Goal: Task Accomplishment & Management: Use online tool/utility

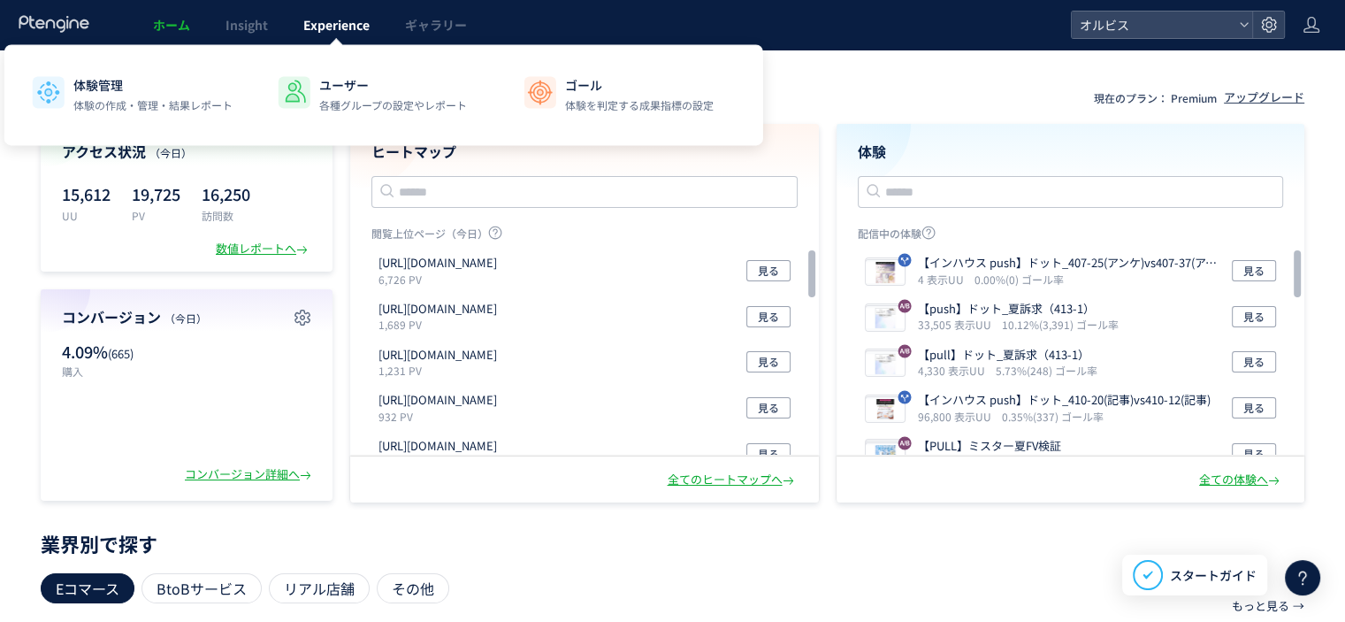
click at [318, 22] on span "Experience" at bounding box center [336, 25] width 66 height 18
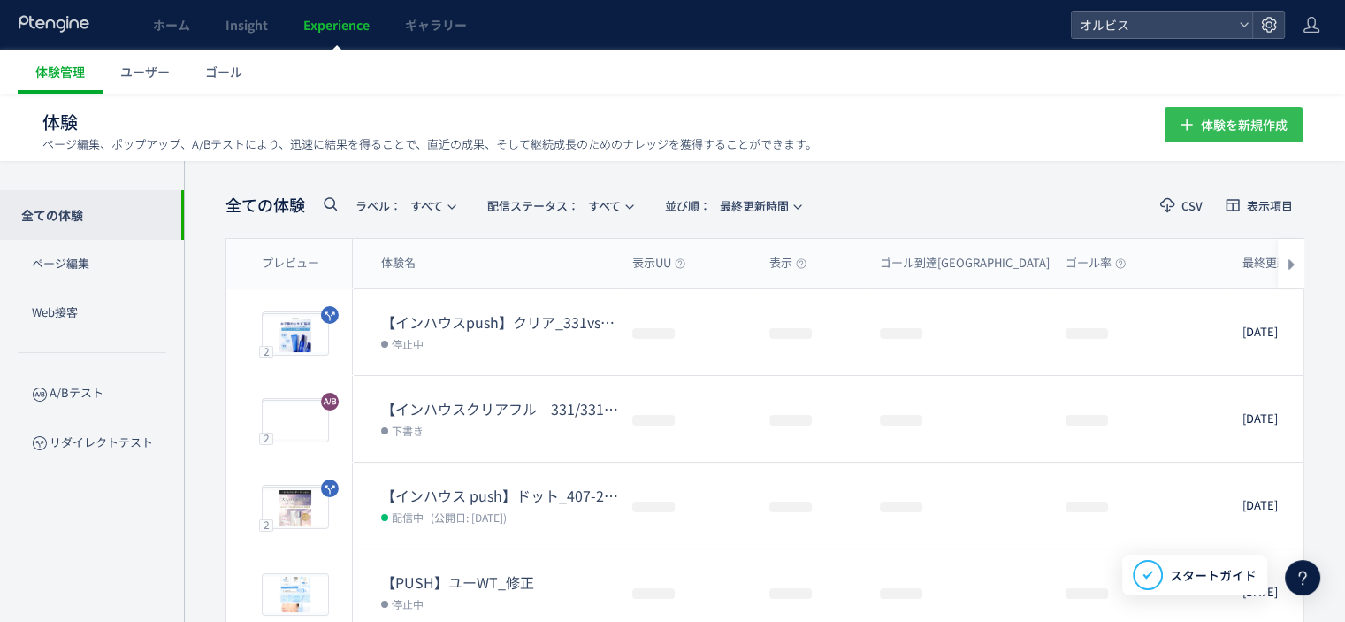
click at [1183, 117] on icon "button" at bounding box center [1186, 124] width 21 height 21
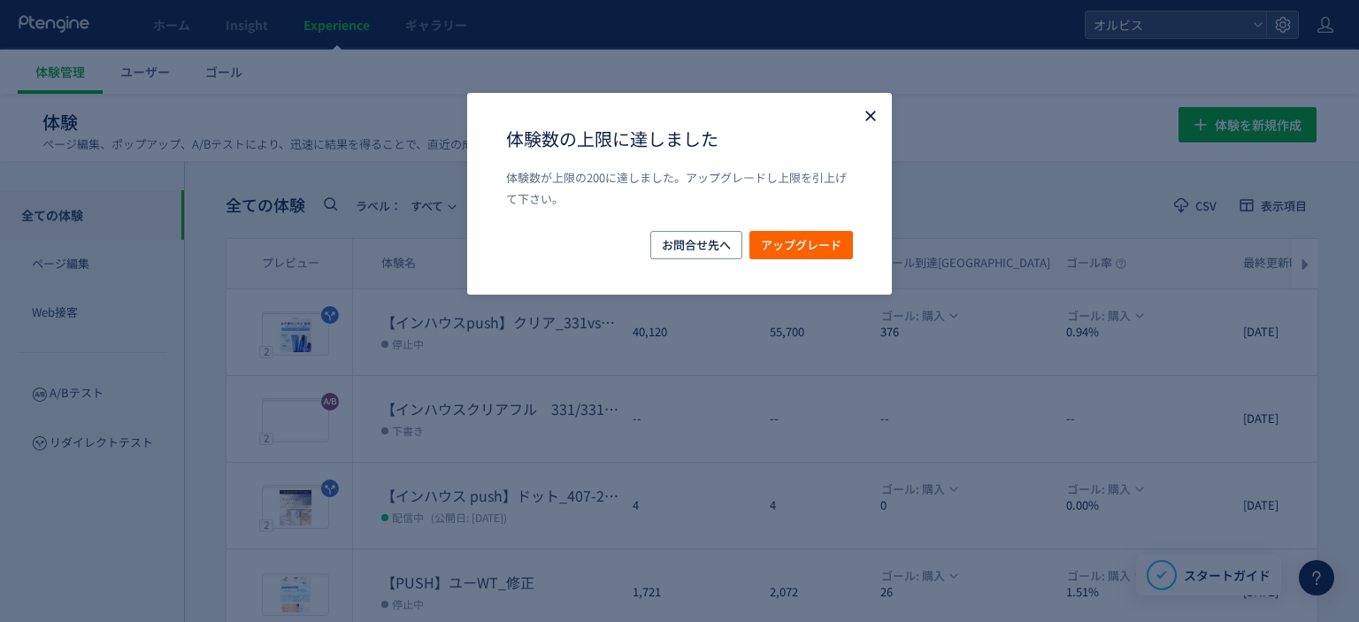
click at [862, 119] on icon "Close" at bounding box center [871, 116] width 18 height 18
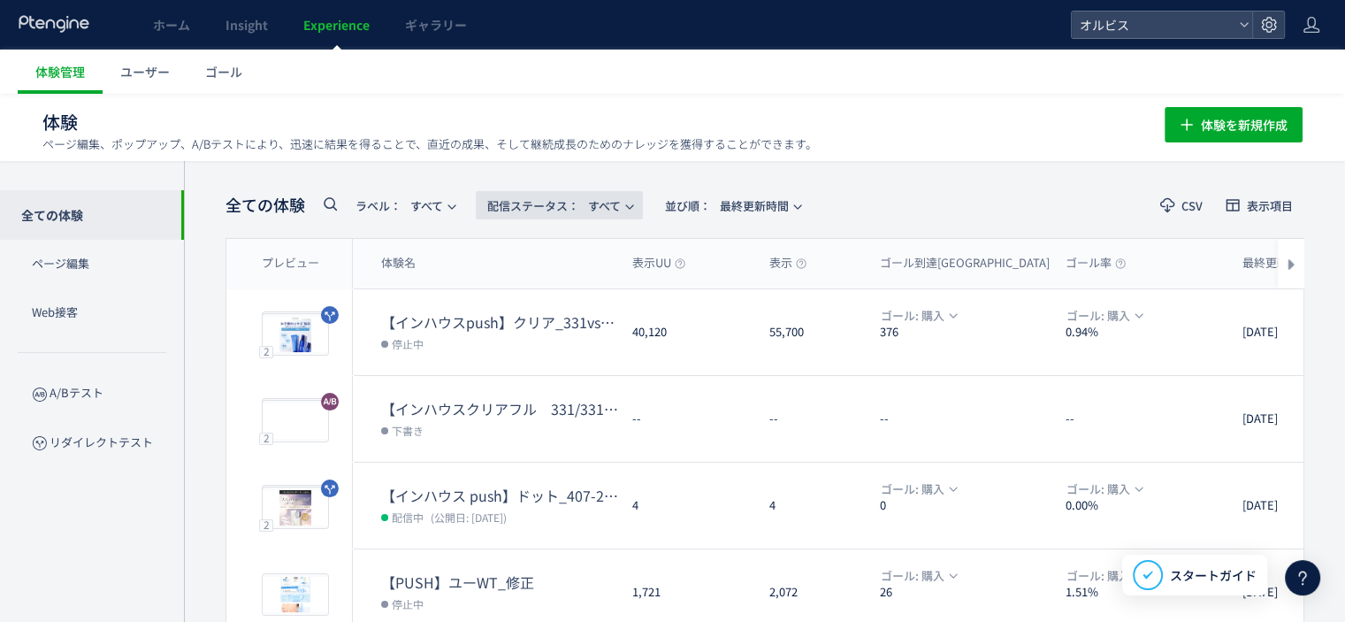
click at [610, 203] on span "配信ステータス​： すべて" at bounding box center [554, 205] width 134 height 29
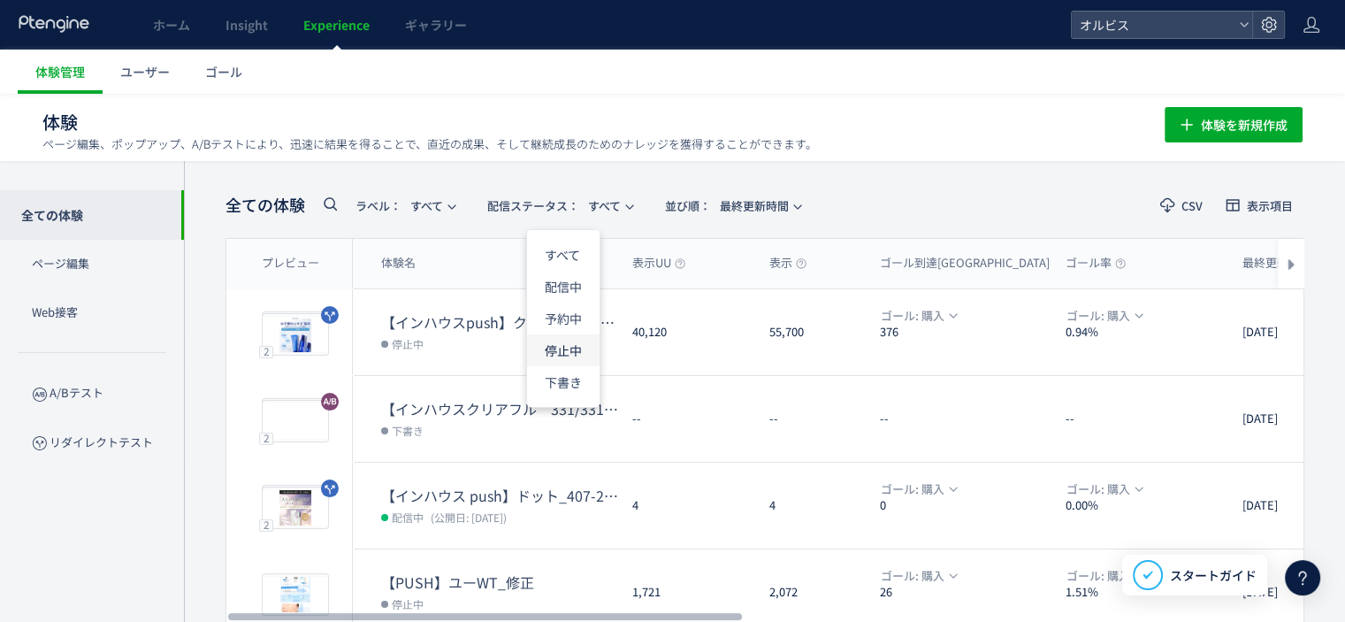
drag, startPoint x: 561, startPoint y: 349, endPoint x: 762, endPoint y: 267, distance: 217.8
click at [561, 348] on li "停止中" at bounding box center [563, 350] width 73 height 32
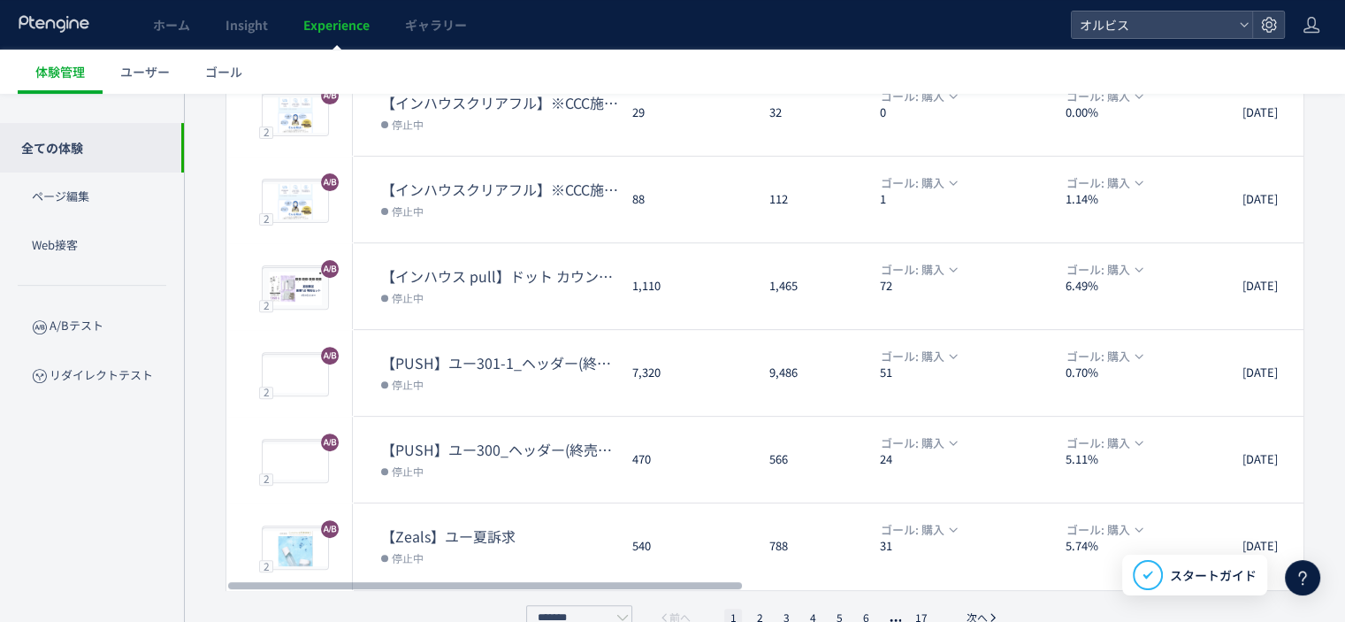
scroll to position [598, 0]
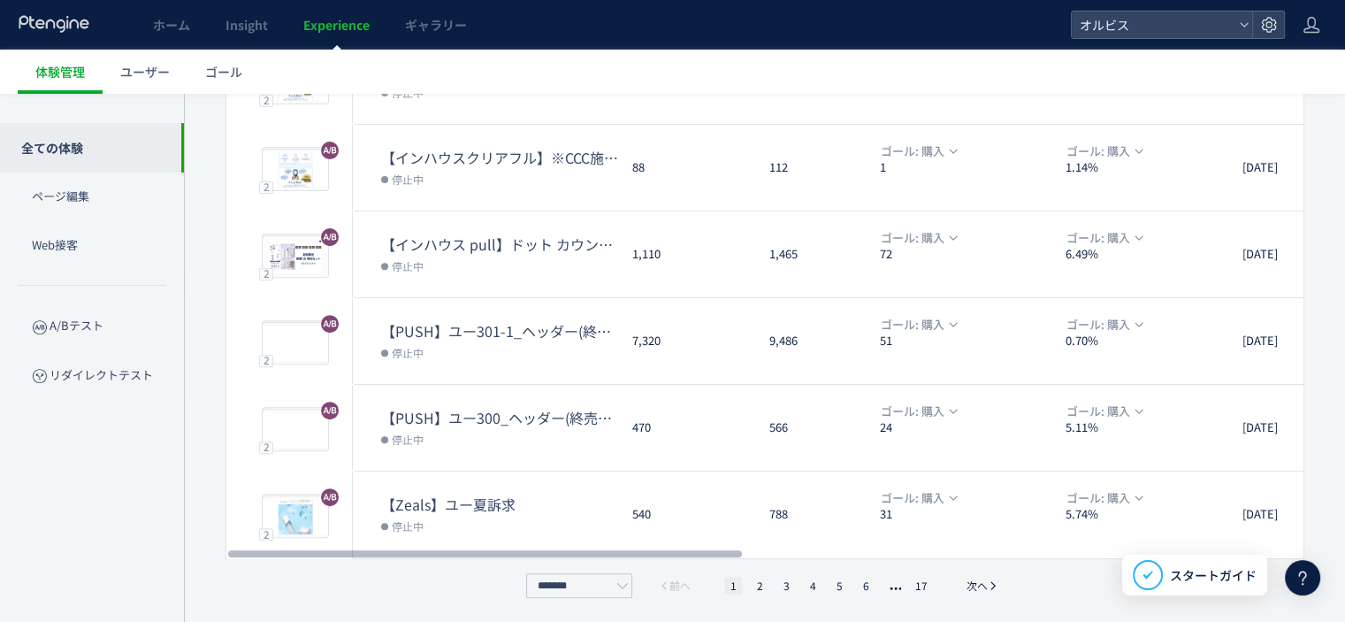
click at [917, 581] on li "17" at bounding box center [921, 586] width 23 height 18
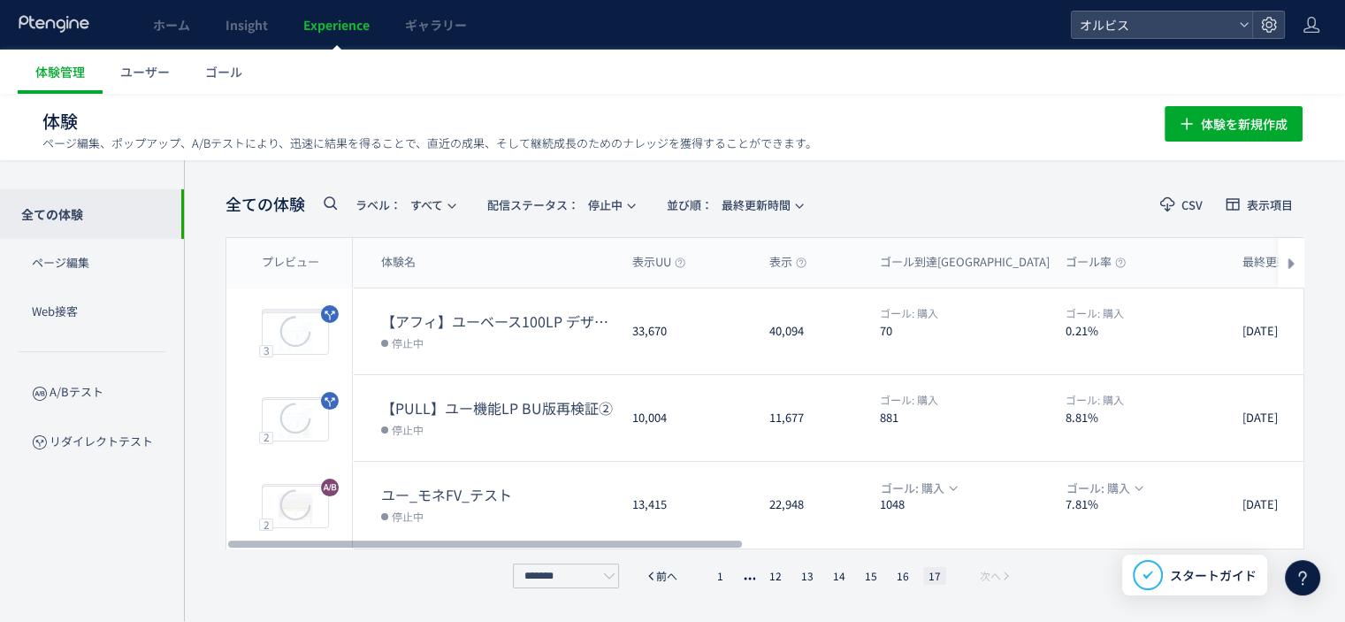
scroll to position [0, 0]
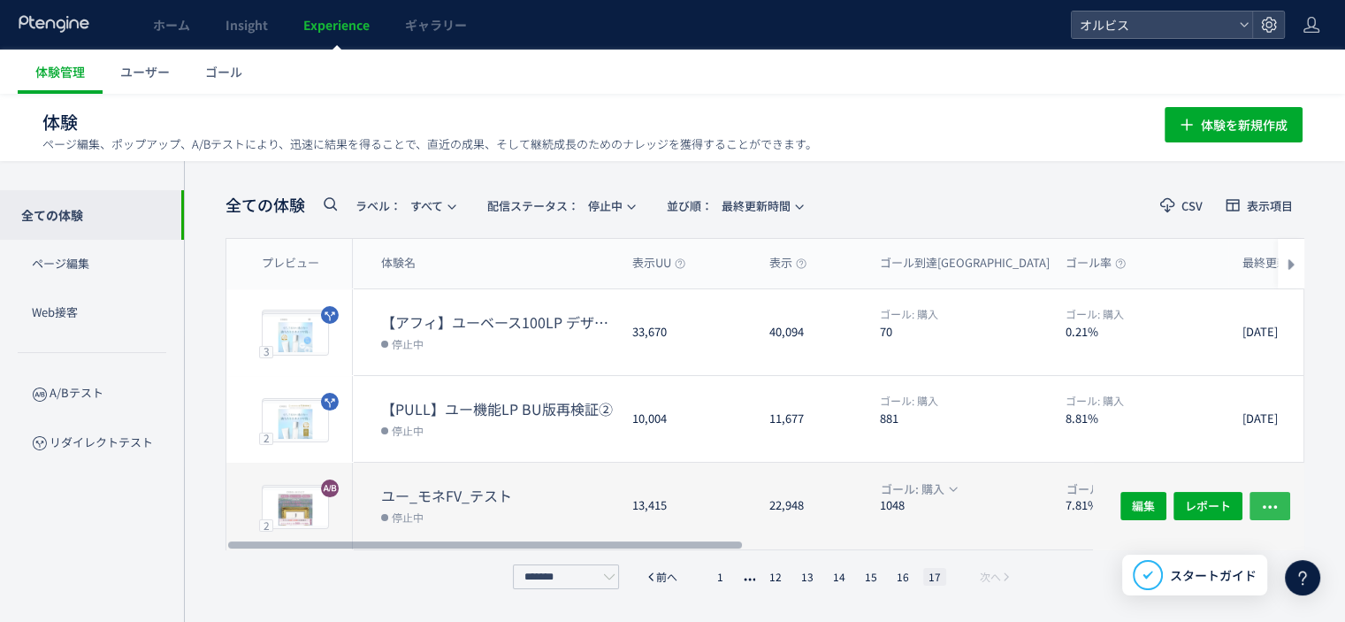
click at [1276, 498] on icon "button" at bounding box center [1270, 507] width 18 height 18
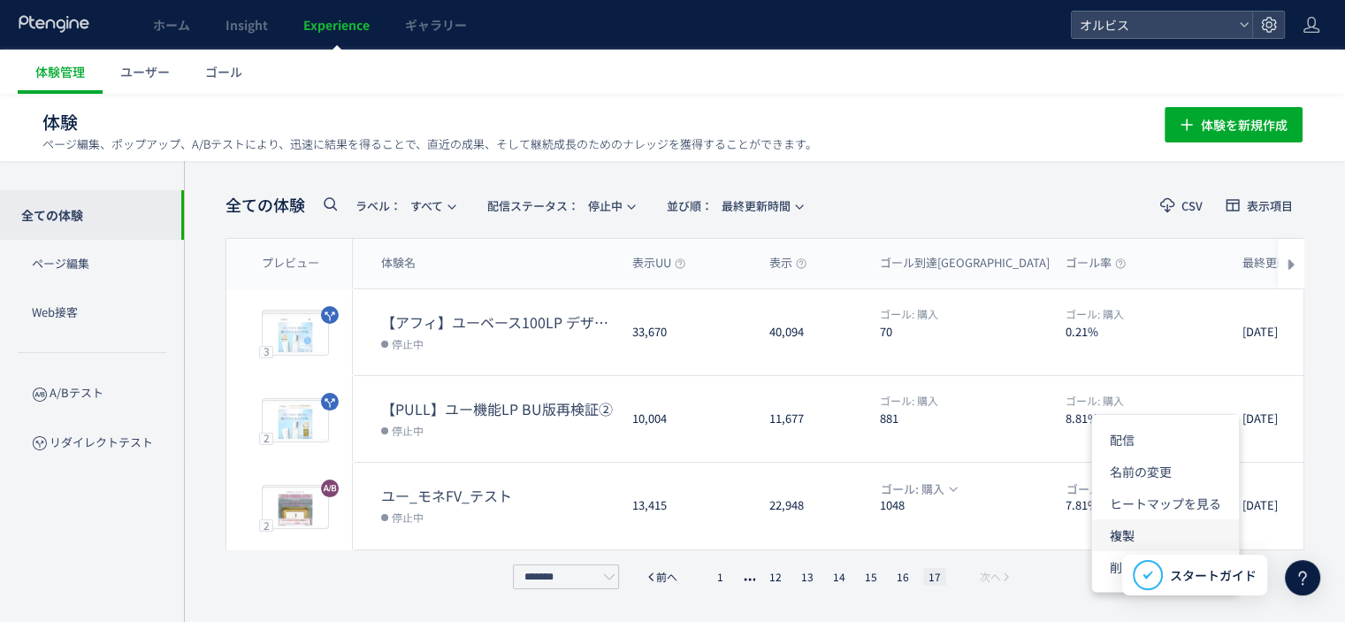
click at [1146, 533] on li "複製" at bounding box center [1165, 535] width 147 height 32
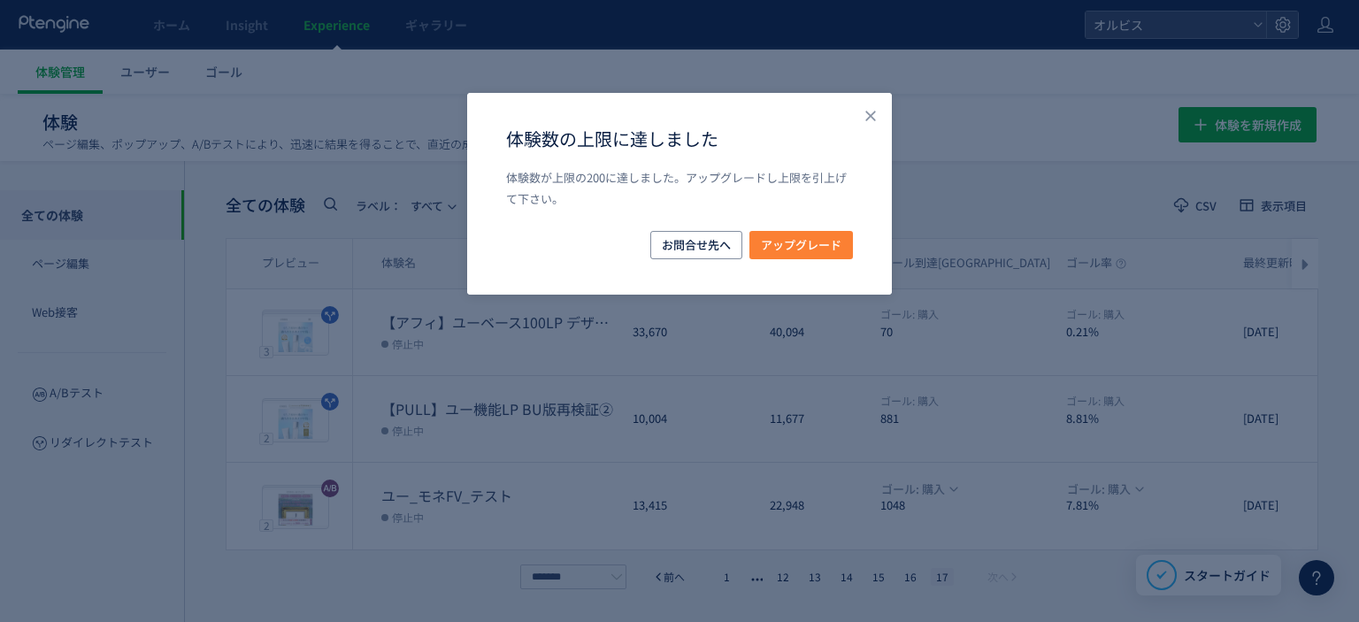
click at [821, 243] on span "アップグレード" at bounding box center [801, 245] width 80 height 28
click at [862, 109] on icon "Close" at bounding box center [871, 116] width 18 height 18
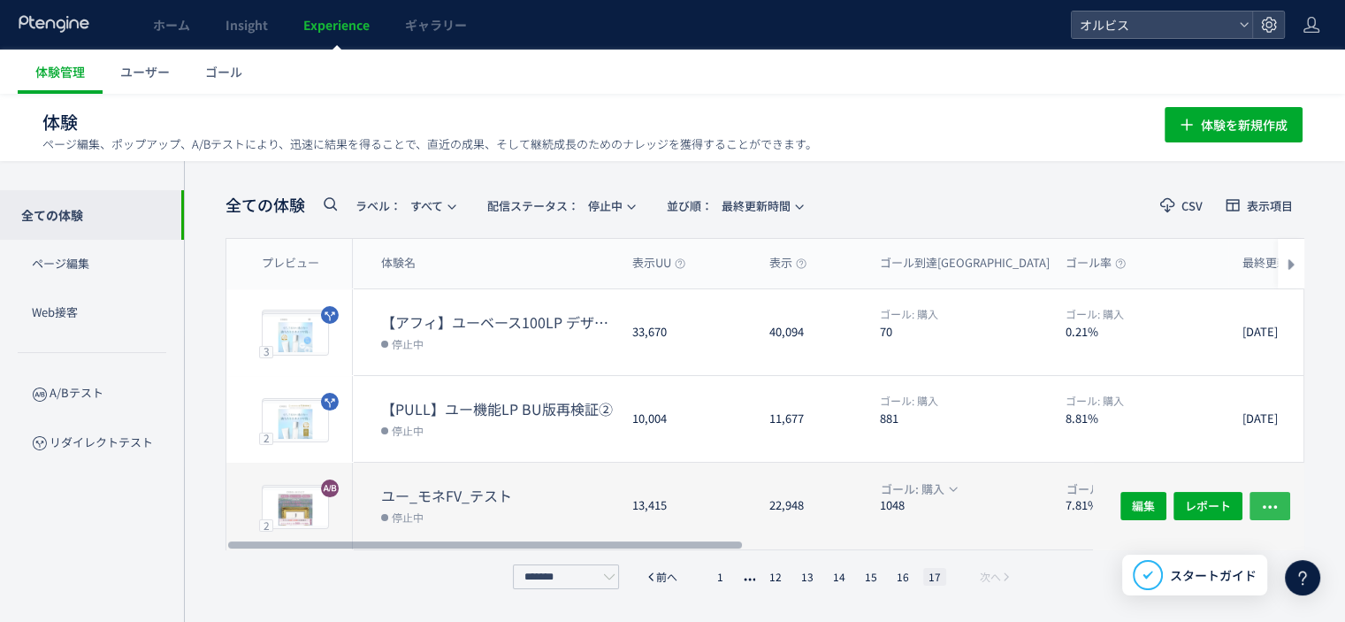
click at [1260, 503] on button "button" at bounding box center [1270, 506] width 41 height 28
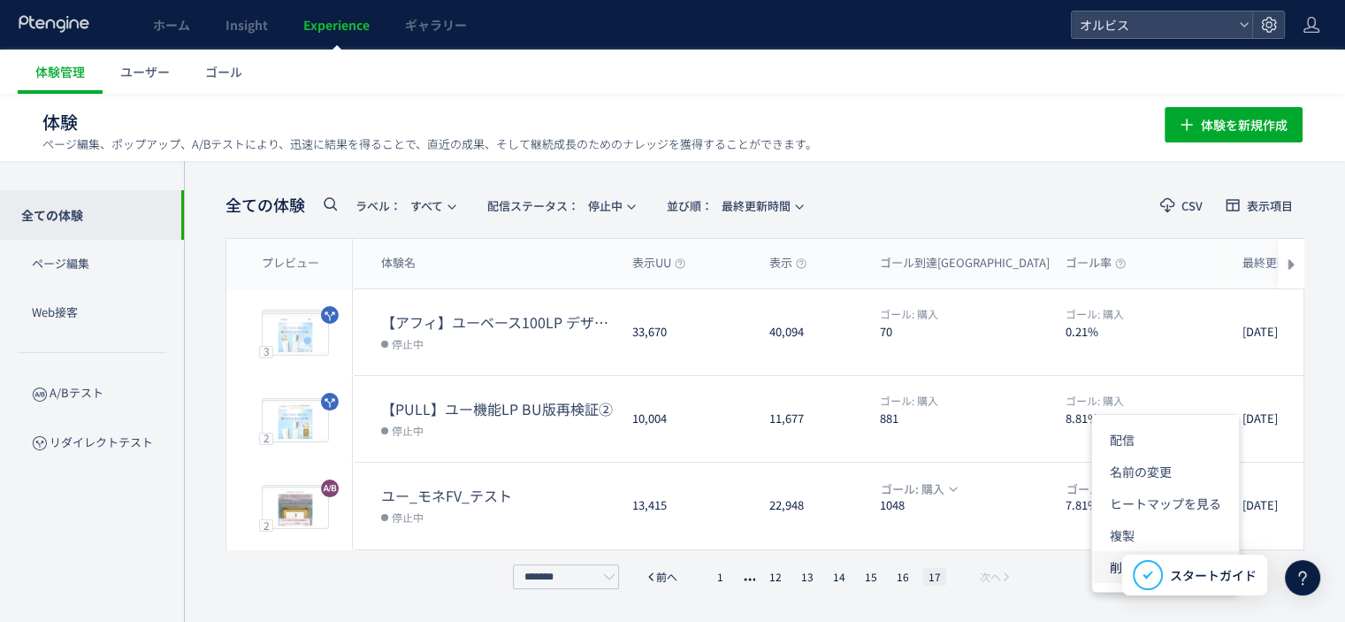
click at [1107, 568] on li "削除" at bounding box center [1165, 567] width 147 height 32
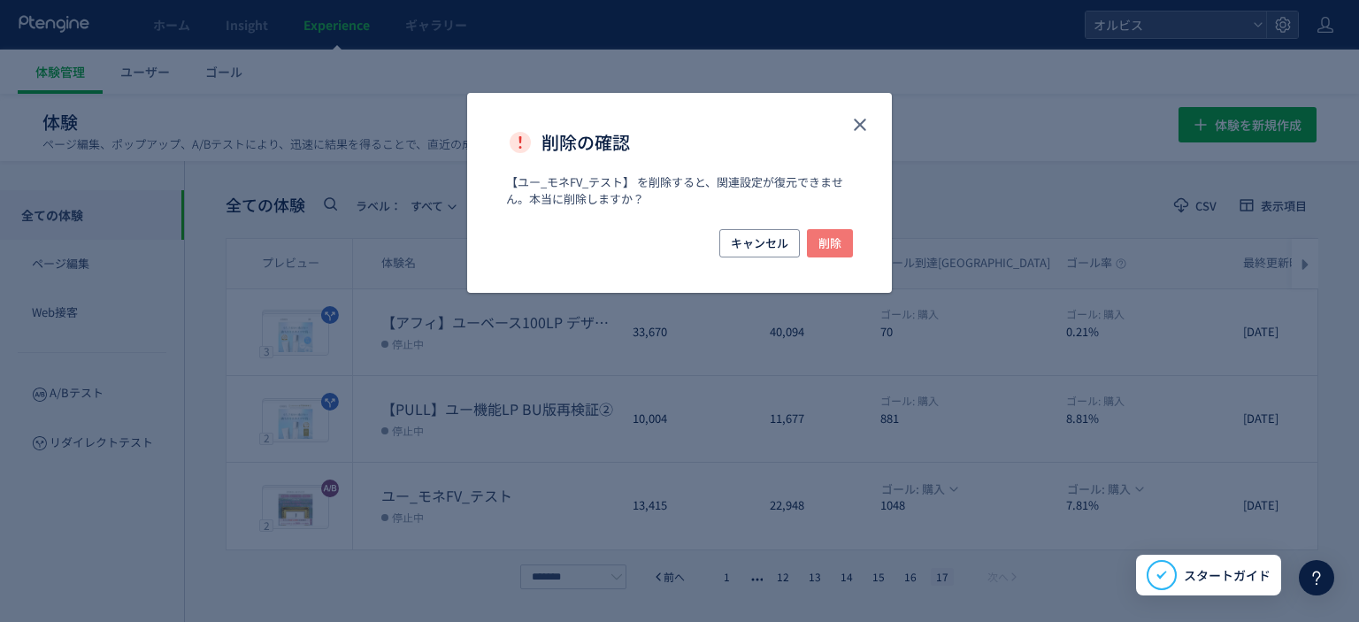
click at [830, 246] on span "削除" at bounding box center [829, 243] width 23 height 28
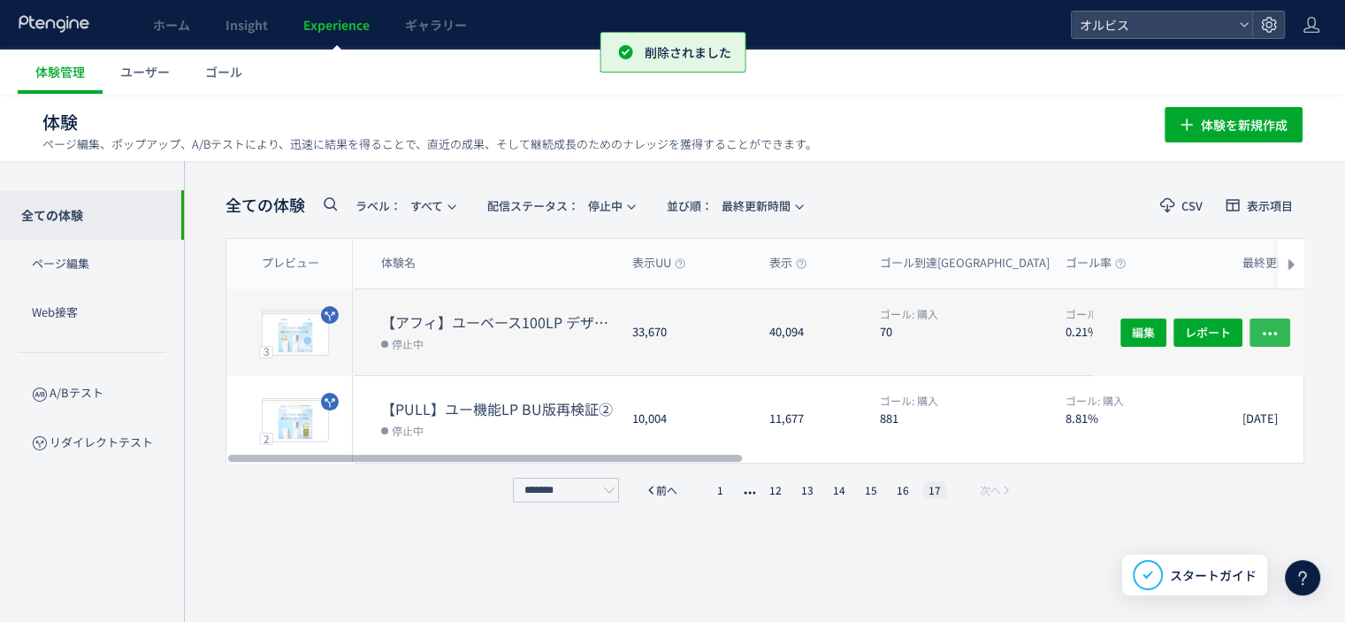
click at [1269, 327] on icon "button" at bounding box center [1270, 333] width 18 height 18
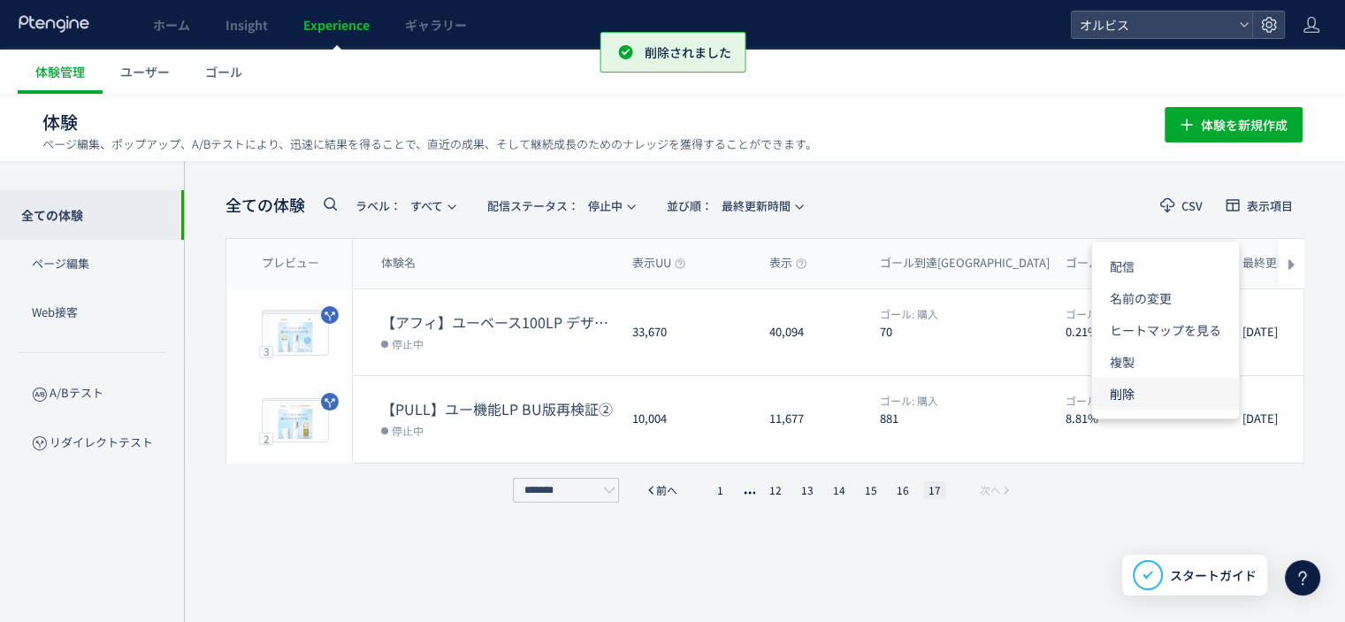
click at [1155, 398] on li "削除" at bounding box center [1165, 394] width 147 height 32
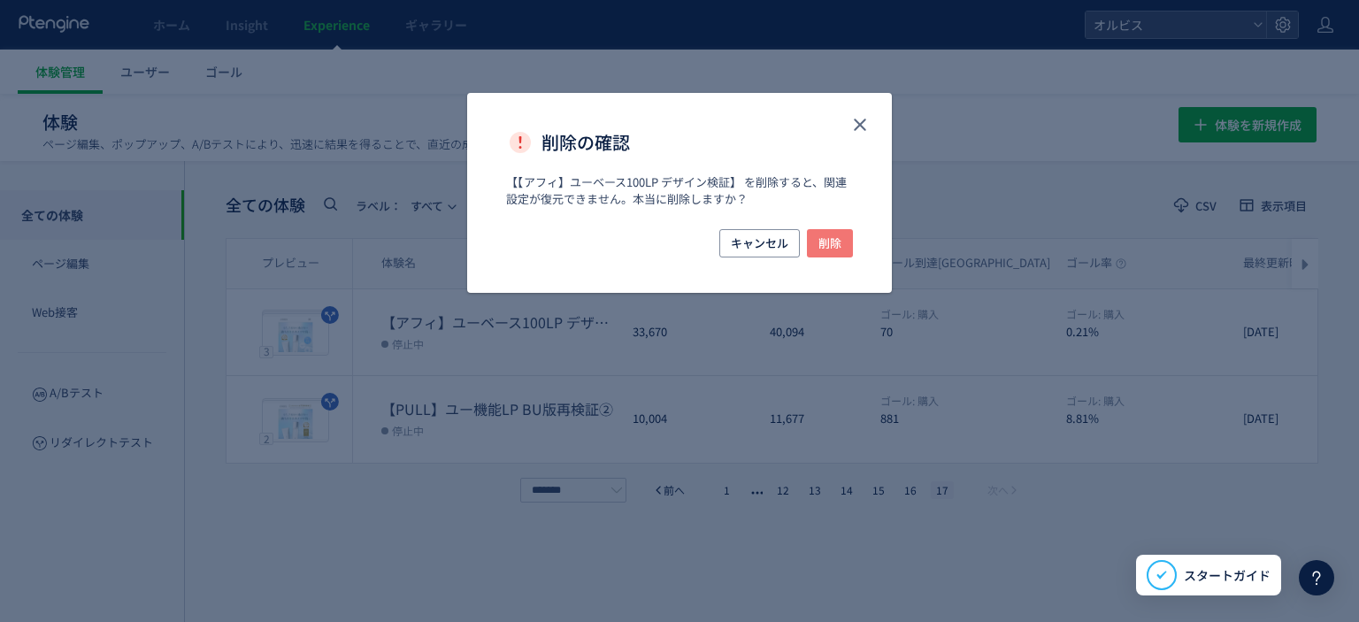
click at [831, 236] on span "削除" at bounding box center [829, 243] width 23 height 28
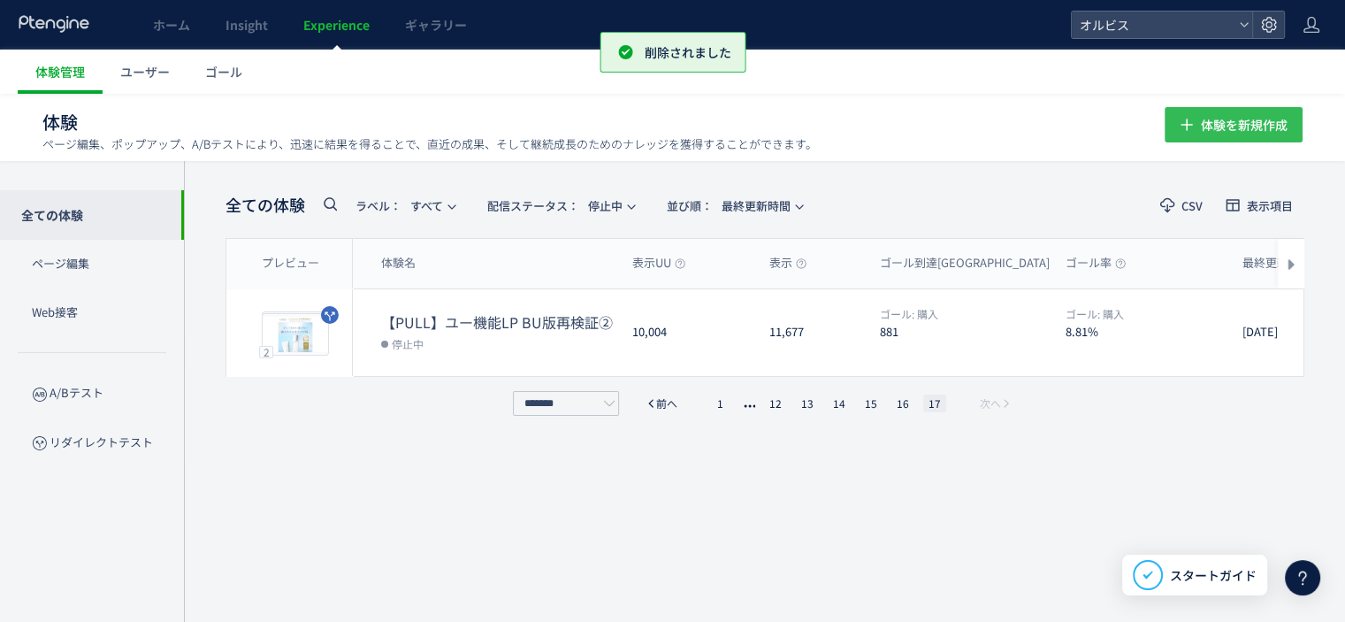
click at [1219, 126] on span "体験を新規作成" at bounding box center [1244, 124] width 87 height 35
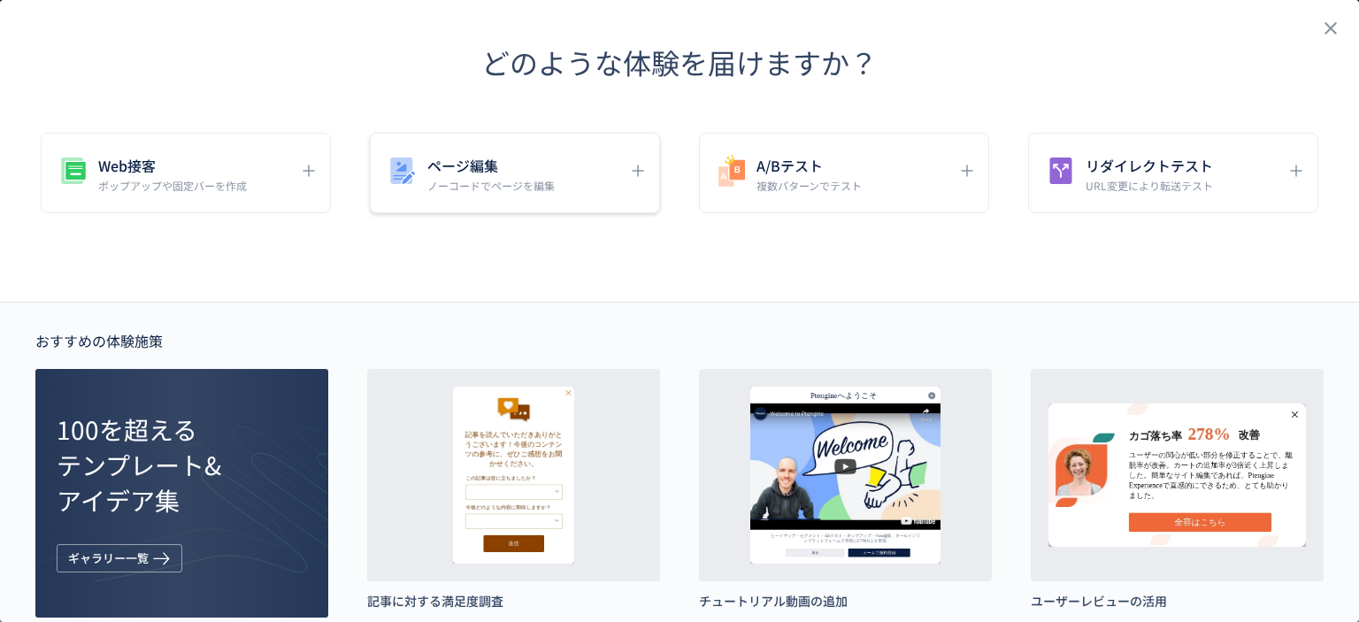
click at [434, 182] on p "ノーコードでページを編集" at bounding box center [490, 185] width 127 height 15
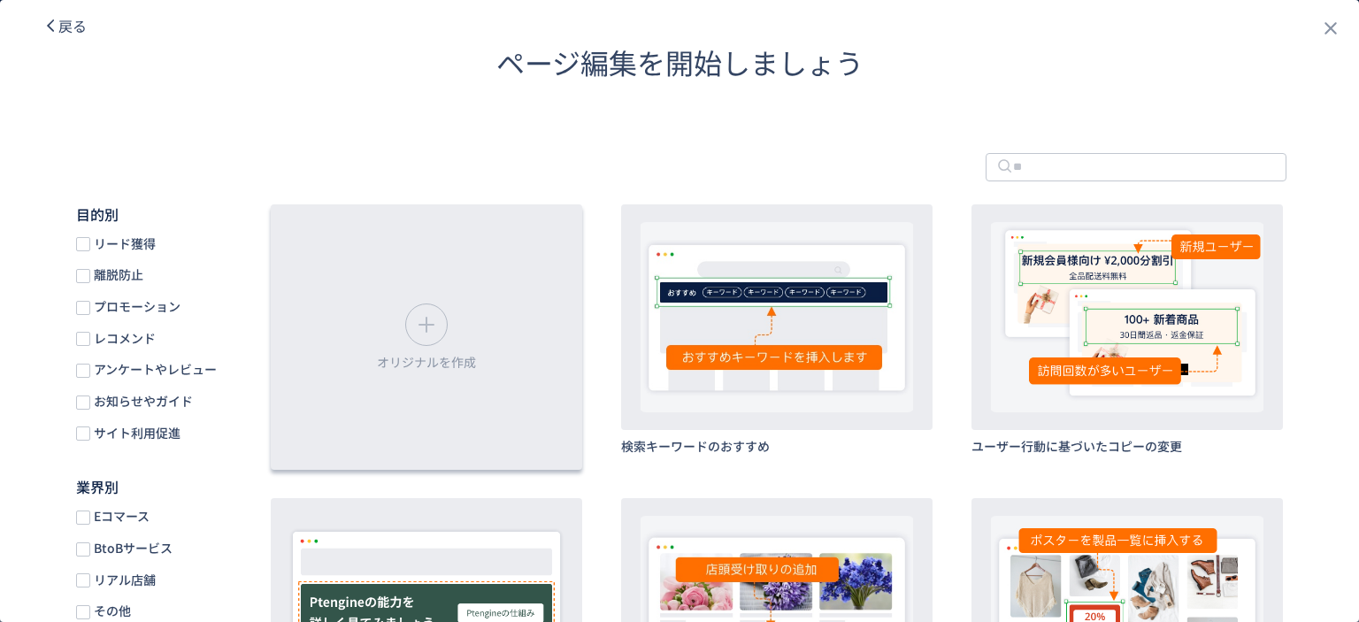
click at [368, 318] on div "オリジナルを作成" at bounding box center [426, 336] width 311 height 265
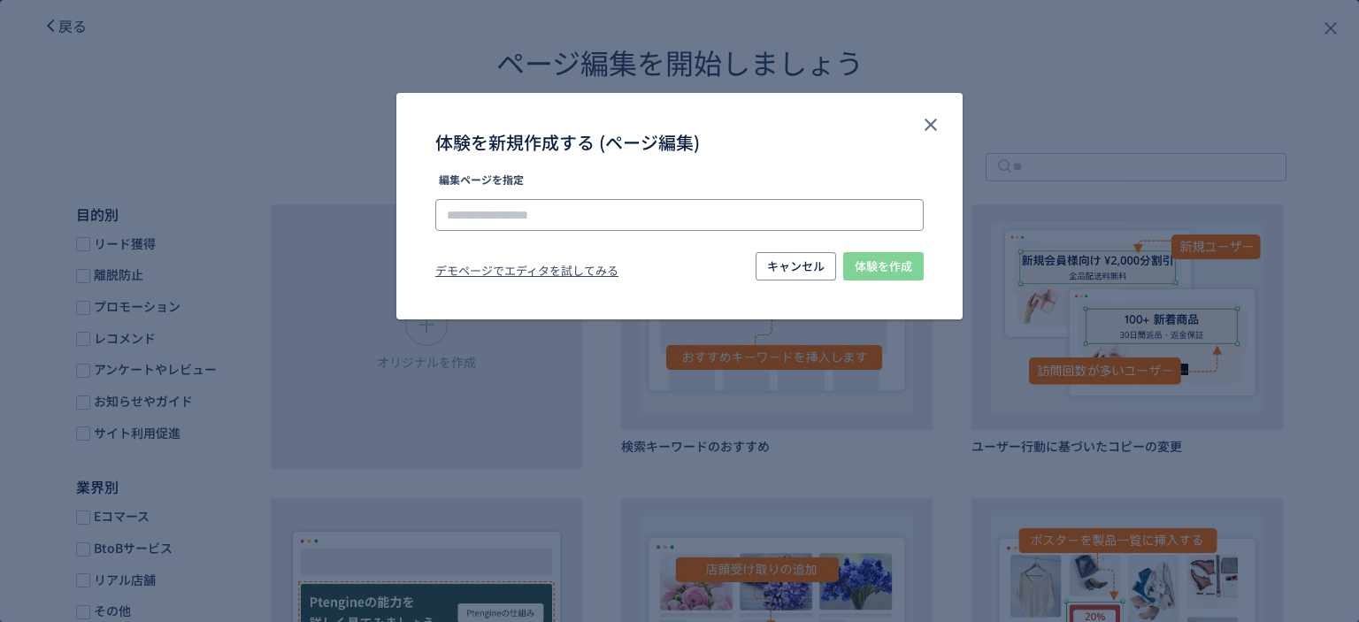
click at [538, 208] on input "体験を新規作成する (ページ編集)" at bounding box center [679, 215] width 488 height 32
paste input "**********"
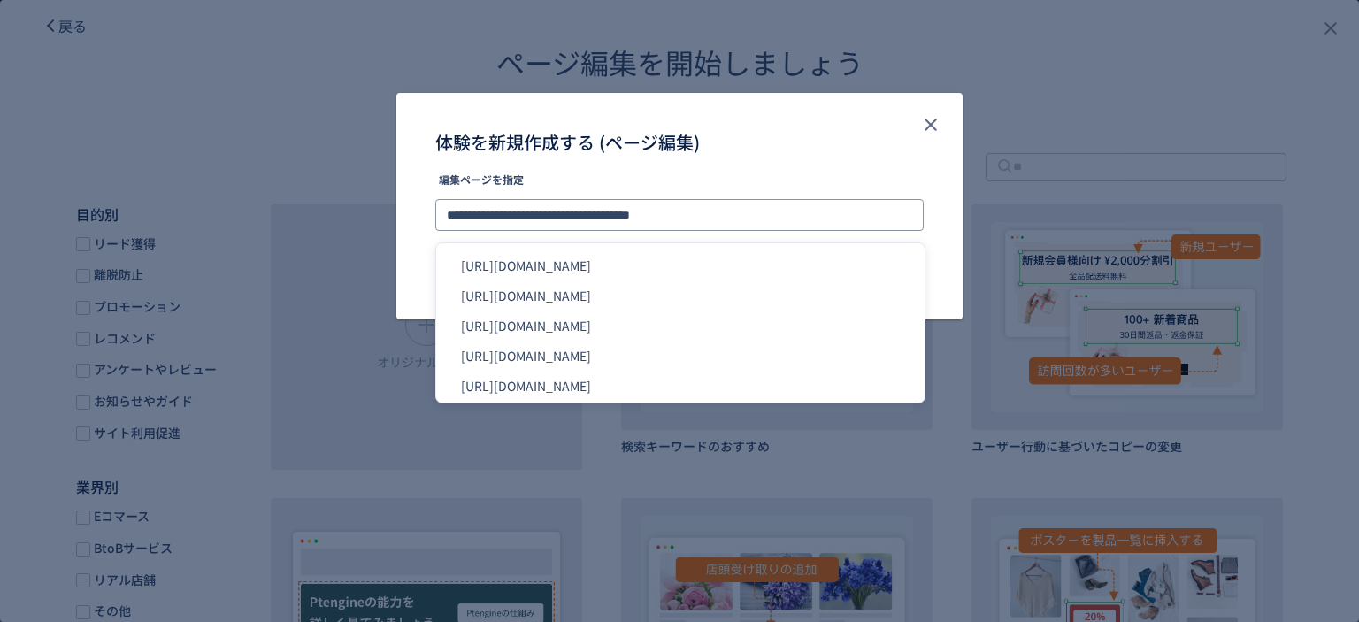
type input "**********"
click at [846, 171] on div "体験を新規作成する (ページ編集)" at bounding box center [679, 133] width 566 height 81
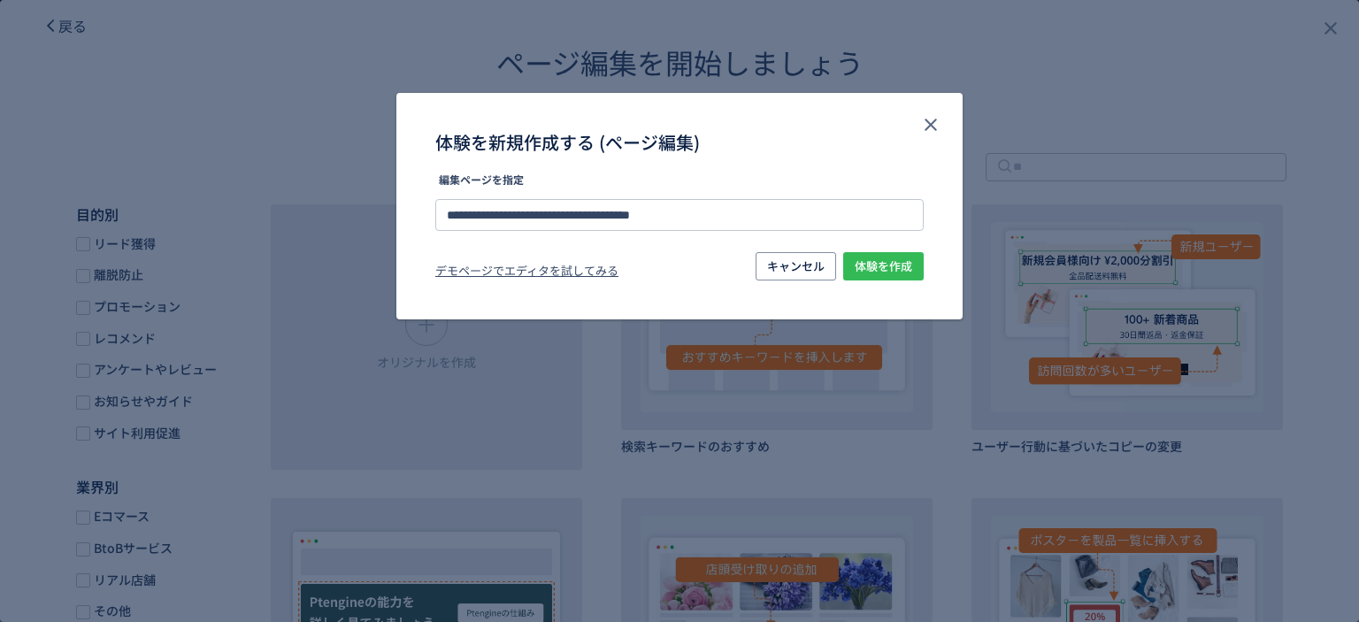
click at [902, 264] on span "体験を作成" at bounding box center [882, 266] width 57 height 28
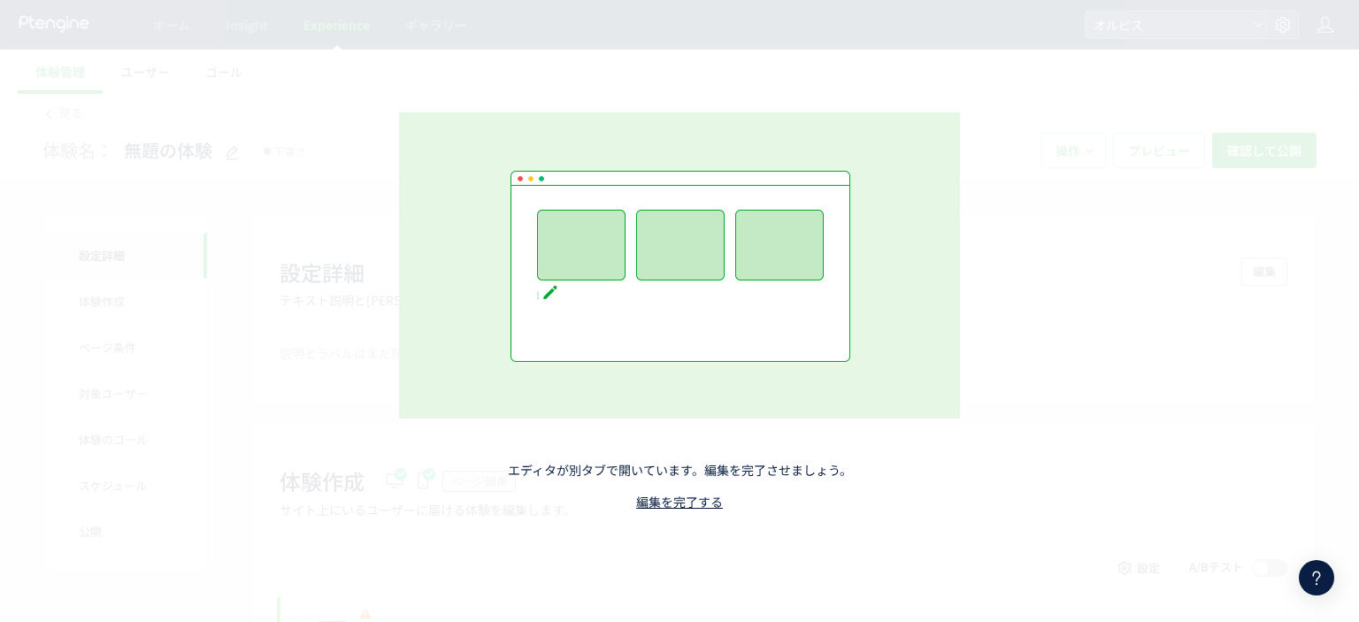
drag, startPoint x: 679, startPoint y: 512, endPoint x: 531, endPoint y: 279, distance: 276.8
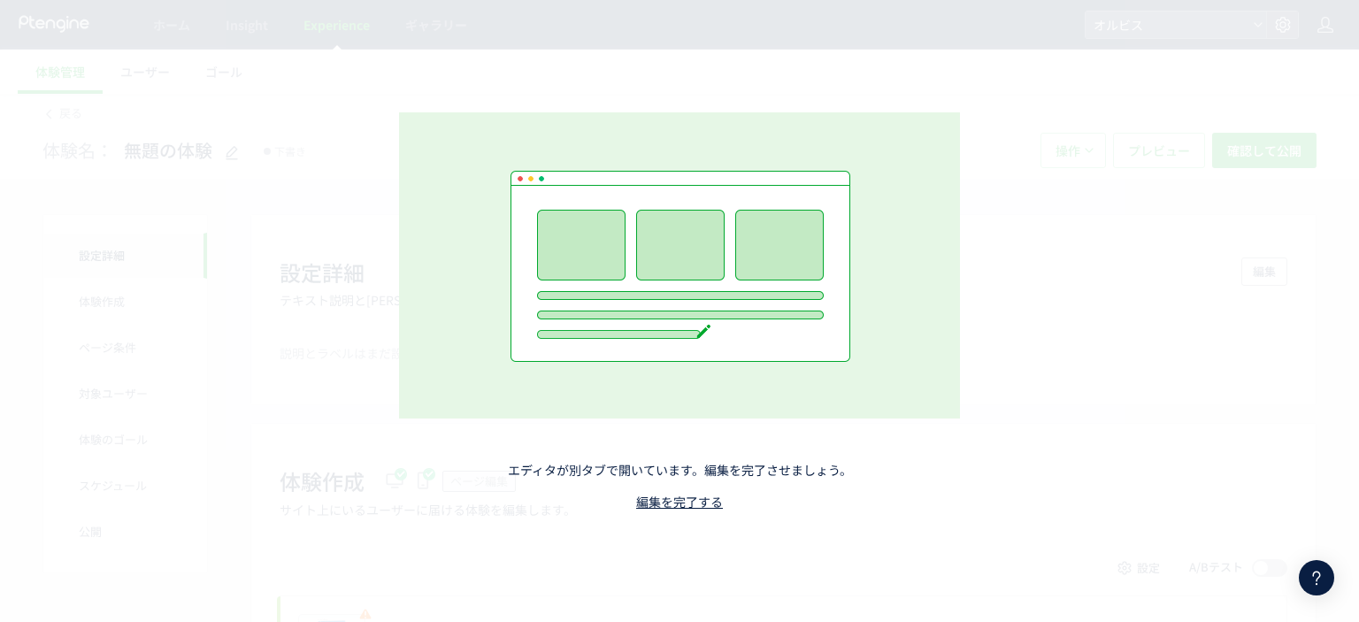
click at [679, 511] on div "エディタが別タブで開いています。編集を完了させましょう。 編集を完了する" at bounding box center [679, 311] width 782 height 575
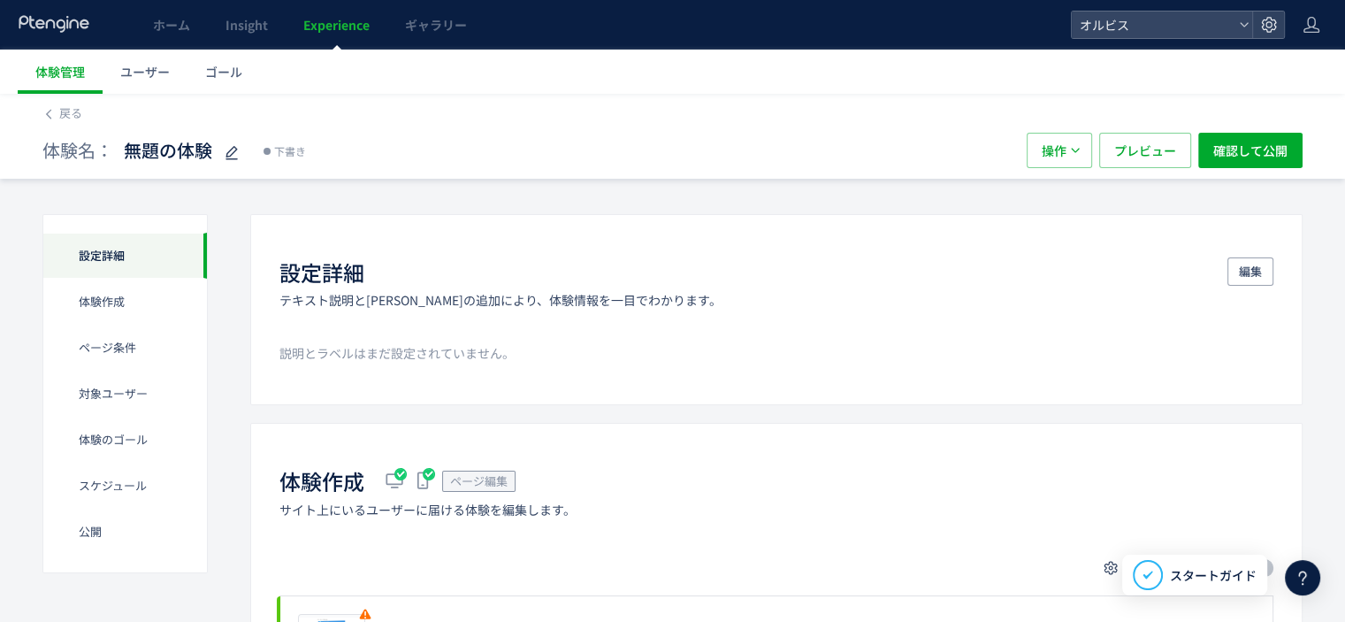
scroll to position [241, 0]
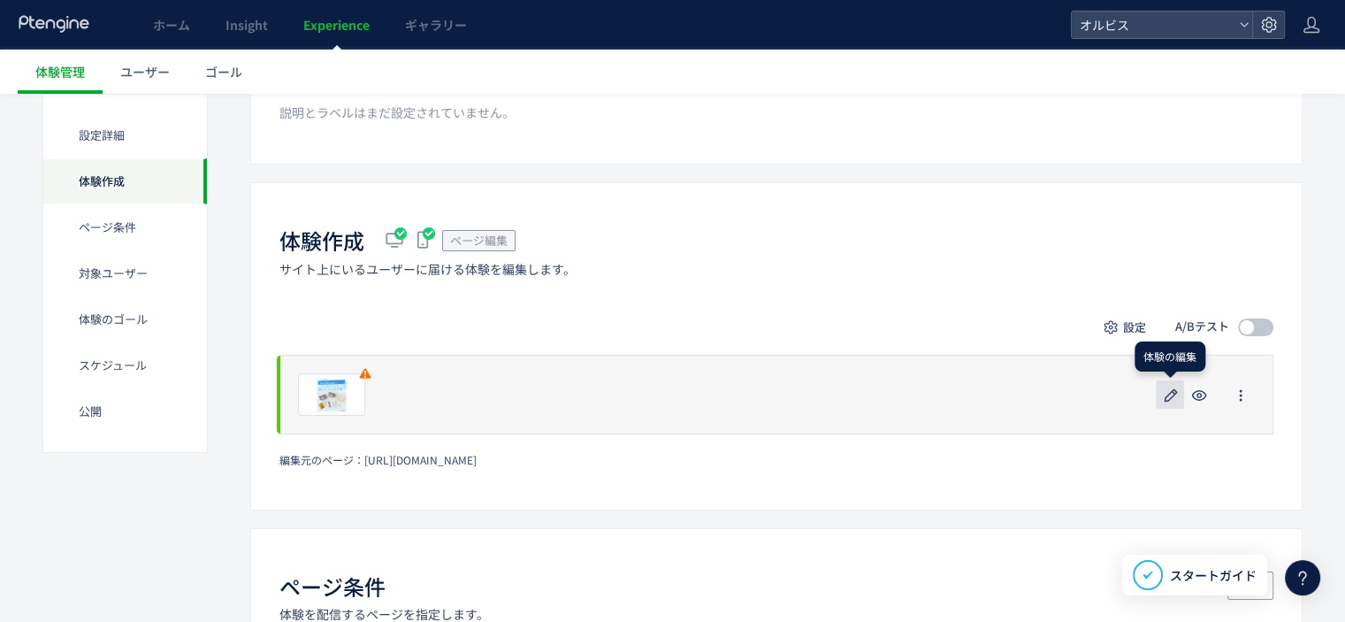
click at [1168, 406] on button "button" at bounding box center [1170, 394] width 28 height 28
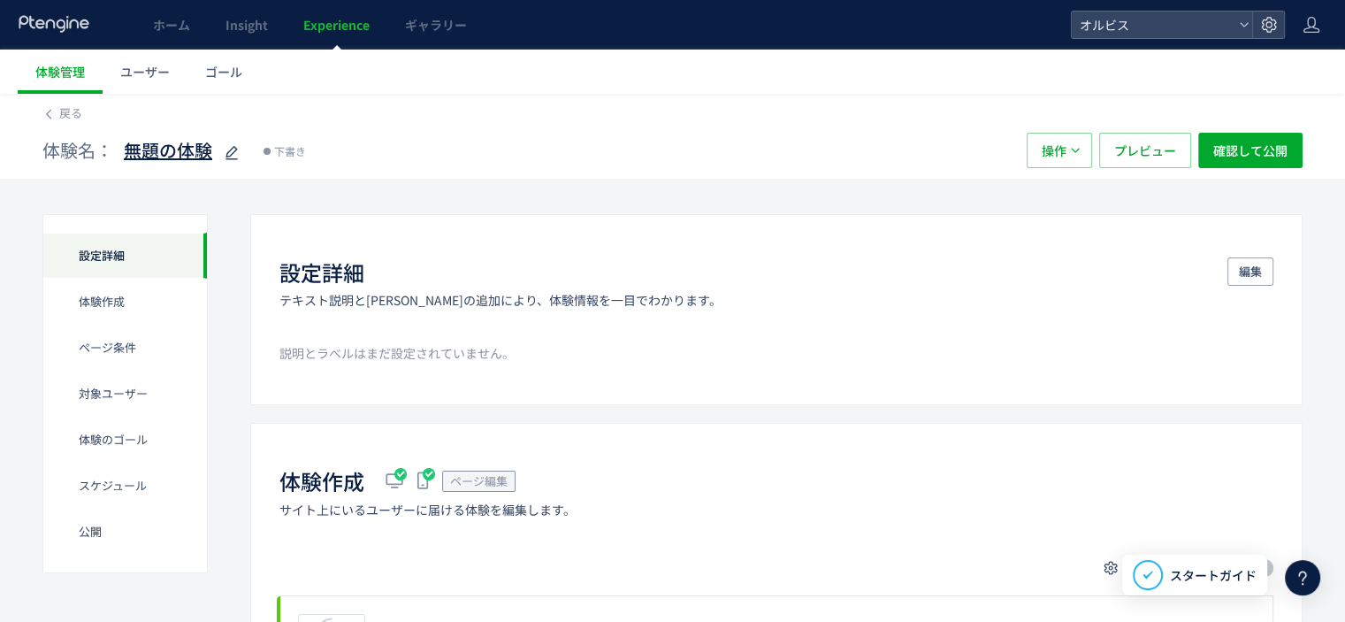
click at [235, 152] on icon at bounding box center [231, 152] width 21 height 21
type input "*"
type input "**********"
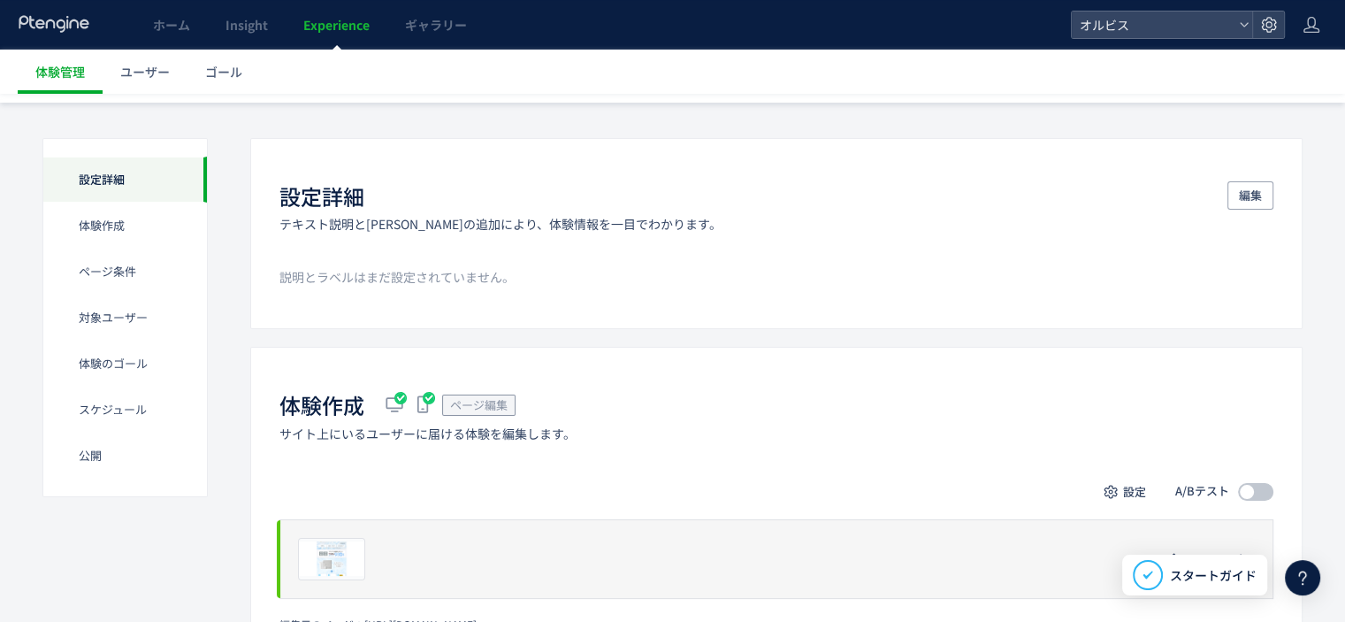
scroll to position [74, 0]
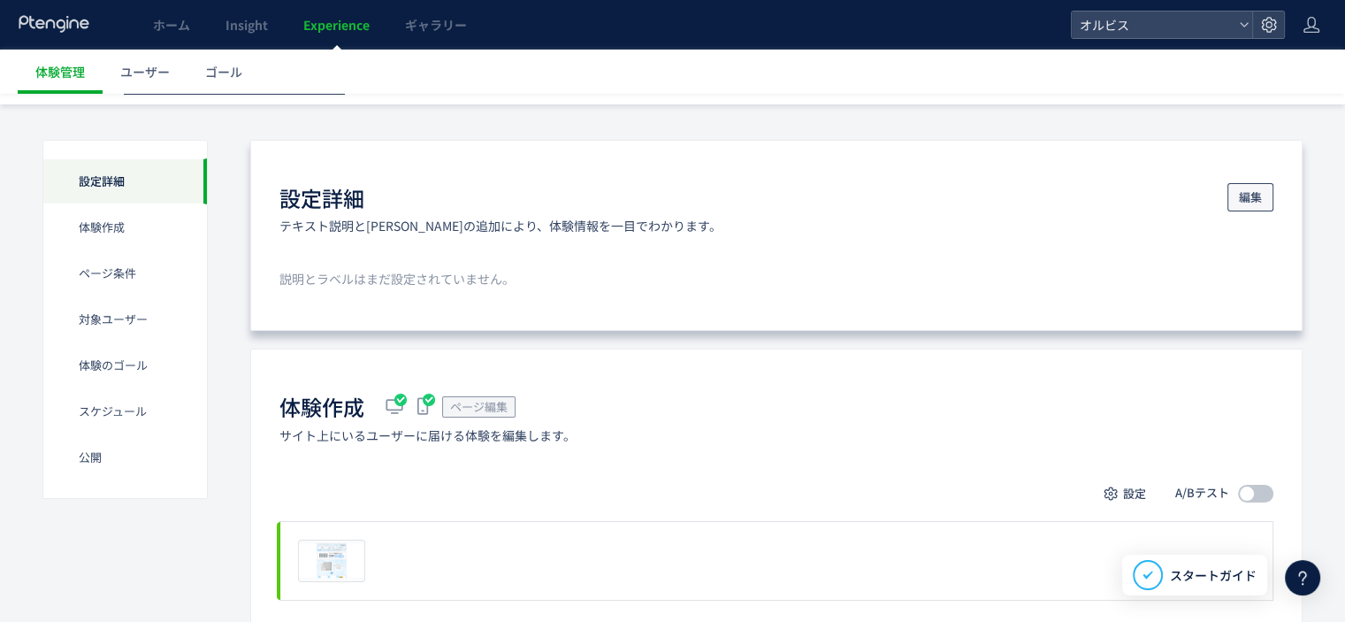
click at [1242, 189] on span "編集" at bounding box center [1250, 197] width 23 height 28
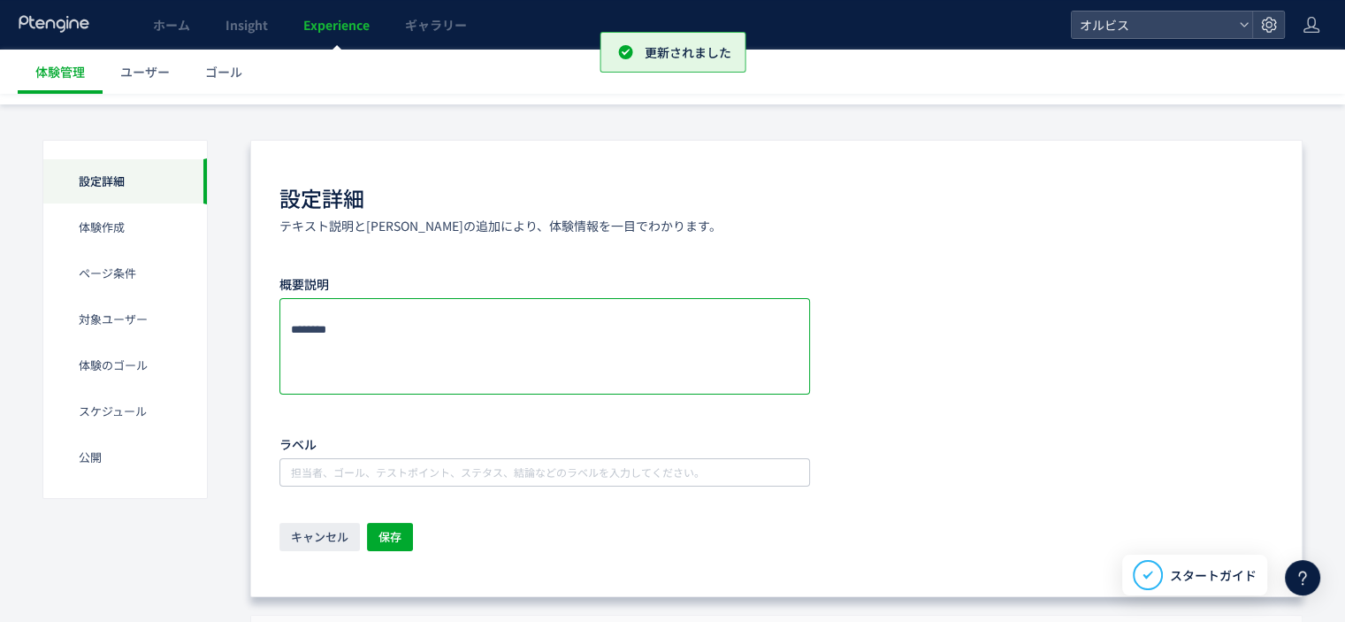
click at [351, 310] on textarea at bounding box center [545, 346] width 531 height 96
type textarea "*"
click at [520, 308] on textarea at bounding box center [545, 346] width 531 height 96
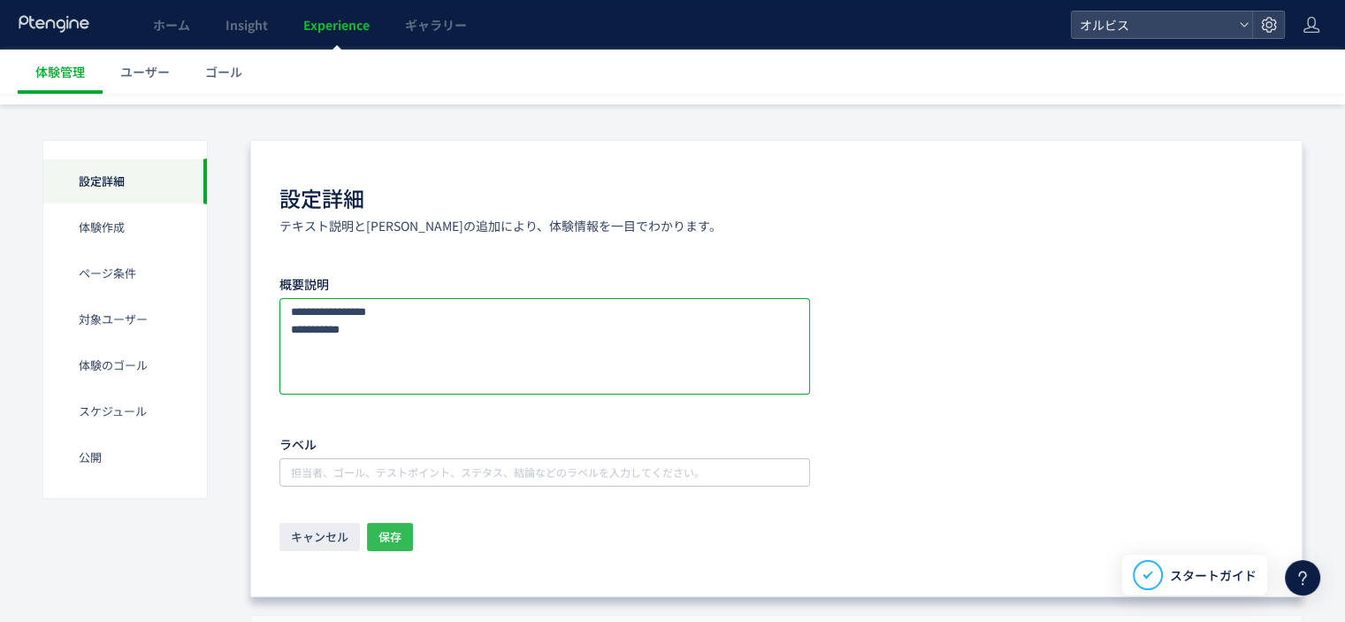
type textarea "**********"
click at [400, 532] on span "保存" at bounding box center [390, 537] width 23 height 28
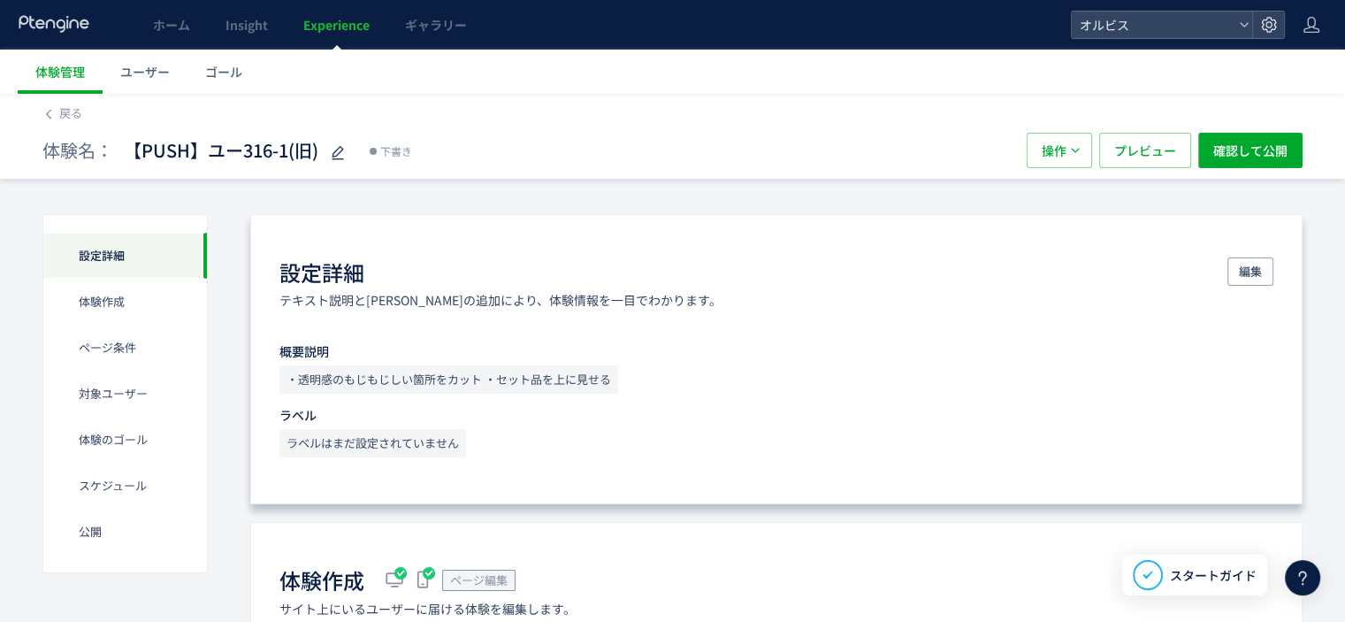
scroll to position [245, 0]
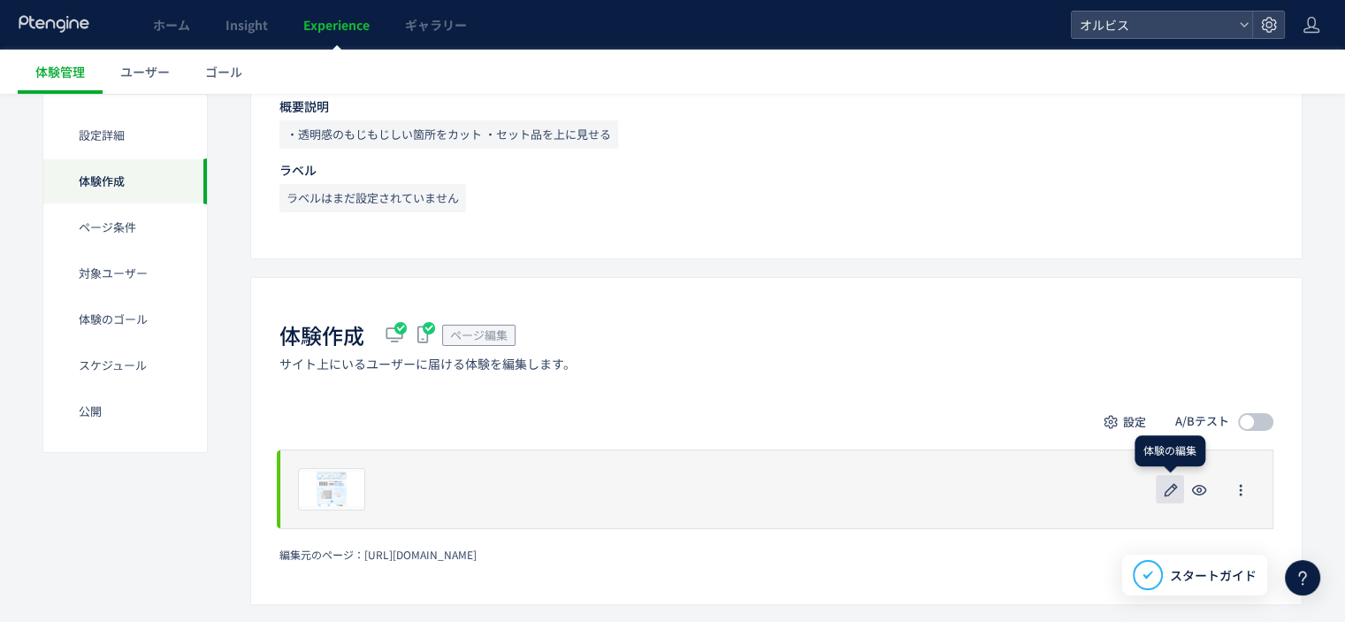
click at [1171, 483] on icon "button" at bounding box center [1170, 489] width 21 height 21
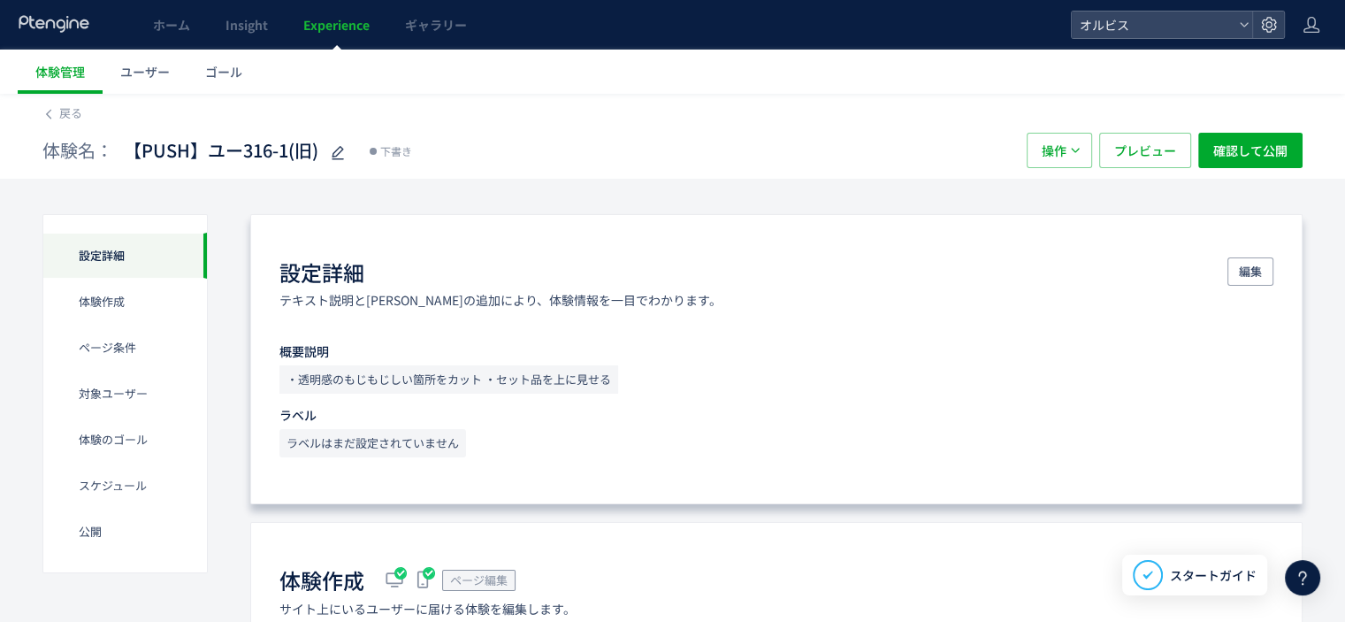
scroll to position [294, 0]
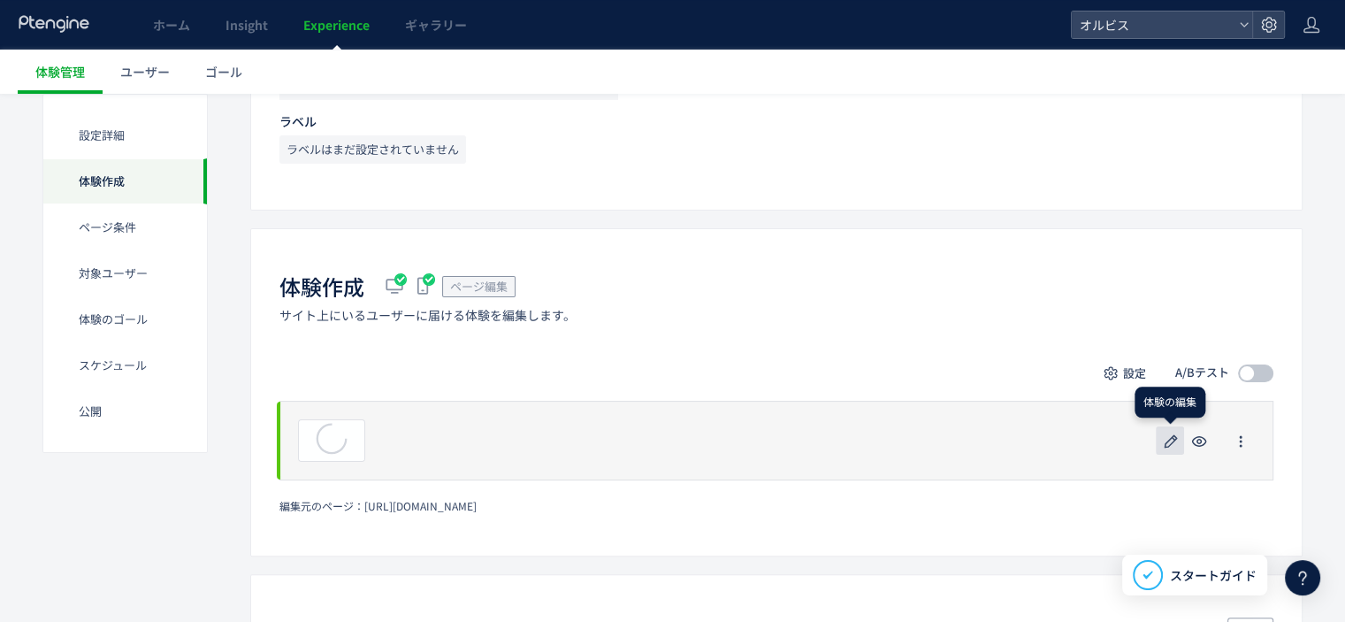
click at [1173, 438] on use "button" at bounding box center [1171, 440] width 13 height 13
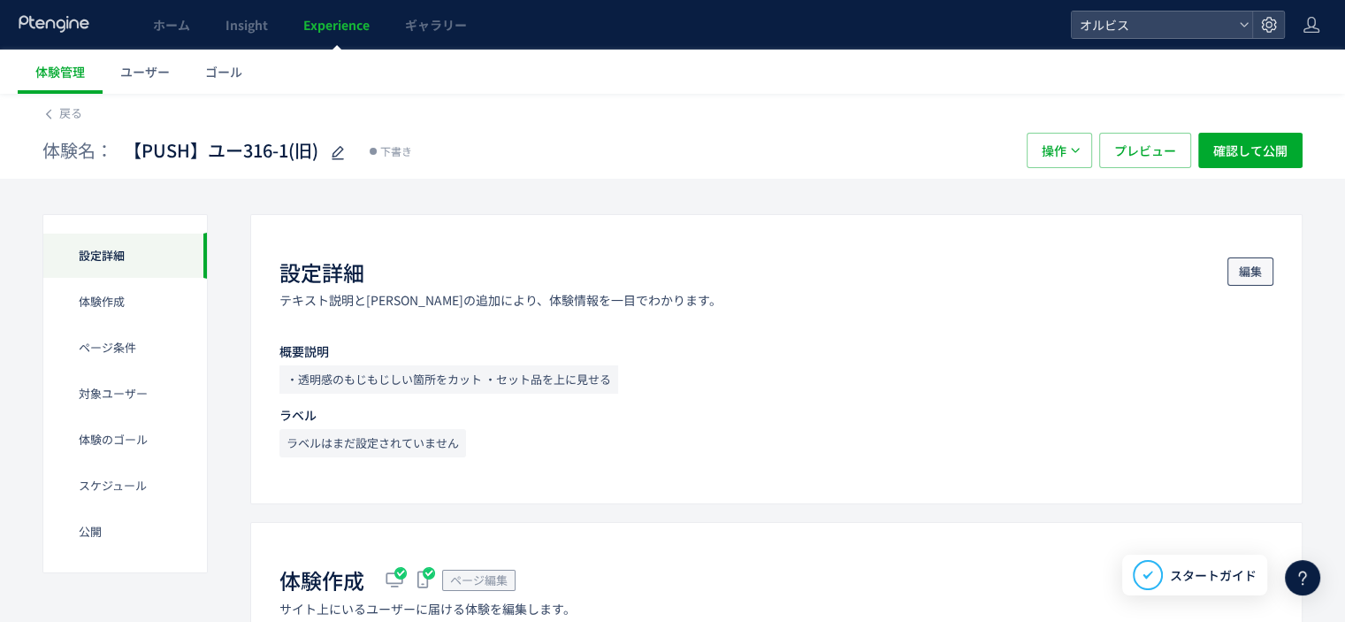
click at [1248, 272] on span "編集" at bounding box center [1250, 271] width 23 height 28
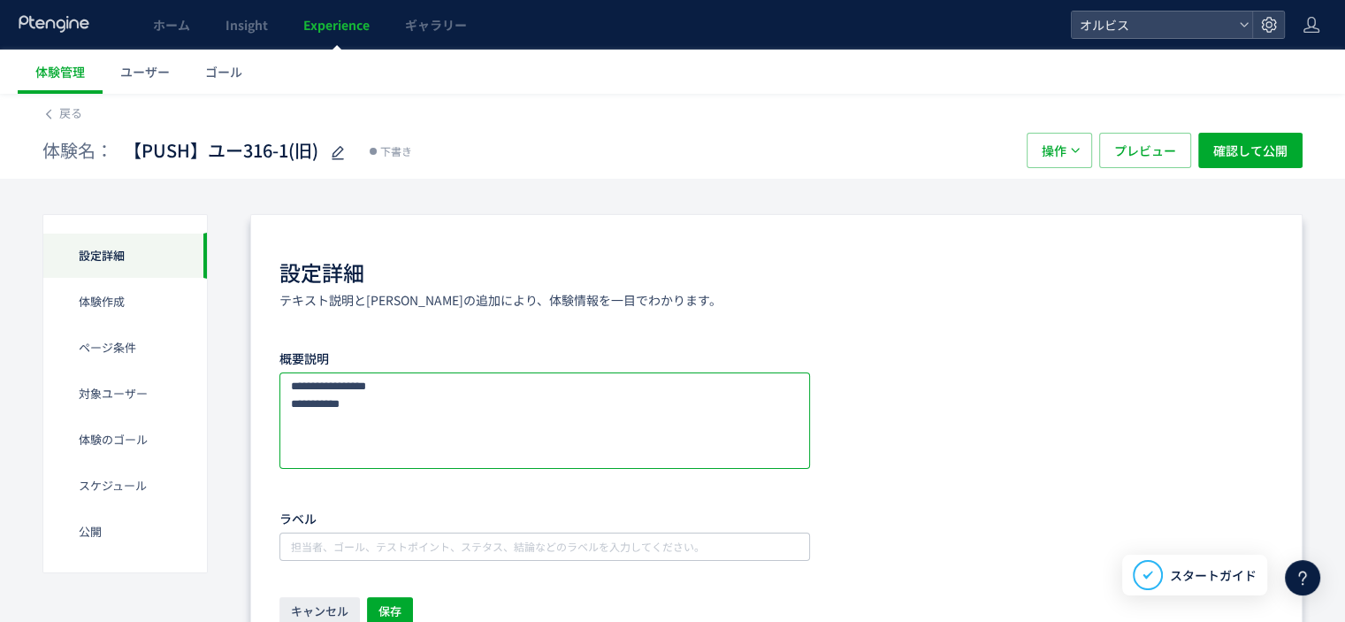
click at [456, 412] on textarea at bounding box center [545, 420] width 531 height 96
type textarea "**********"
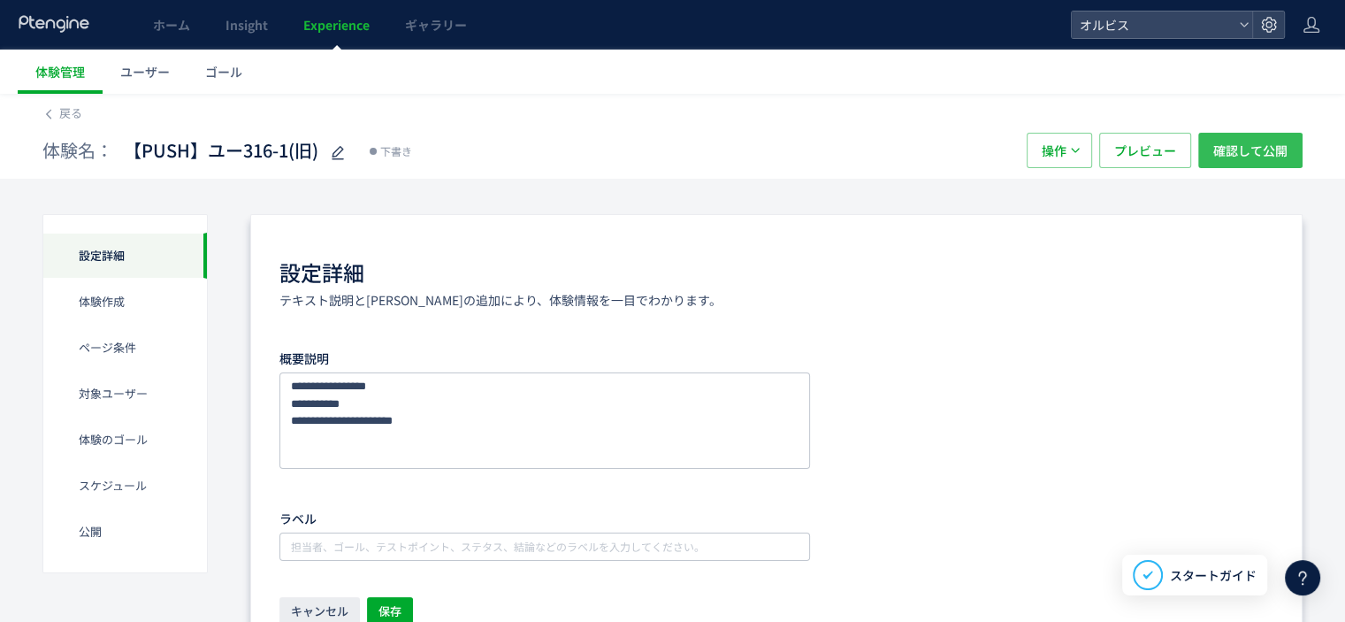
click at [1256, 142] on span "確認して公開" at bounding box center [1251, 150] width 74 height 35
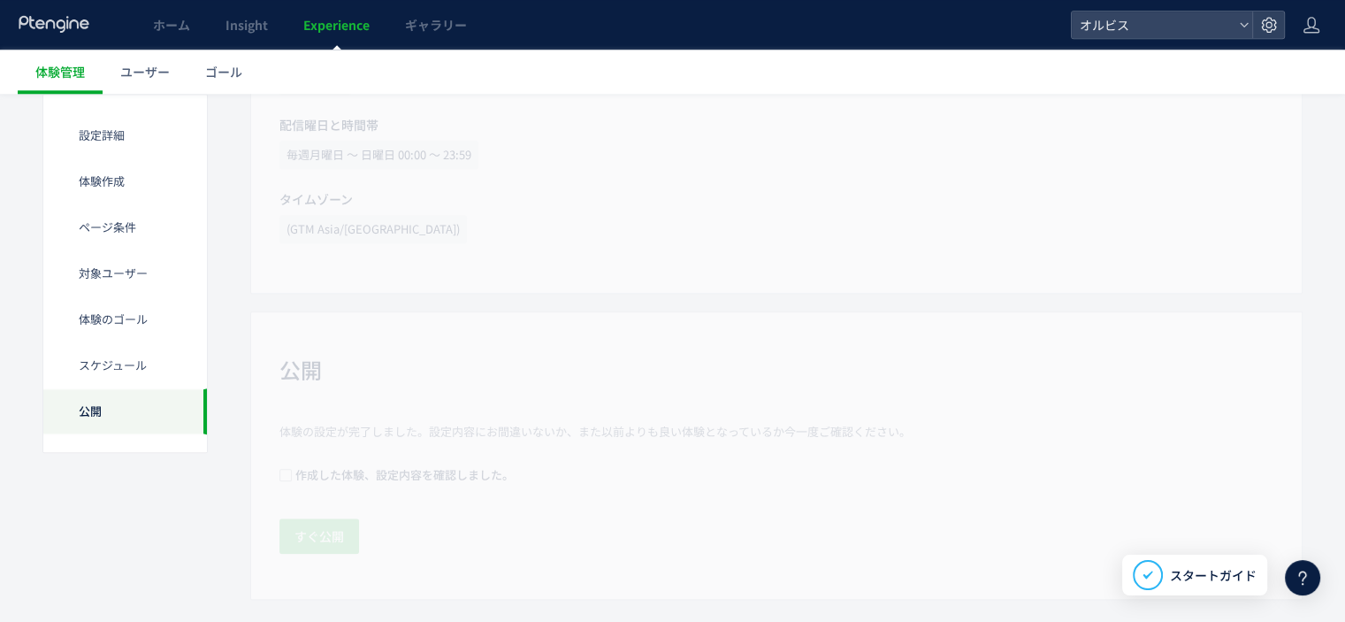
scroll to position [1943, 0]
click at [634, 469] on div "公開 体験の設定が完了しました。設定内容にお間違いないか、また以前よりも良い体験となっているか今一度ご確認ください。 作成した体験、設定内容を確認しました。 …" at bounding box center [776, 426] width 1053 height 288
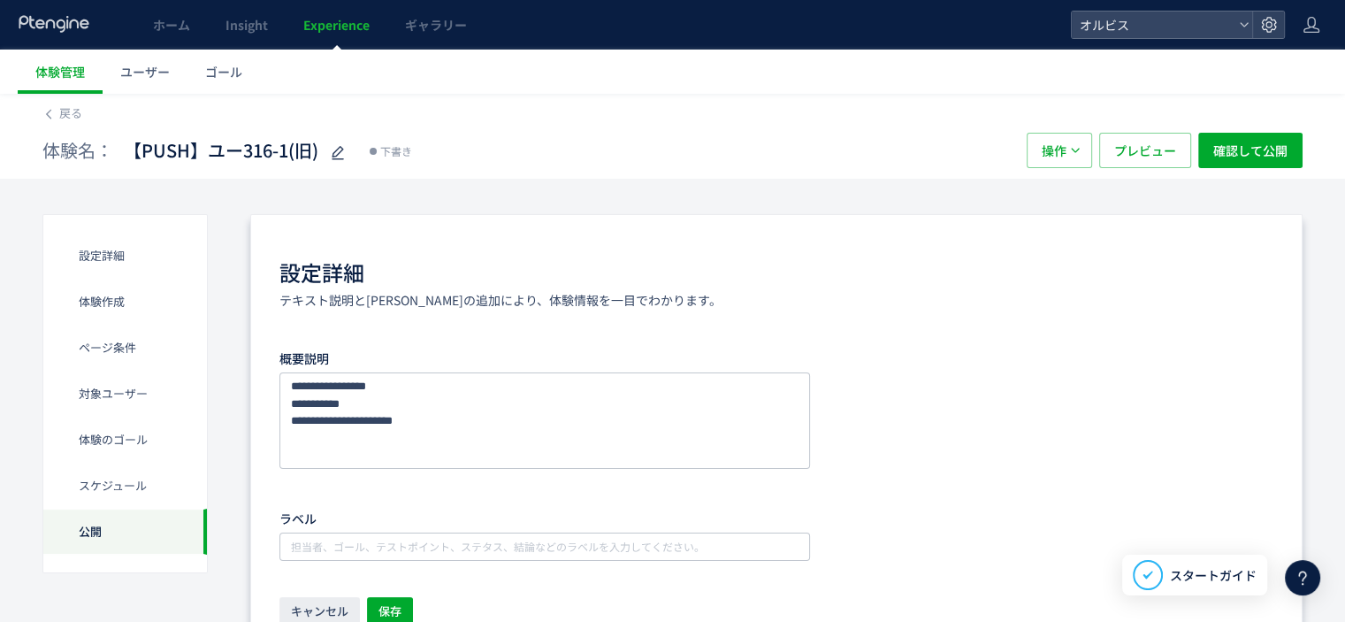
scroll to position [236, 0]
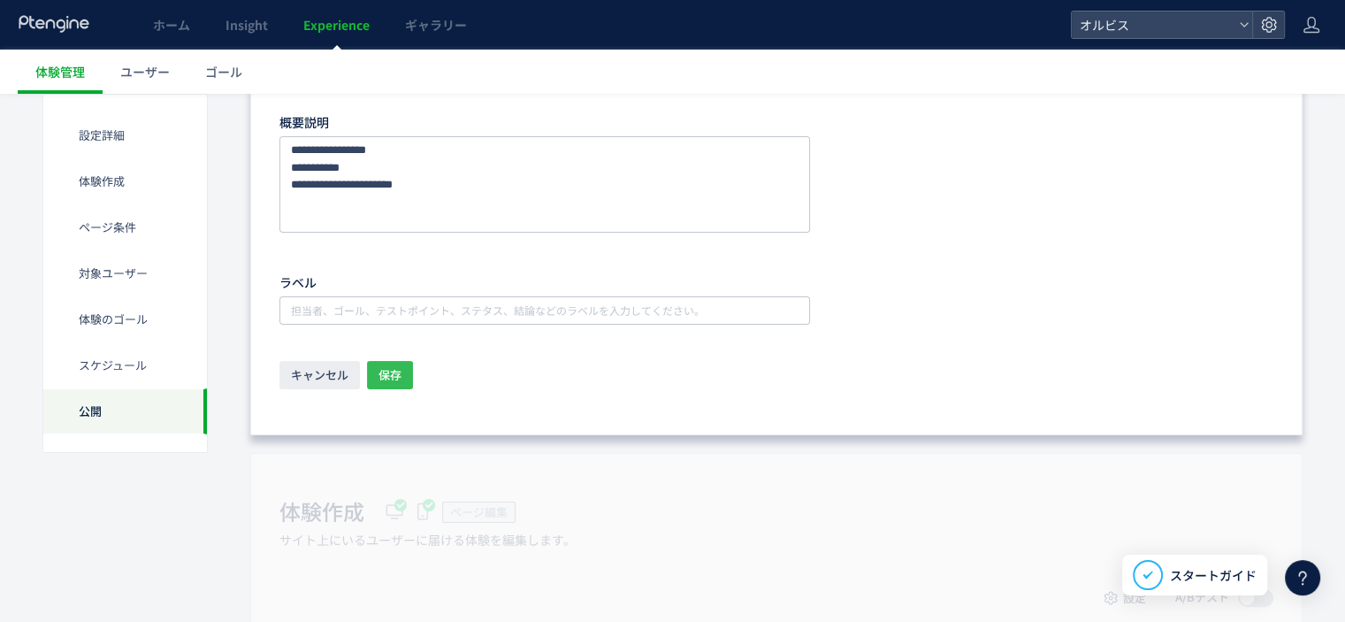
click at [381, 384] on span "保存" at bounding box center [390, 375] width 23 height 28
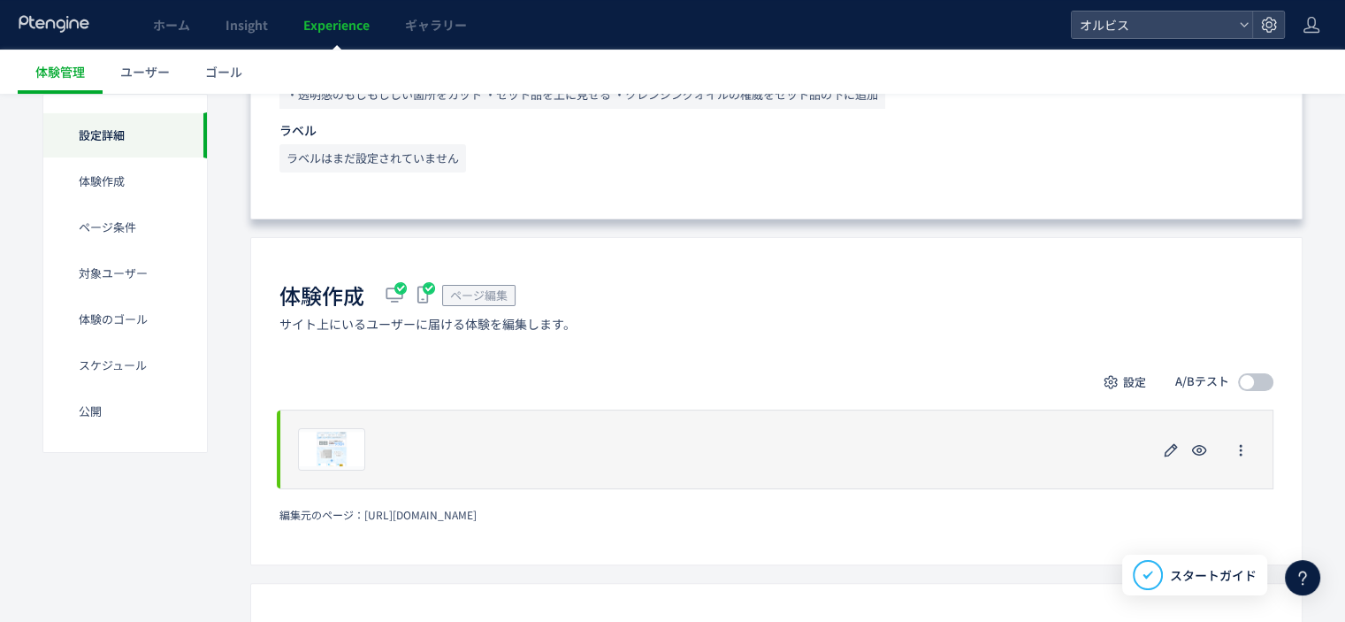
scroll to position [293, 0]
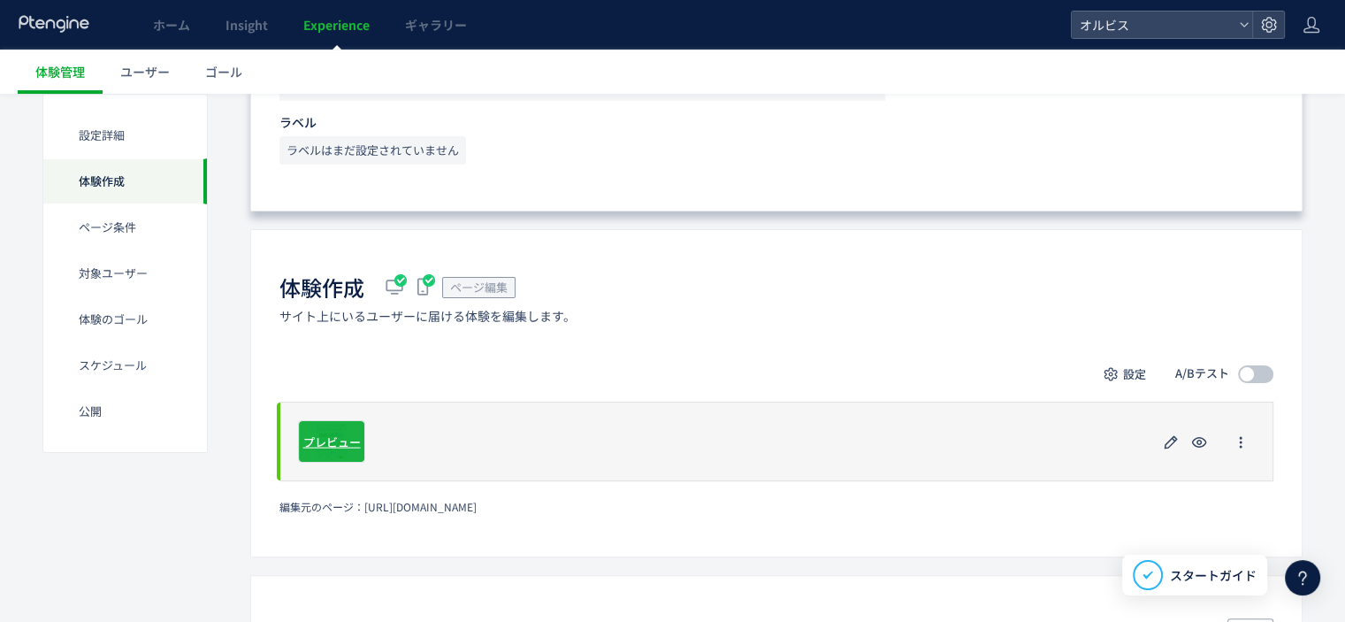
click at [333, 444] on span "プレビュー" at bounding box center [331, 441] width 57 height 17
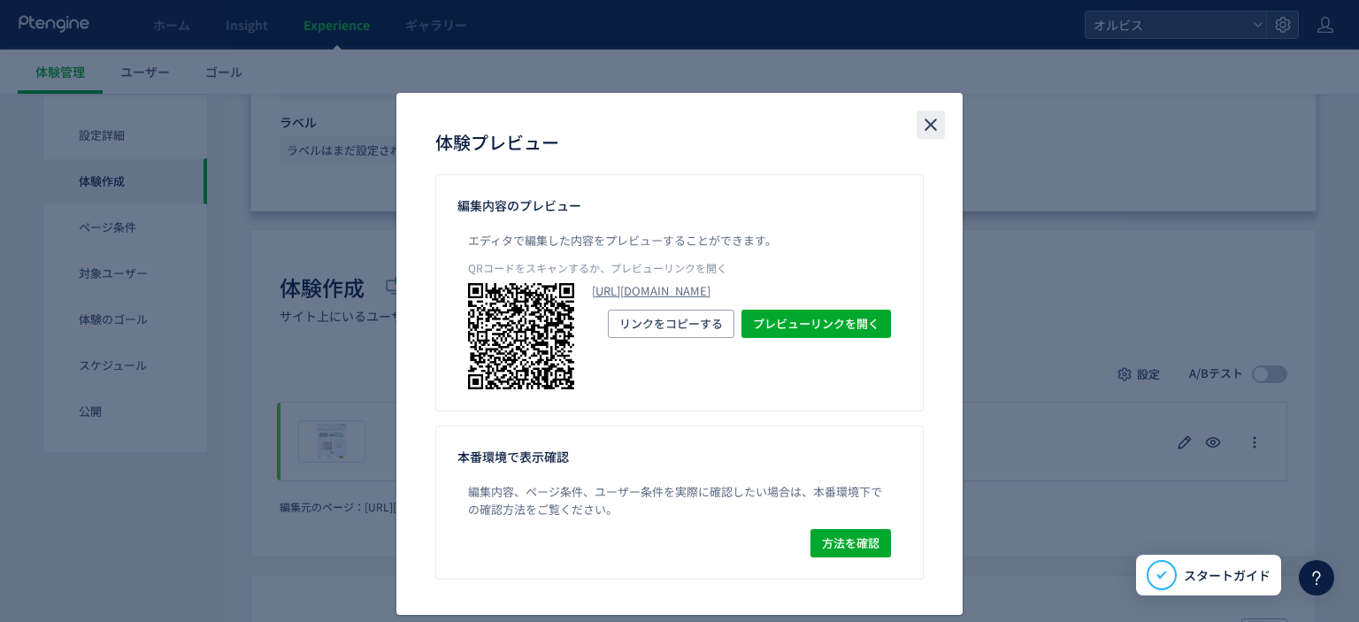
click at [924, 121] on use "close" at bounding box center [930, 125] width 12 height 12
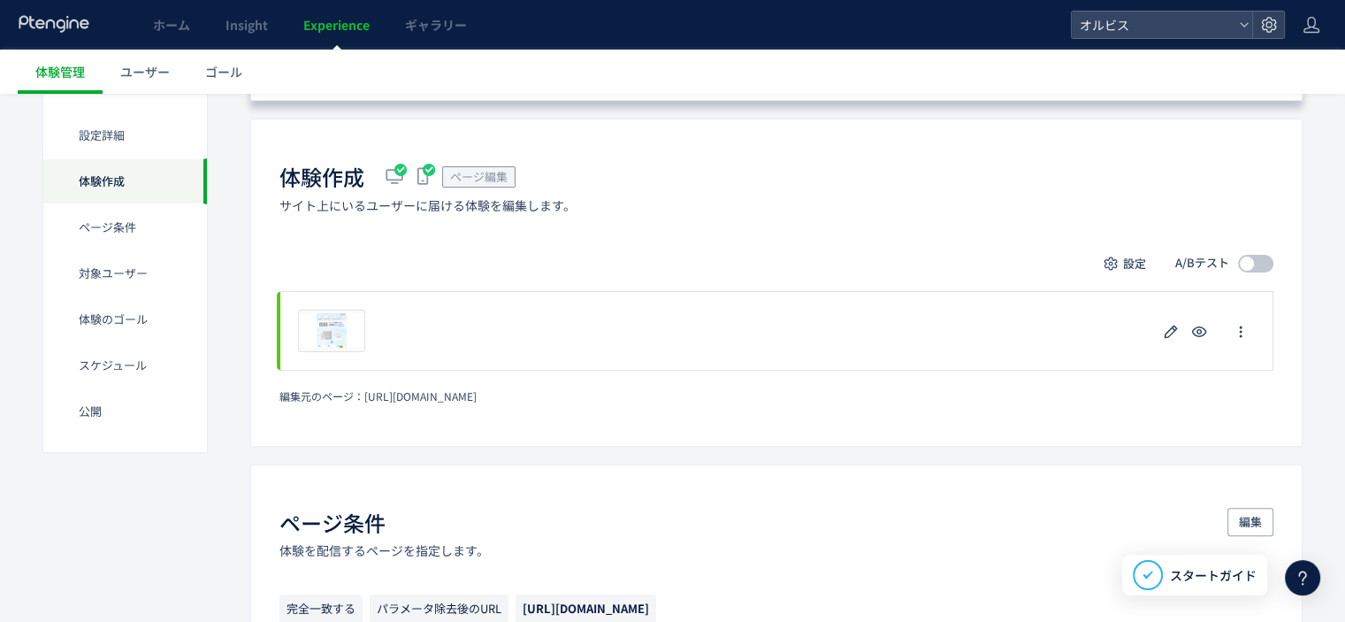
scroll to position [402, 0]
click at [1245, 269] on div at bounding box center [1247, 264] width 14 height 14
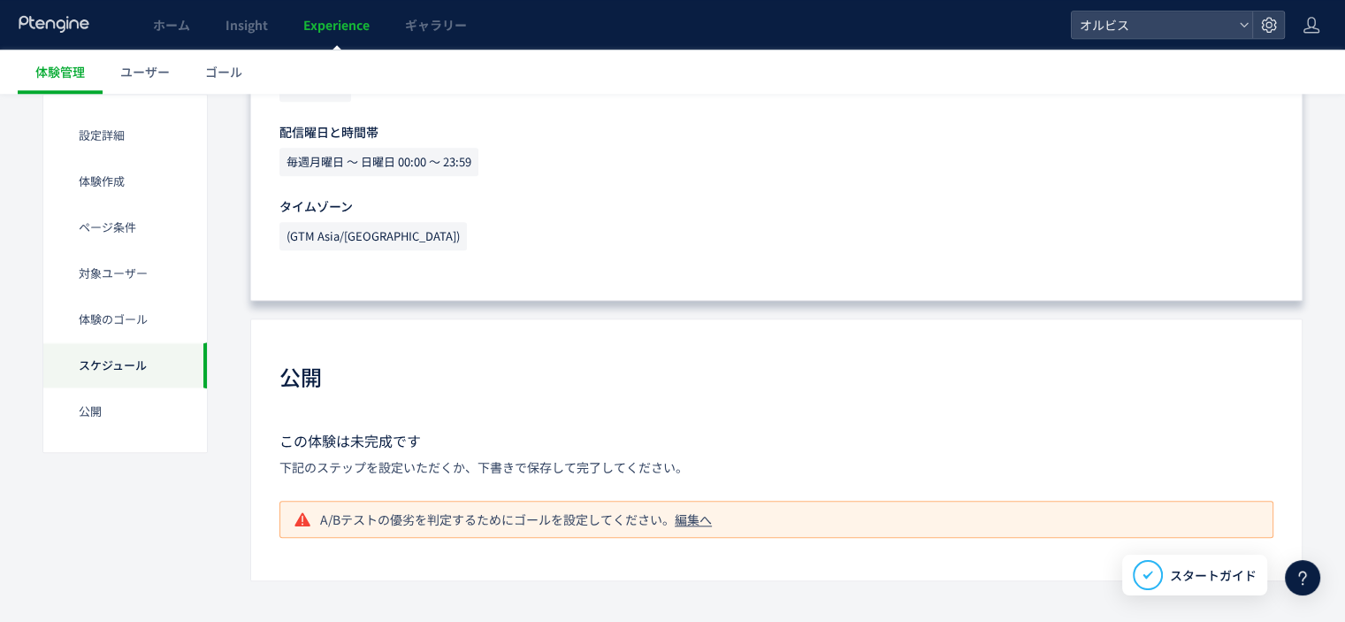
scroll to position [1841, 0]
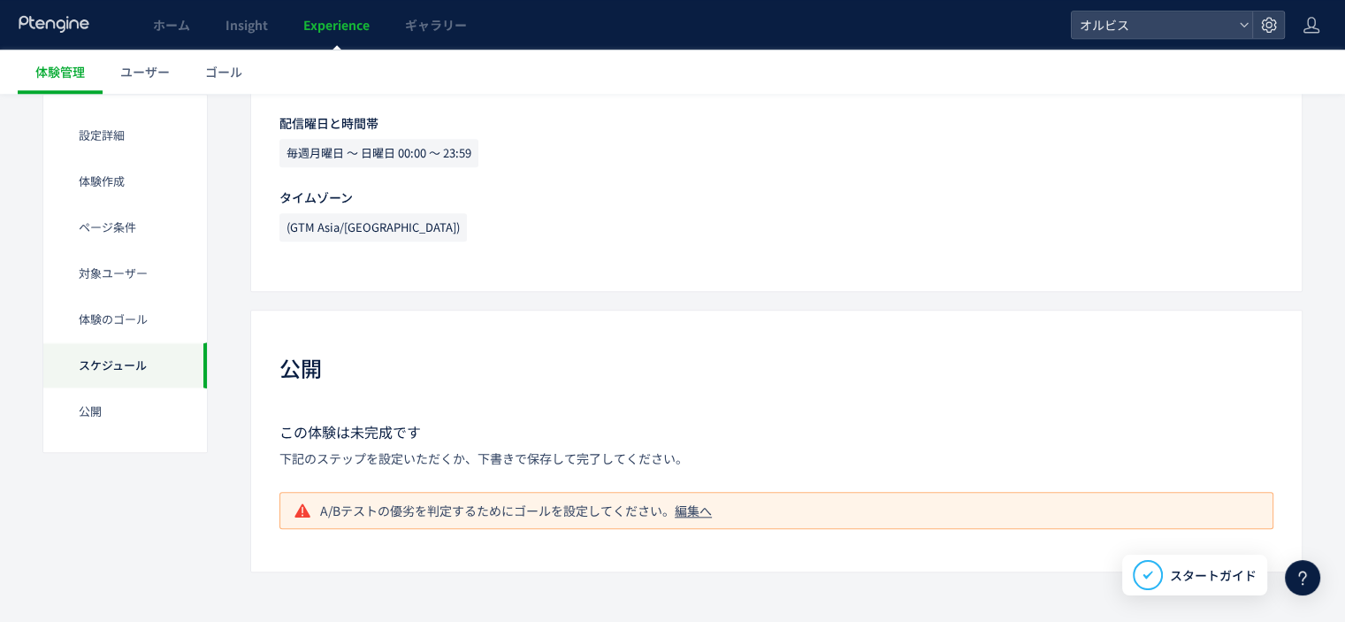
click at [685, 509] on div "編集へ" at bounding box center [693, 511] width 37 height 18
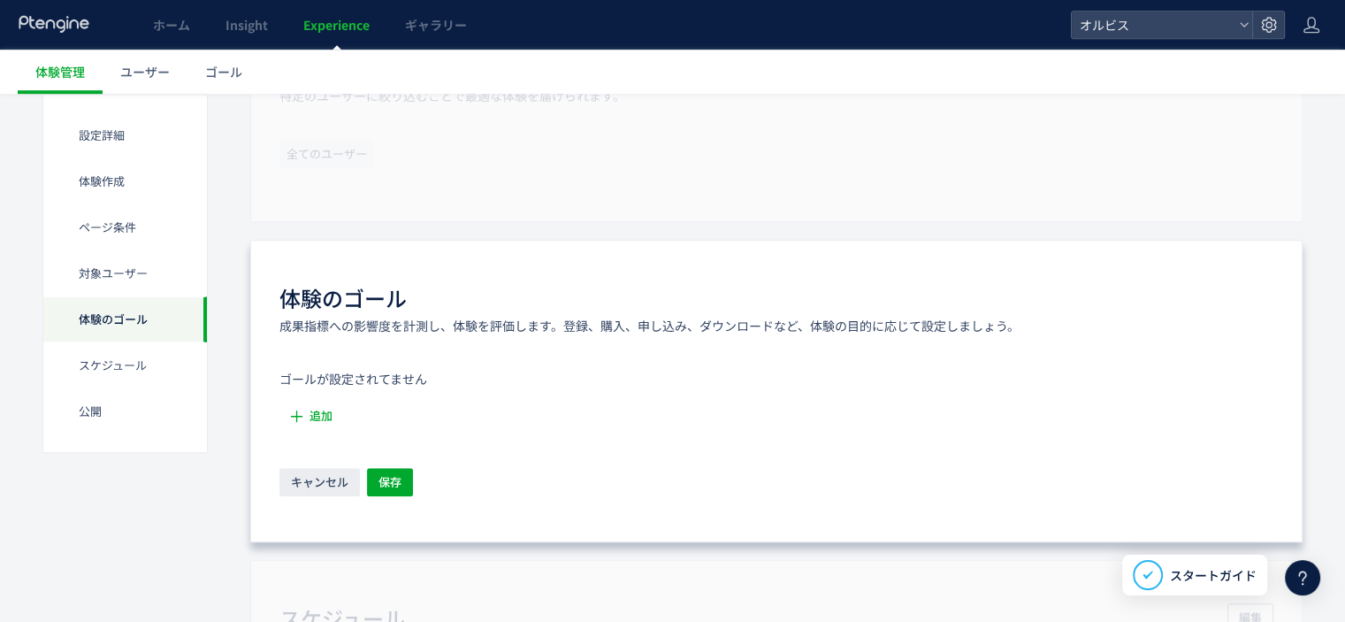
scroll to position [1171, 0]
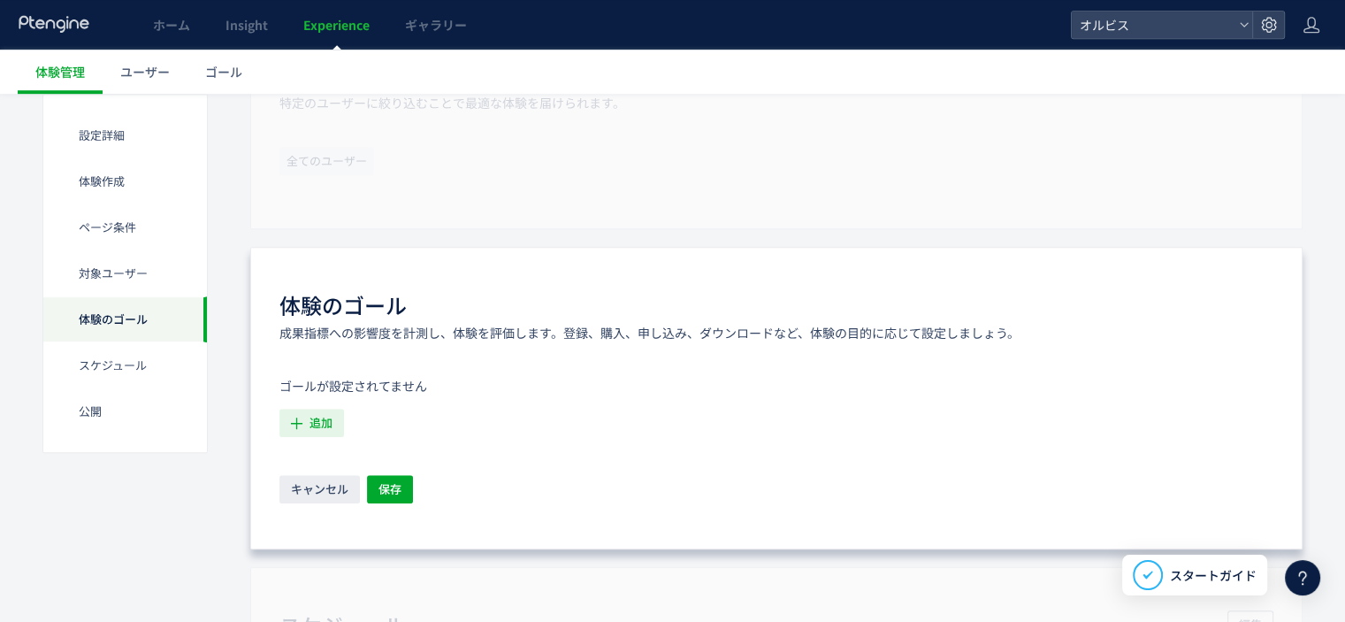
click at [297, 423] on icon "button" at bounding box center [296, 423] width 19 height 19
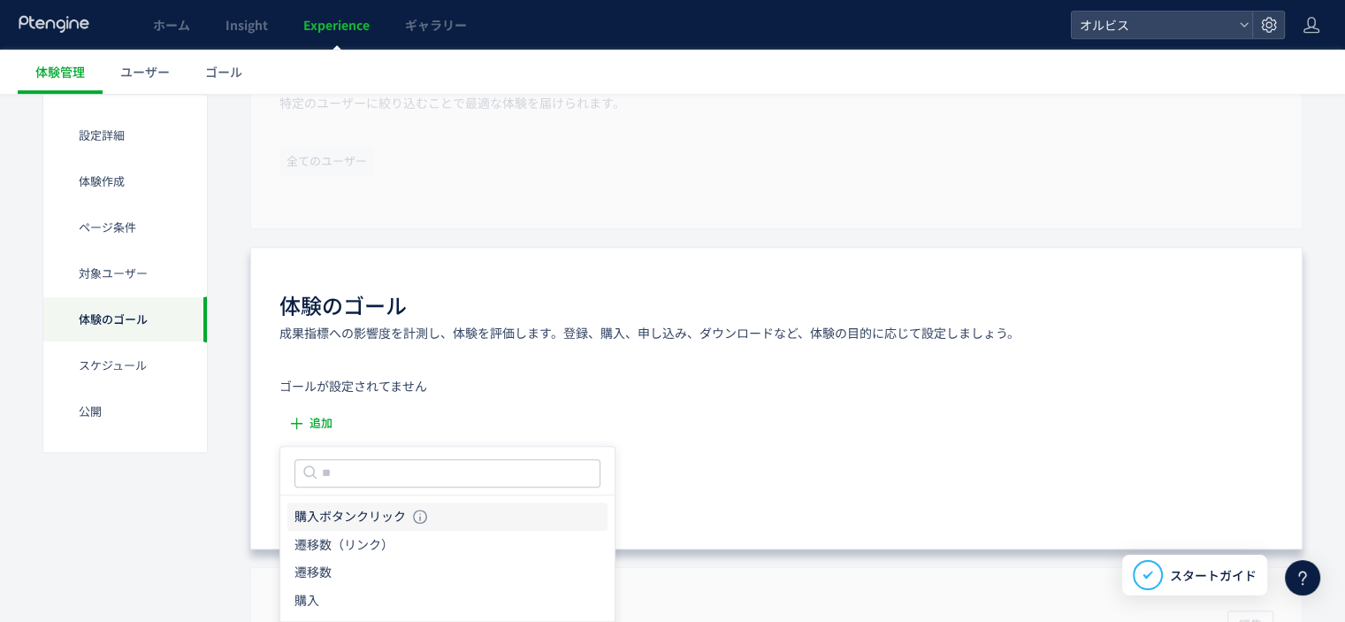
click at [348, 509] on icon "購入ボタンクリック" at bounding box center [350, 517] width 111 height 18
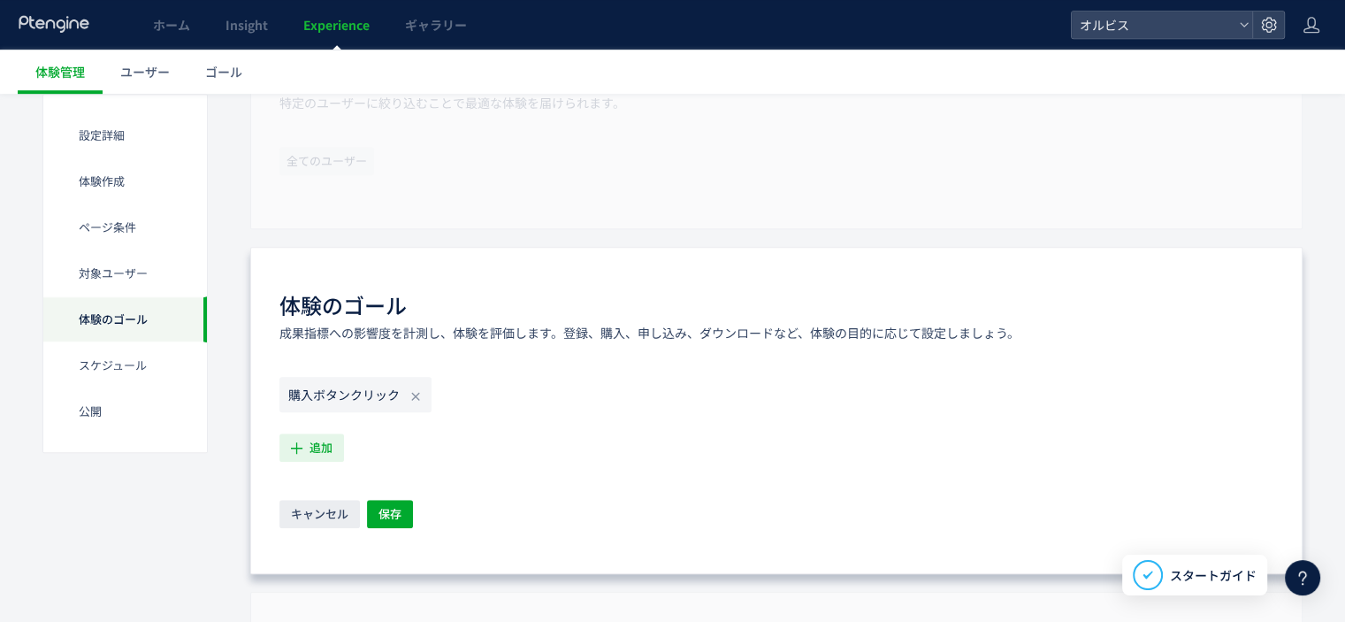
click at [316, 440] on span "追加" at bounding box center [321, 447] width 23 height 28
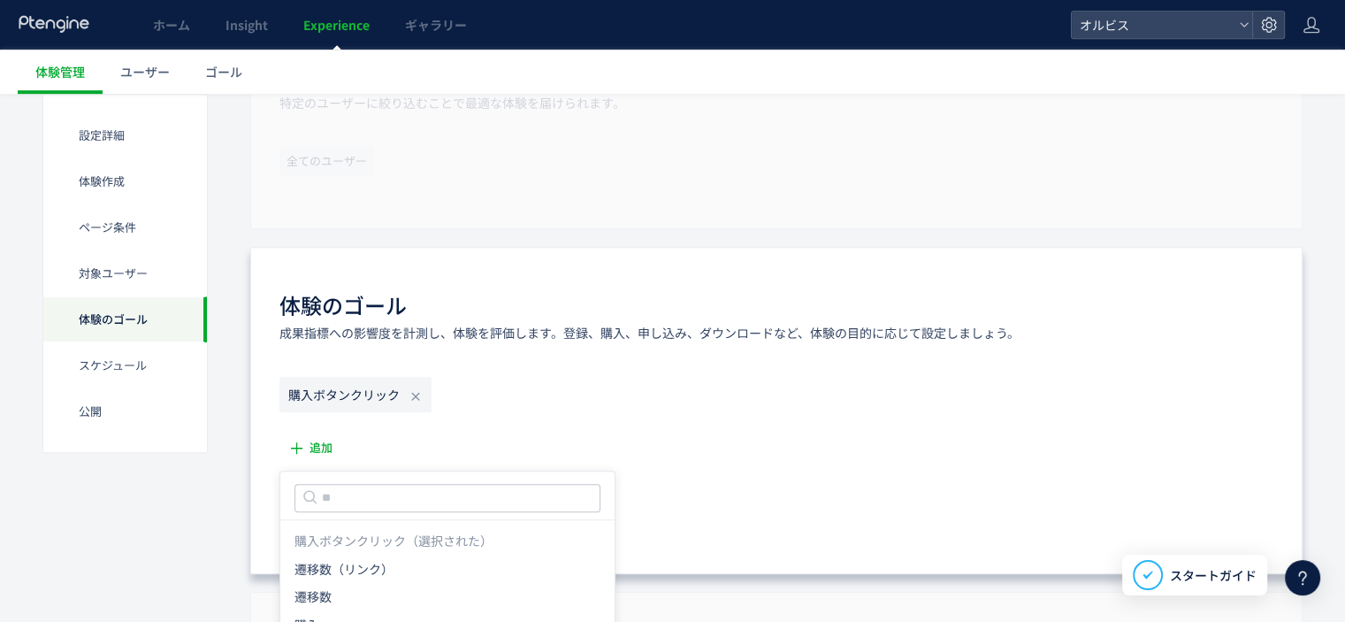
scroll to position [1408, 0]
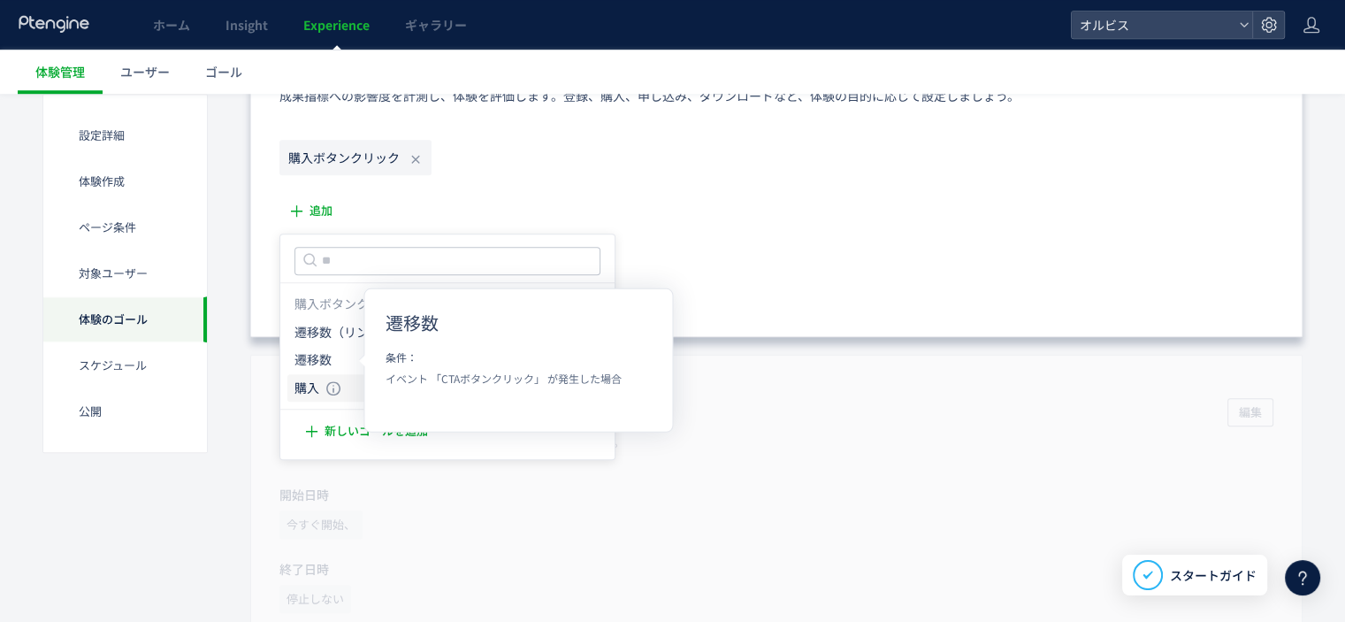
click at [343, 380] on li "購入 購入 条件： 元のページページorder/thanksに 含むページに訪問した場合" at bounding box center [447, 388] width 320 height 28
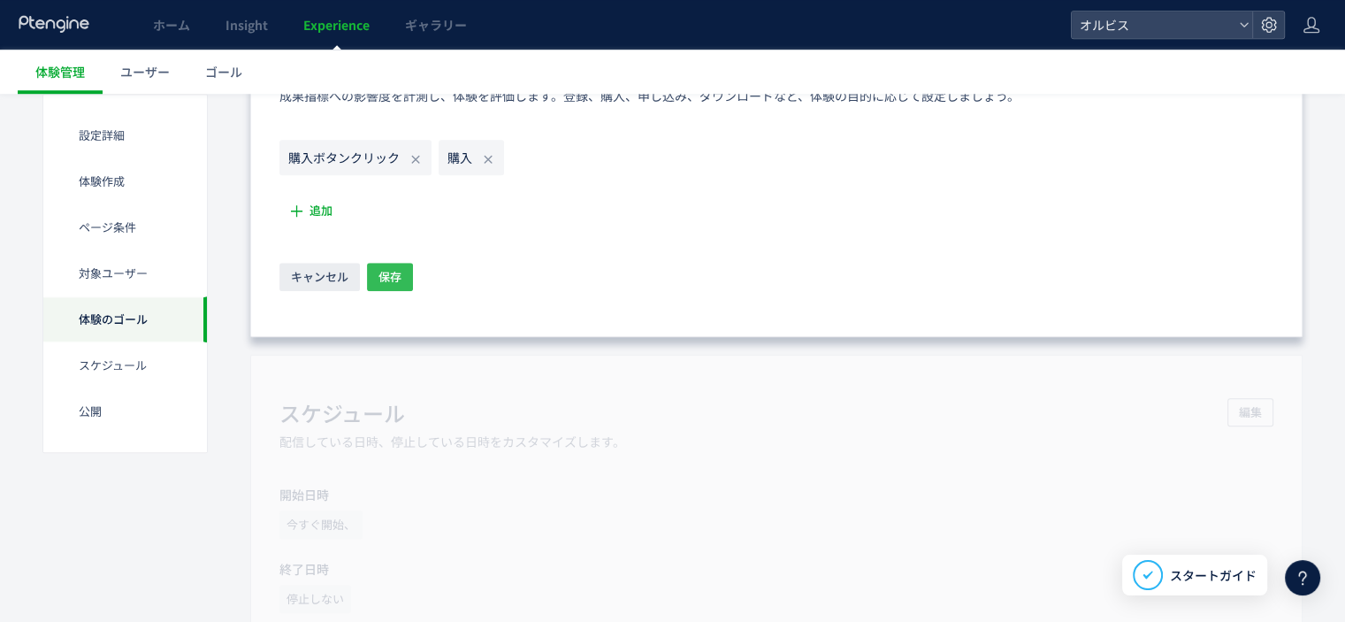
click at [410, 272] on div "キャンセル 保存" at bounding box center [777, 278] width 994 height 31
click at [389, 272] on span "保存" at bounding box center [390, 277] width 23 height 28
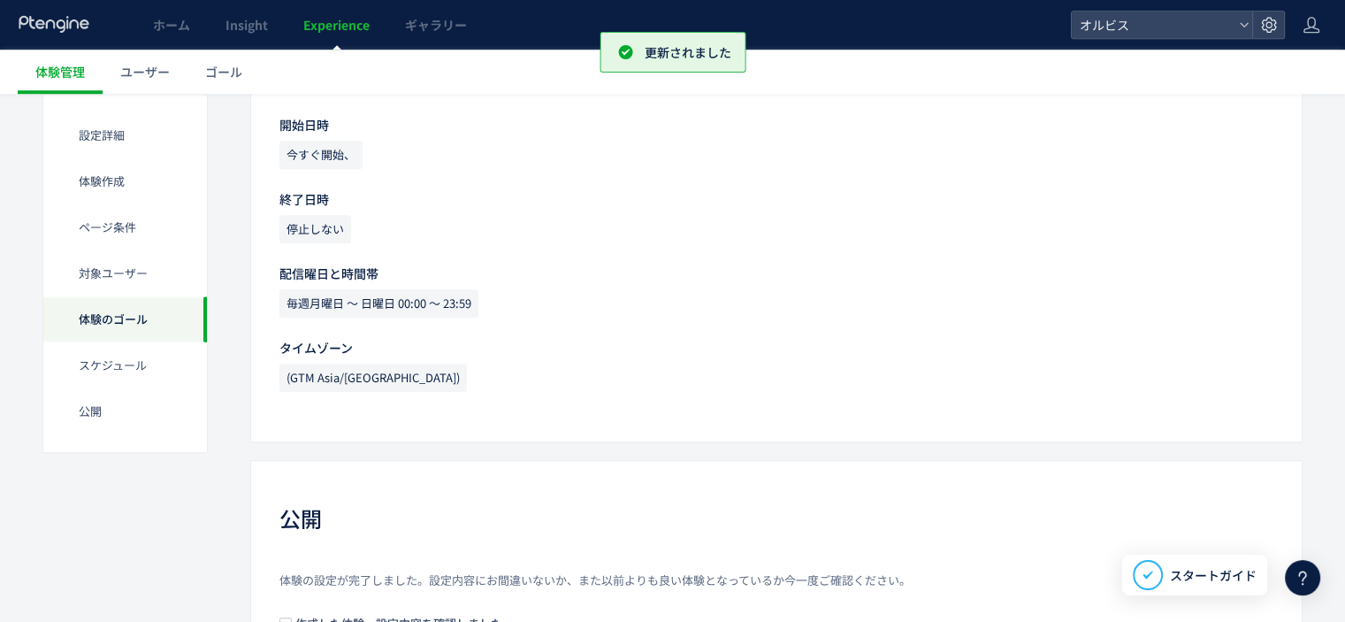
scroll to position [1836, 0]
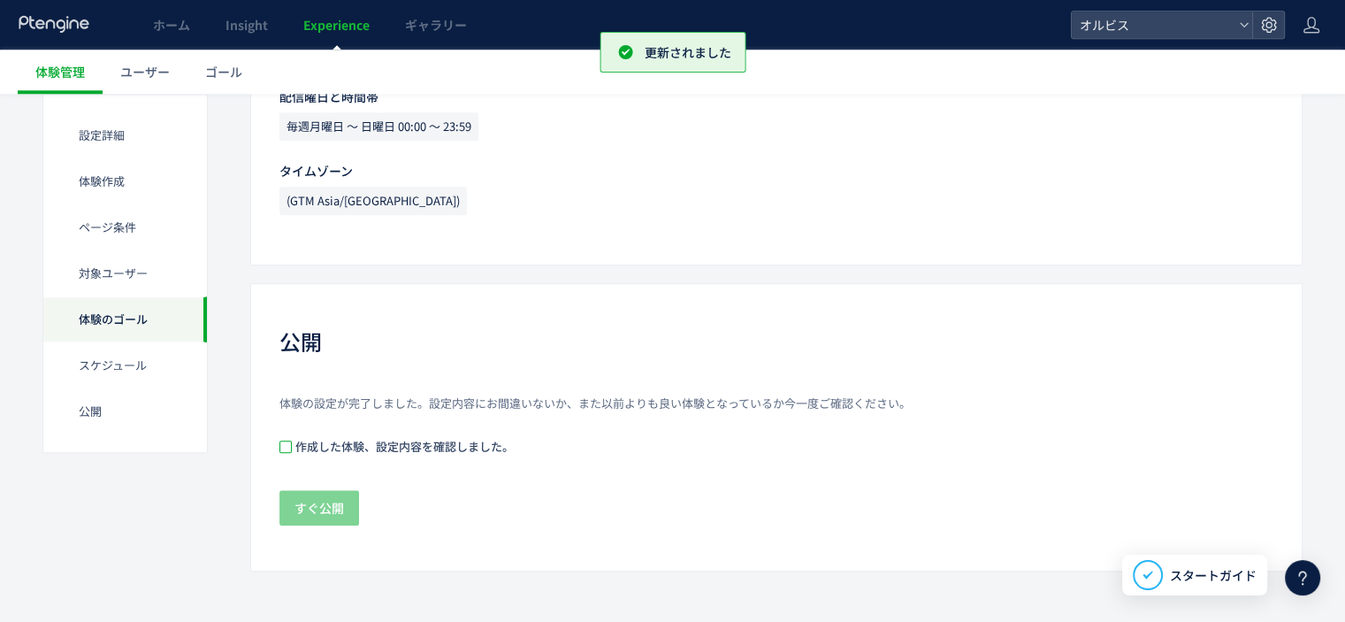
click at [282, 448] on span at bounding box center [286, 446] width 12 height 12
click at [314, 505] on span "すぐ公開" at bounding box center [320, 507] width 50 height 35
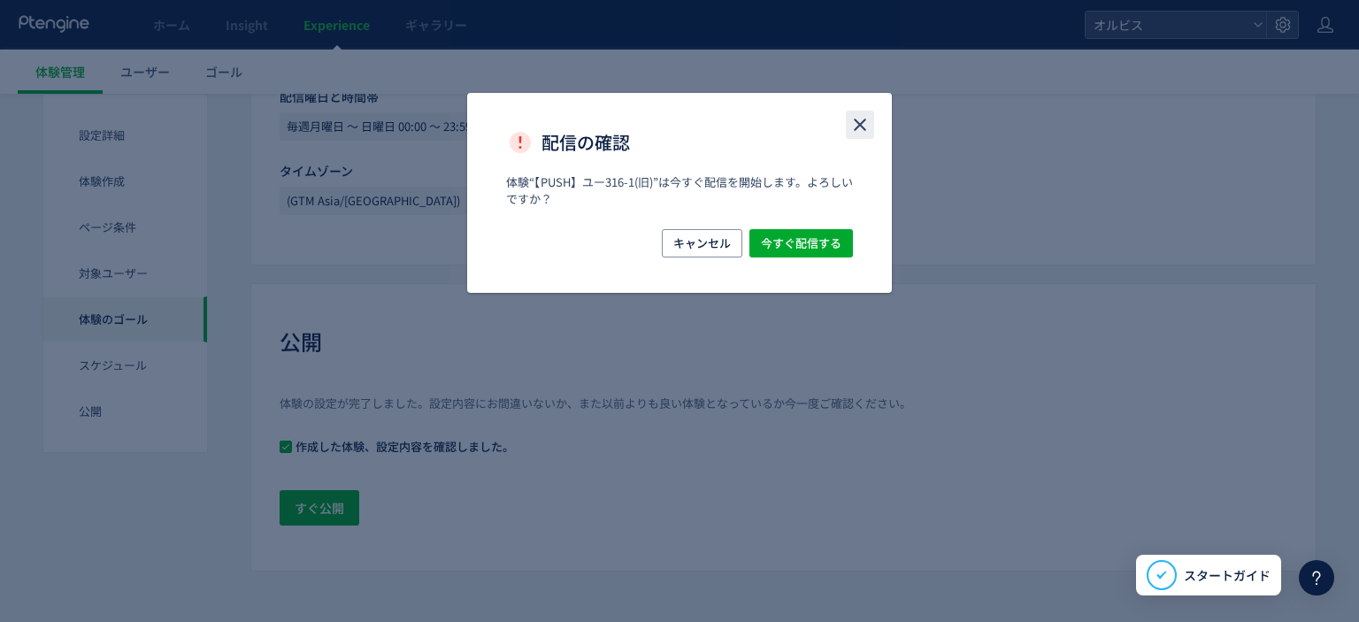
click at [853, 126] on icon "close" at bounding box center [859, 124] width 21 height 21
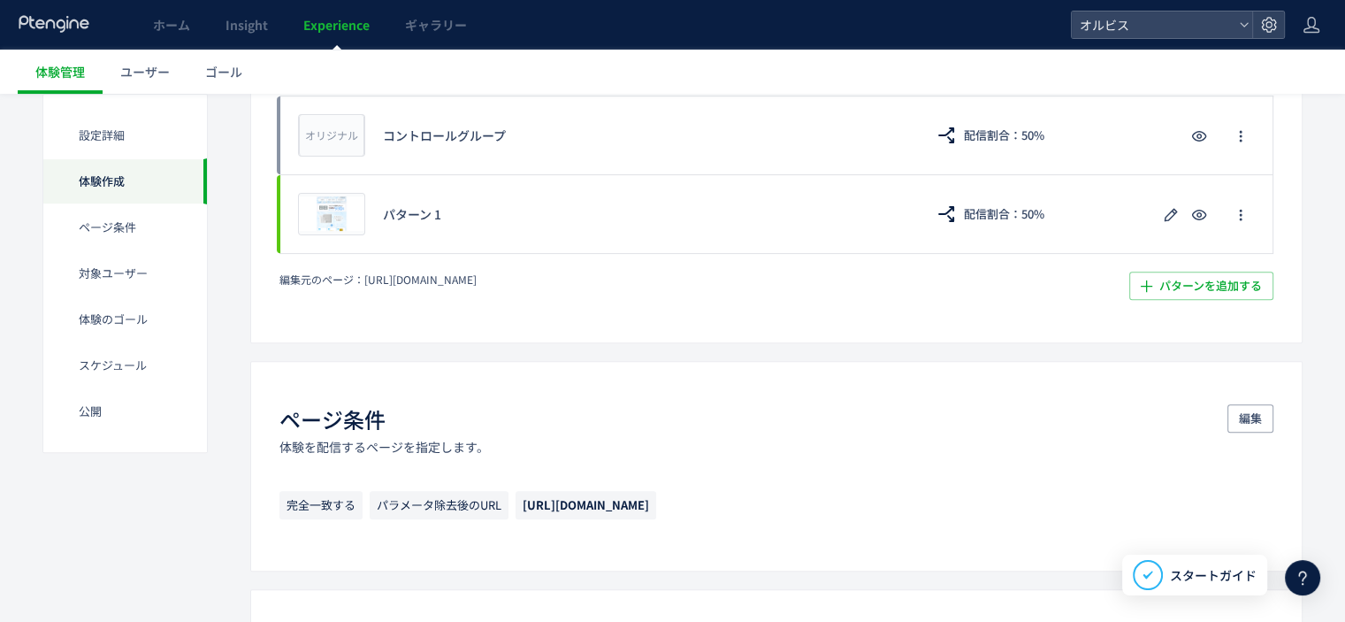
scroll to position [0, 0]
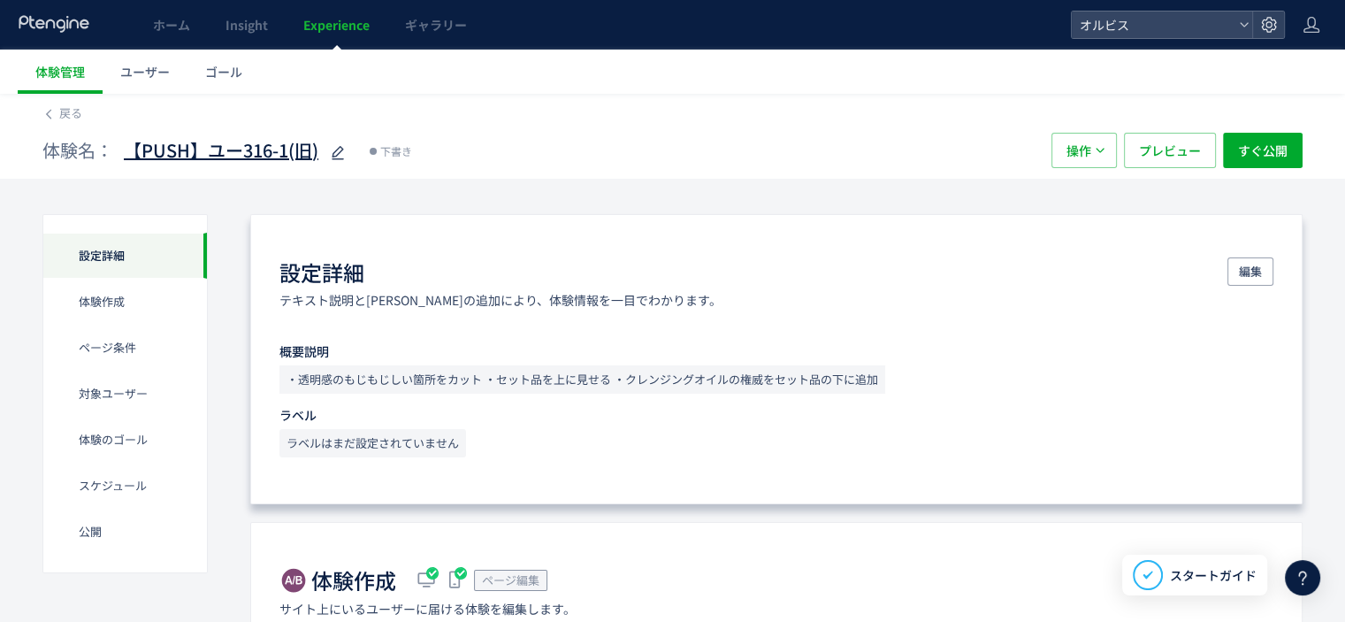
click at [336, 156] on use at bounding box center [338, 152] width 12 height 13
click at [322, 152] on input "**********" at bounding box center [234, 151] width 221 height 35
type input "**********"
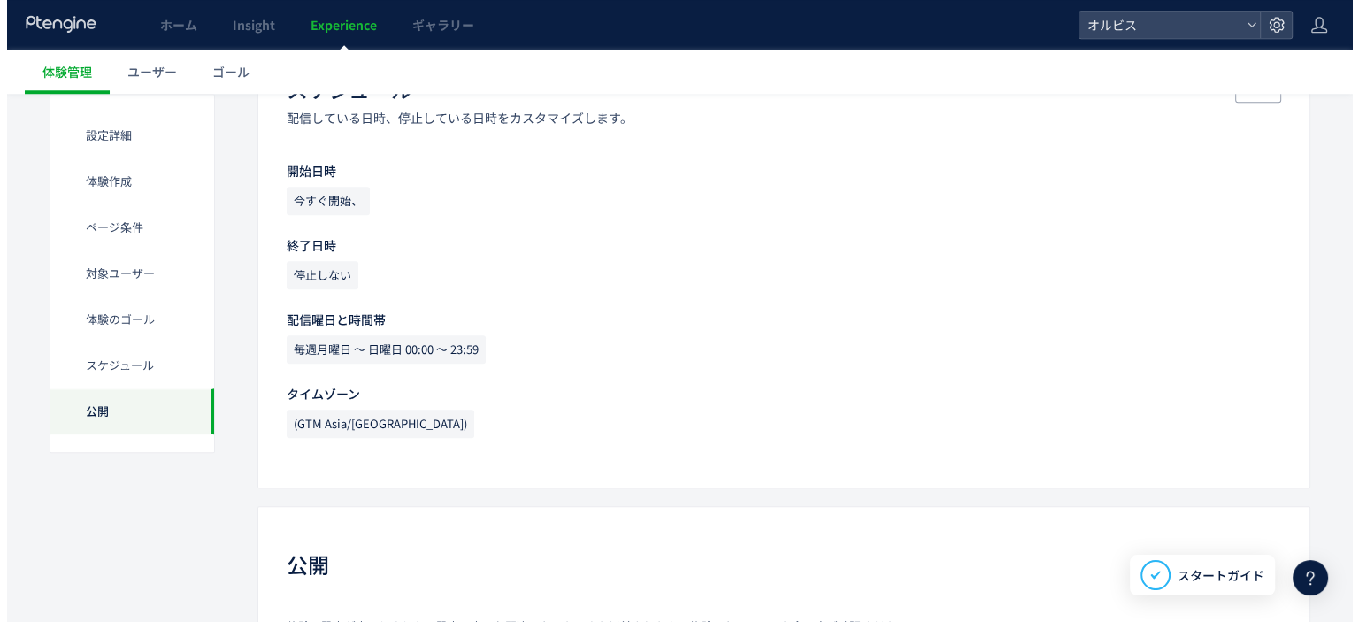
scroll to position [1836, 0]
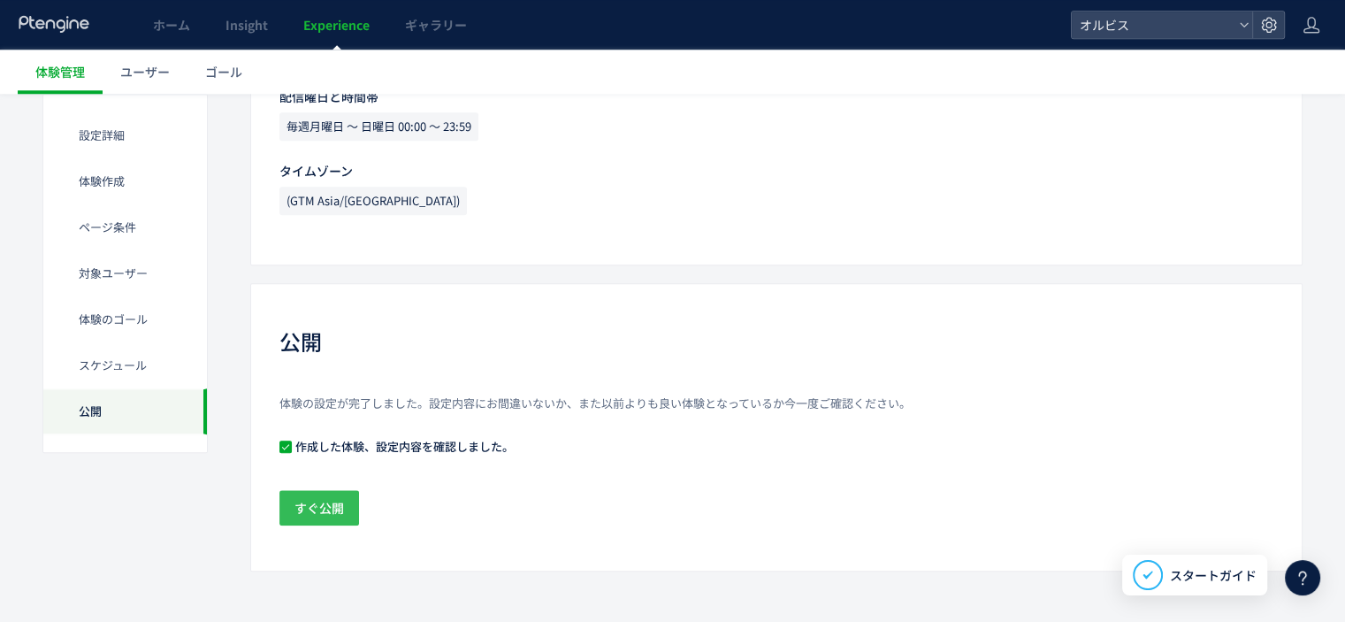
click at [333, 491] on span "すぐ公開" at bounding box center [320, 507] width 50 height 35
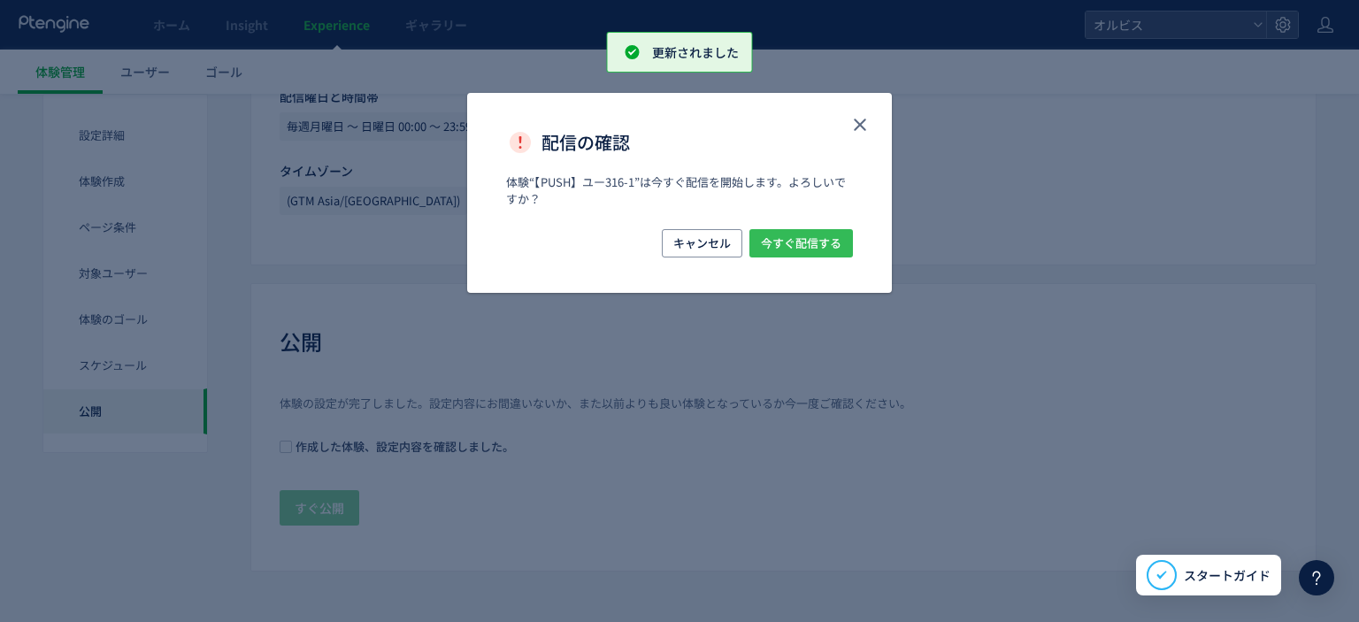
click at [816, 240] on span "今すぐ配信する" at bounding box center [801, 243] width 80 height 28
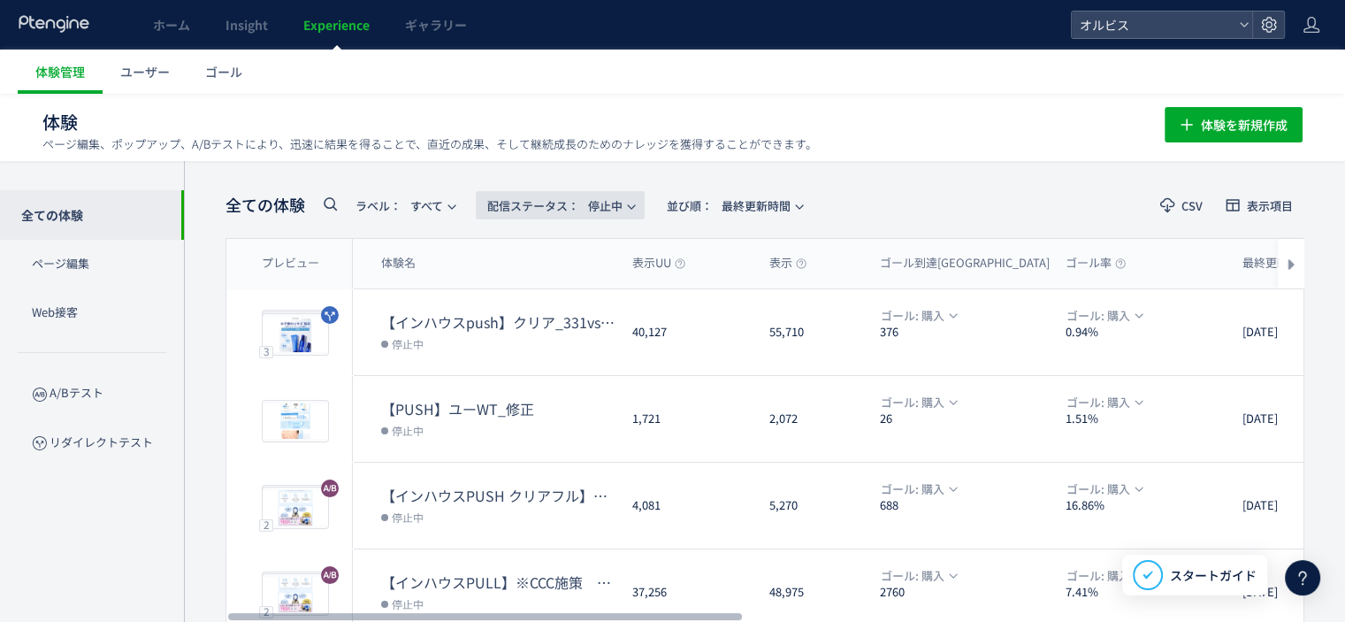
click at [623, 194] on span "配信ステータス​： 停止中" at bounding box center [554, 205] width 135 height 29
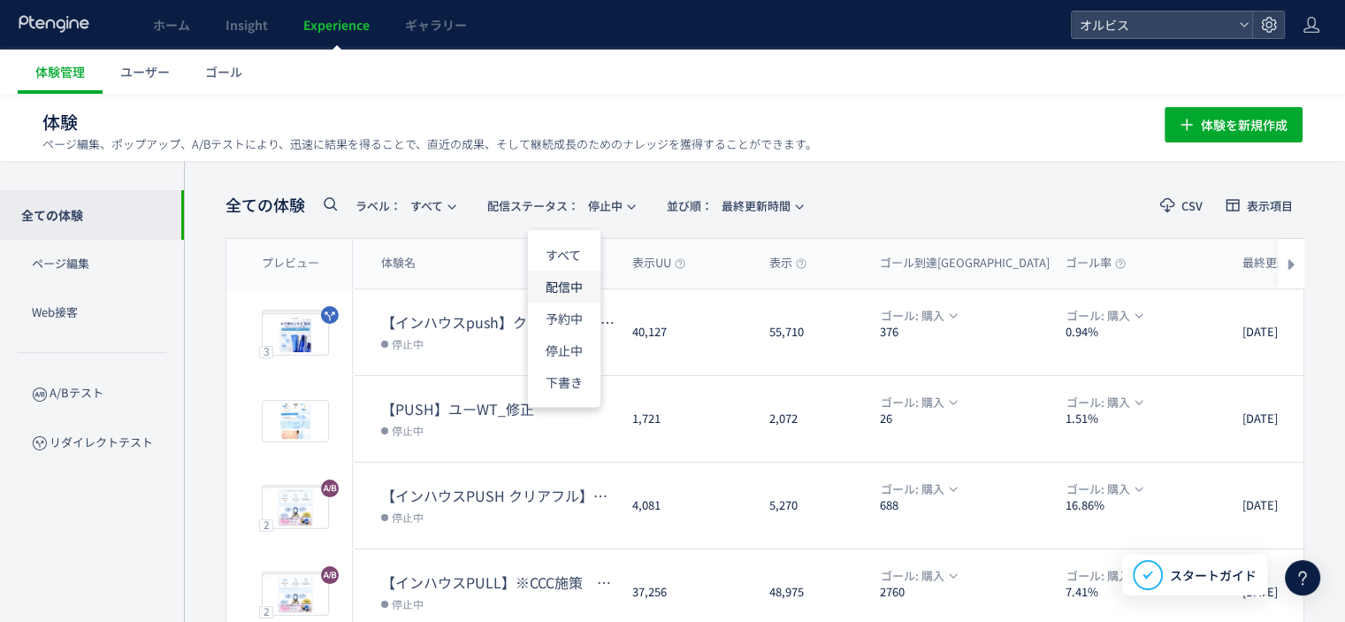
click at [568, 334] on li "配信中" at bounding box center [564, 350] width 73 height 32
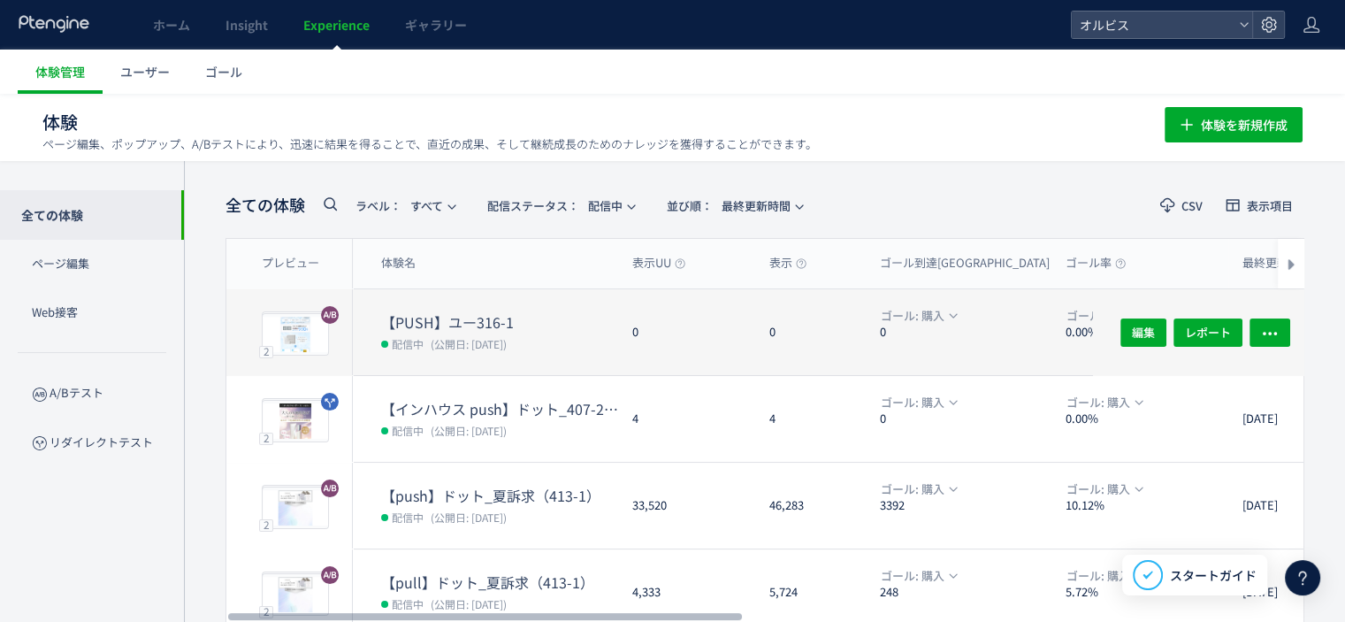
click at [445, 320] on dt "【PUSH】ユー316-1" at bounding box center [499, 322] width 237 height 20
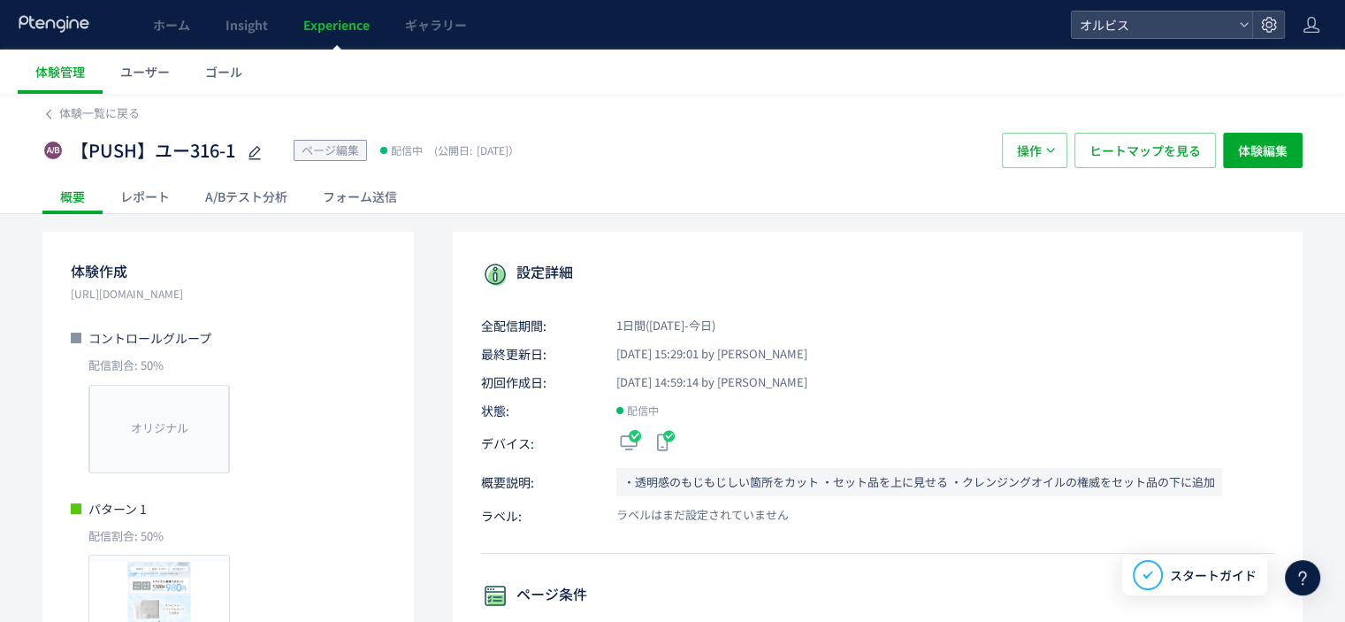
click at [250, 191] on div "A/Bテスト分析" at bounding box center [247, 196] width 118 height 35
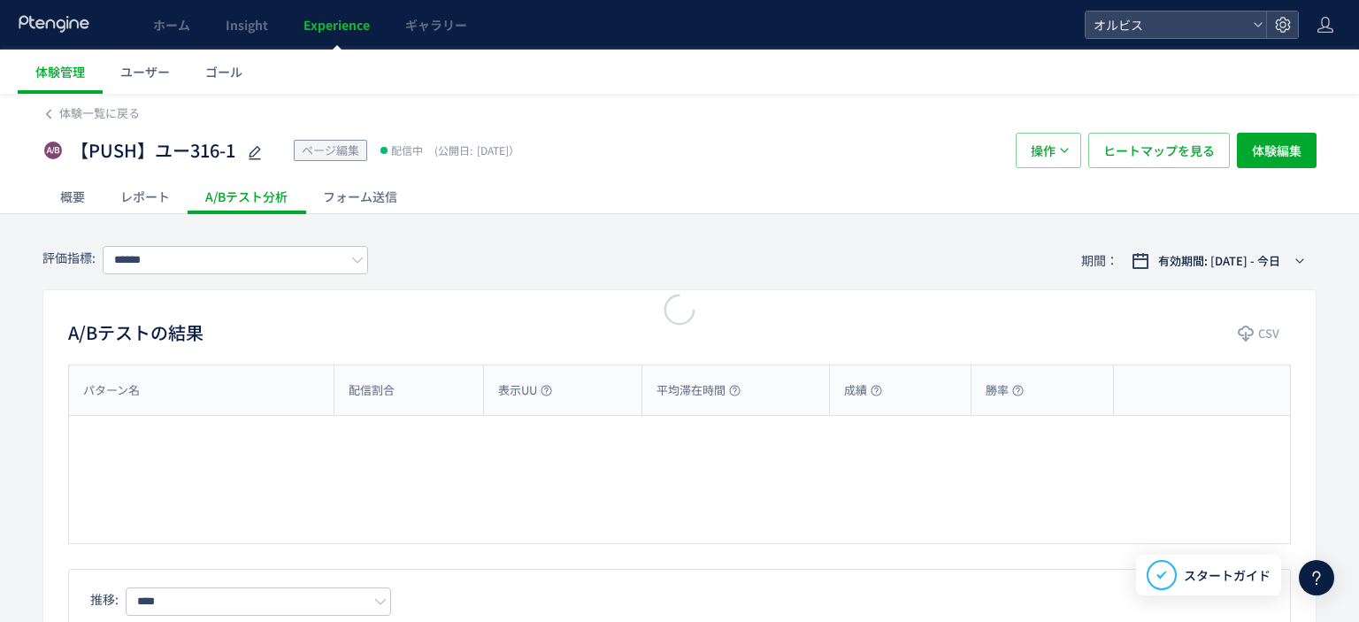
type input "*********"
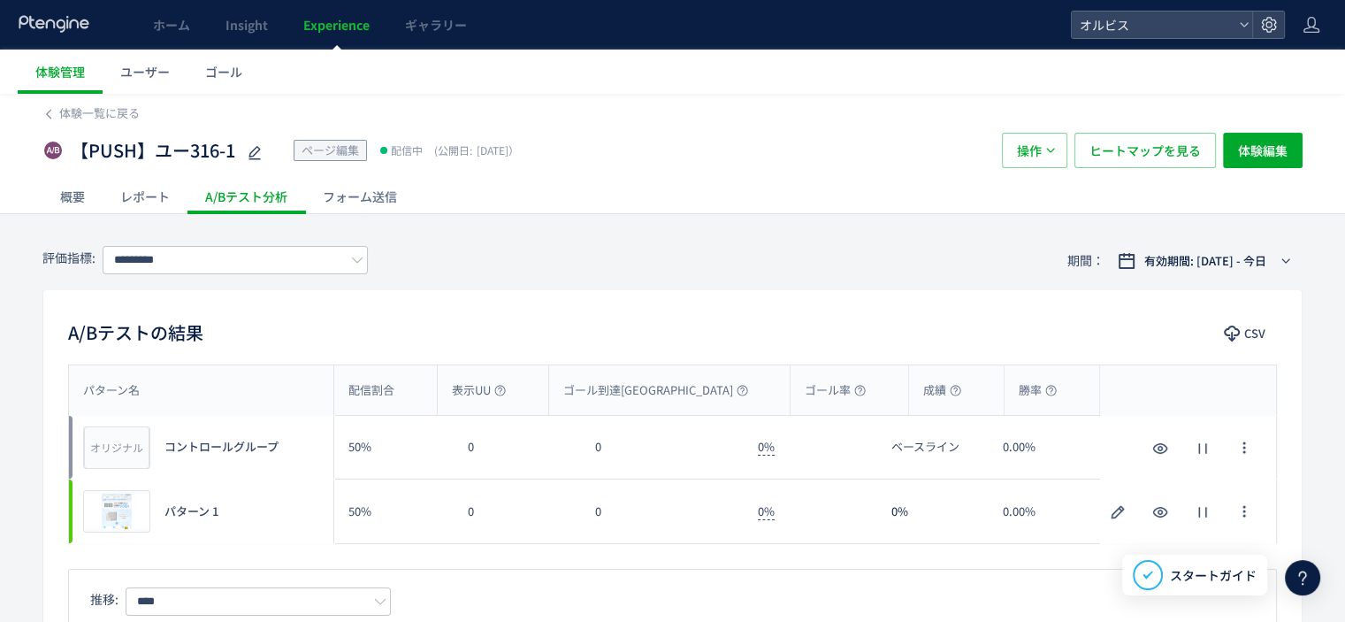
click at [89, 197] on div "概要" at bounding box center [72, 196] width 60 height 35
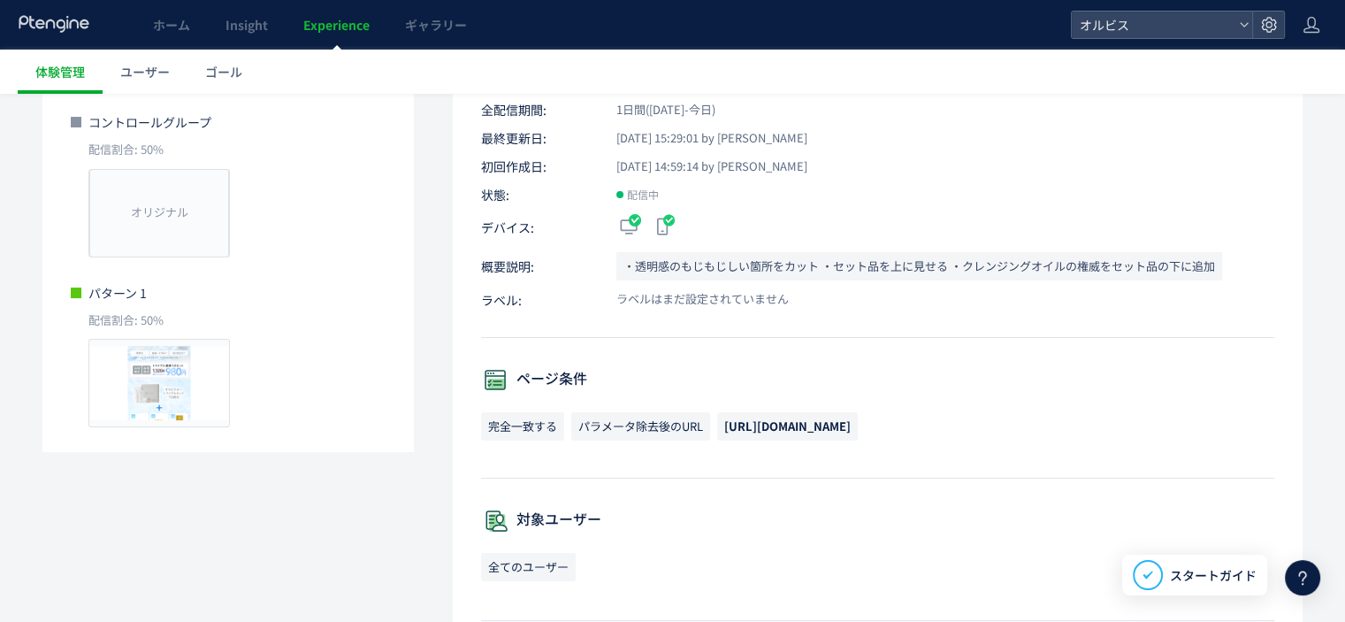
scroll to position [219, 0]
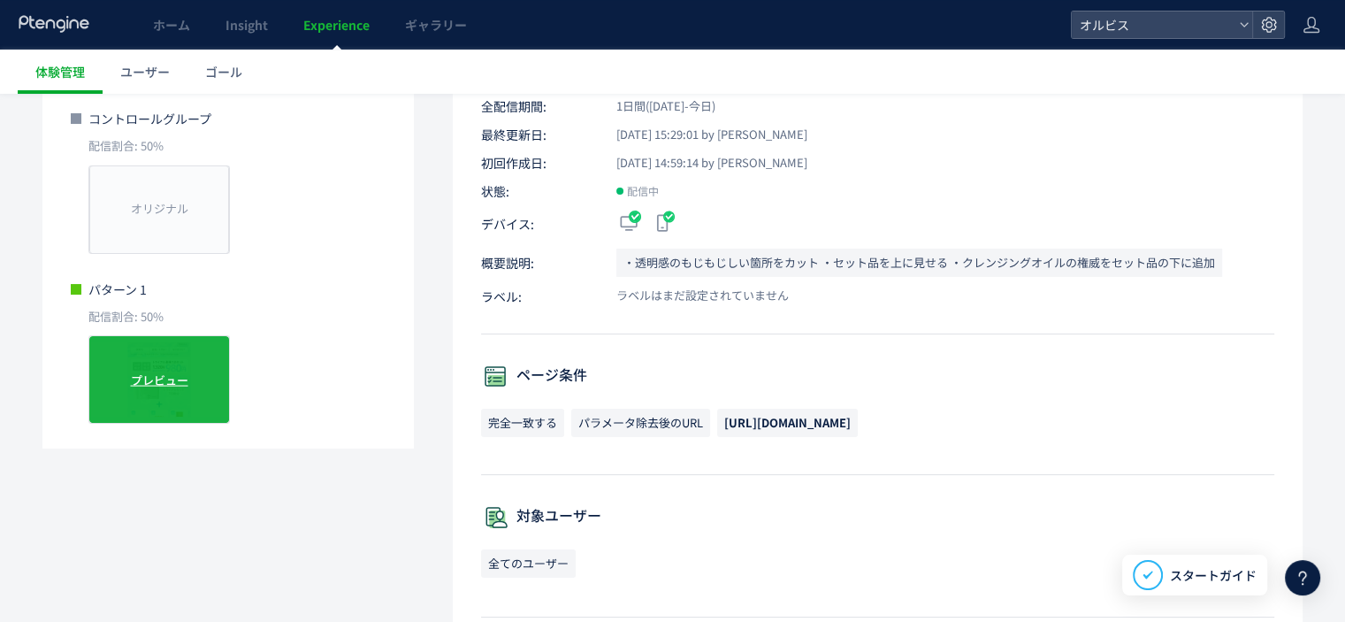
click at [161, 373] on span "プレビュー" at bounding box center [159, 379] width 57 height 17
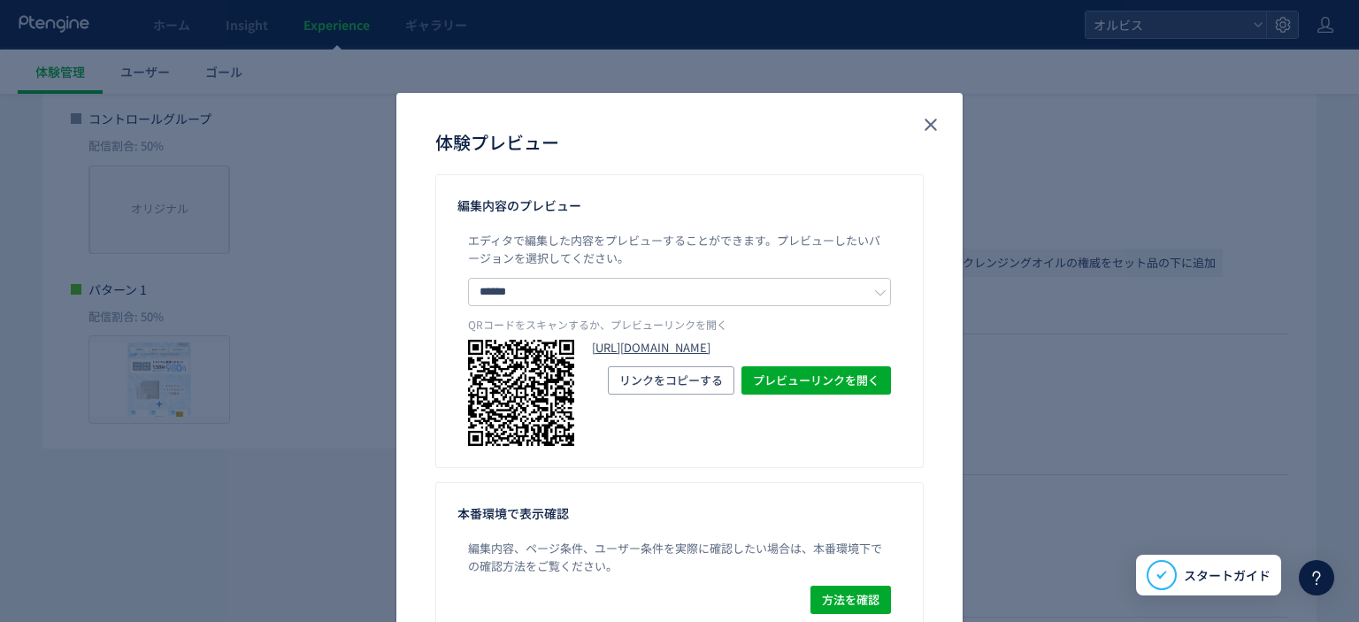
click at [673, 356] on link "https://pr.orbis.co.jp/cosmetics/u/316-1/?preview_ptx_token=v4-4da13fd4-eaf5-4c…" at bounding box center [741, 348] width 299 height 17
click at [931, 130] on icon "close" at bounding box center [930, 124] width 21 height 21
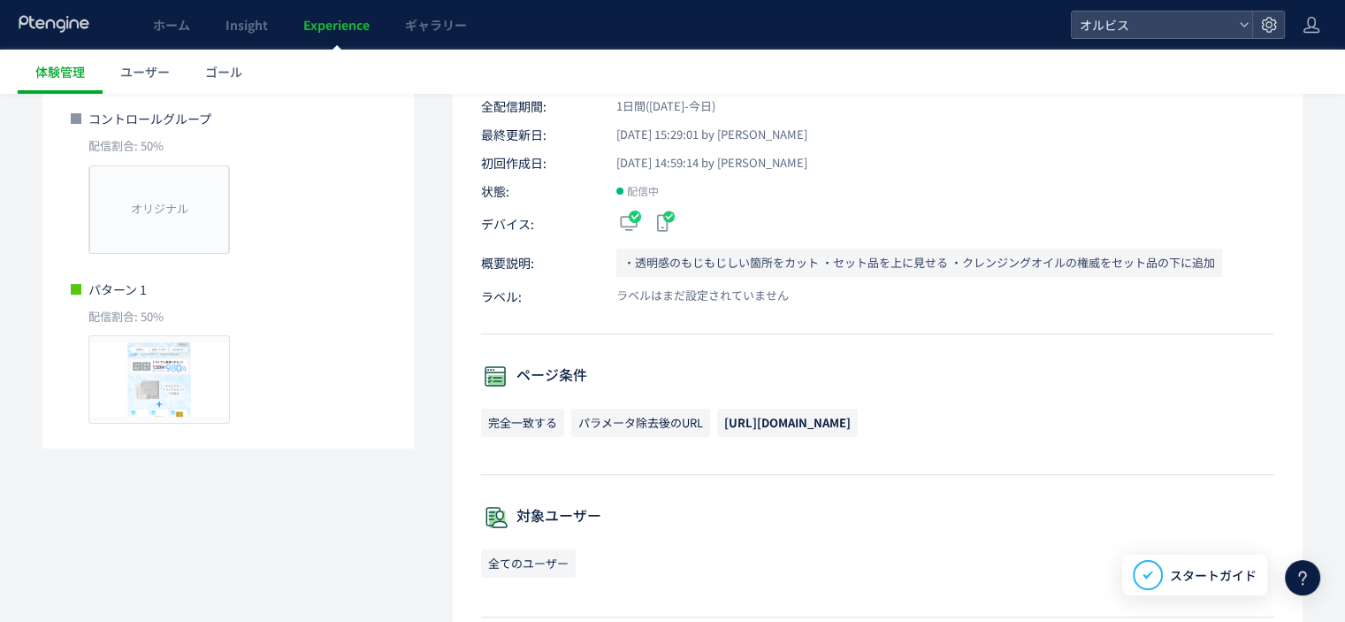
scroll to position [0, 0]
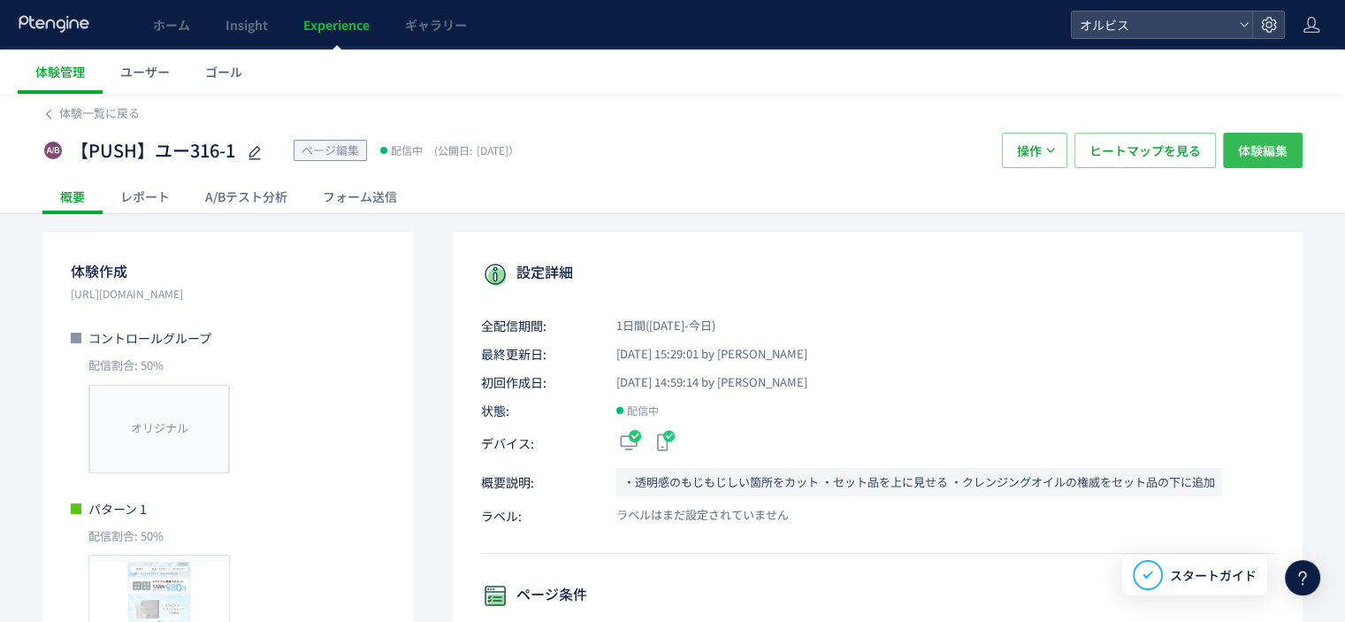
click at [1274, 138] on span "体験編集" at bounding box center [1263, 150] width 50 height 35
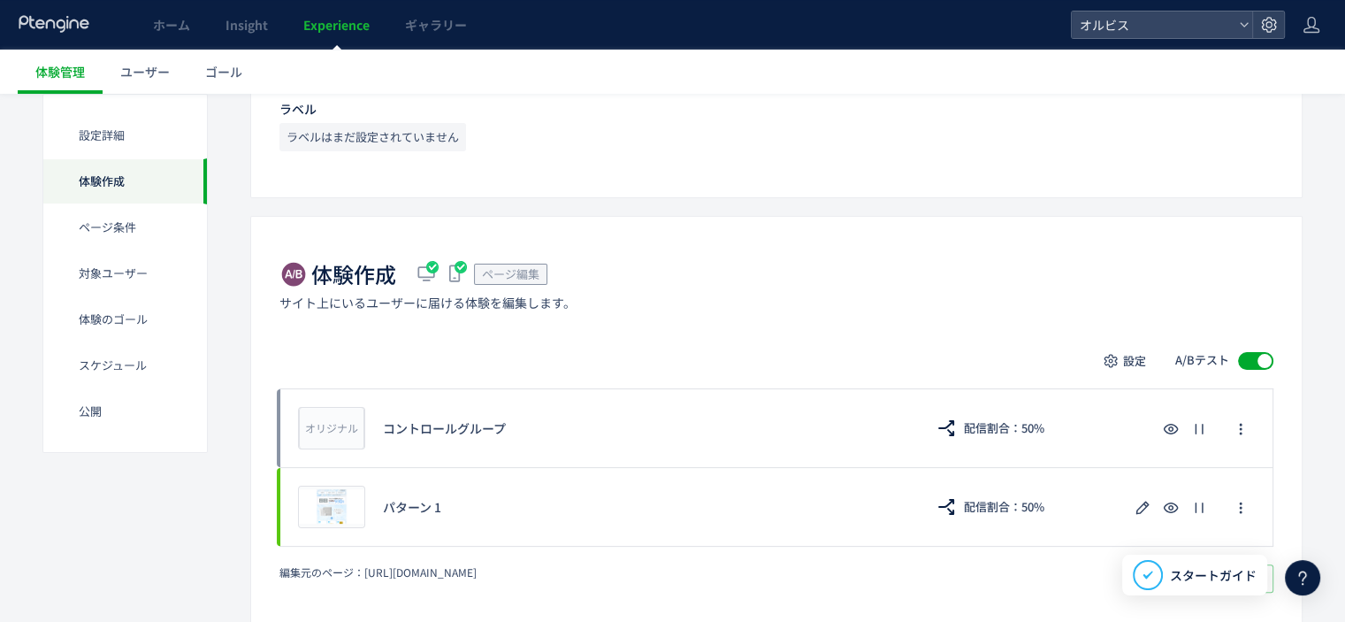
scroll to position [364, 0]
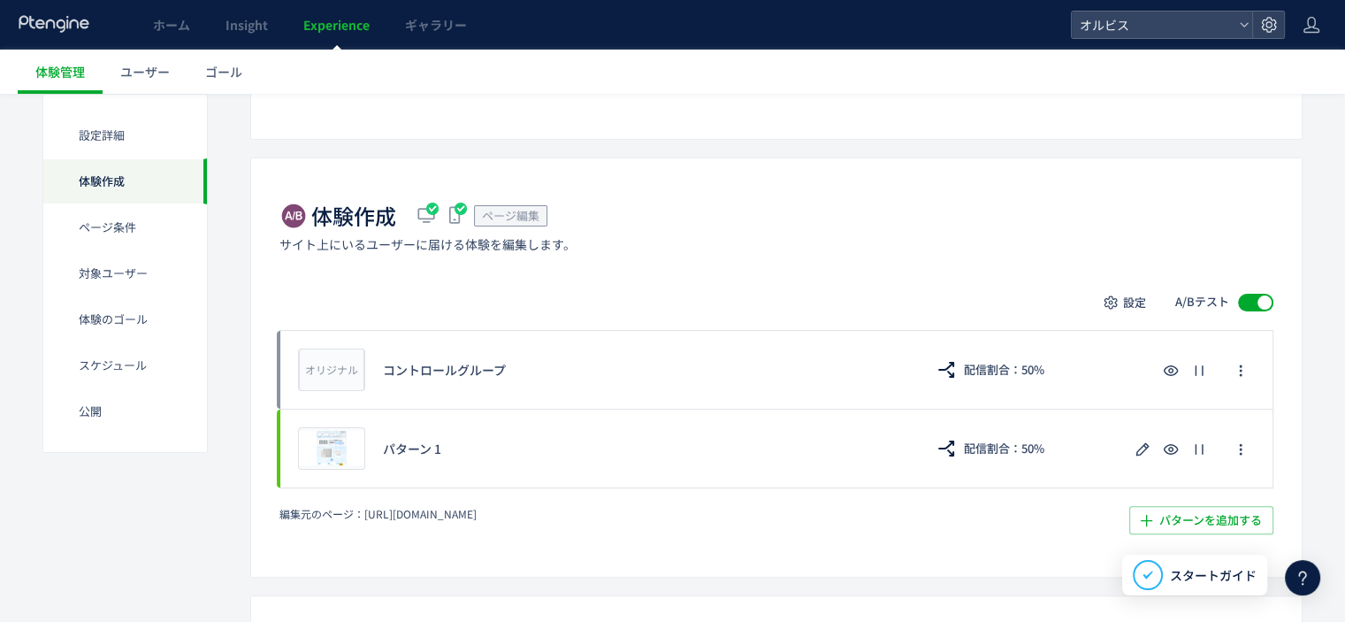
click at [1259, 302] on div at bounding box center [1265, 302] width 14 height 14
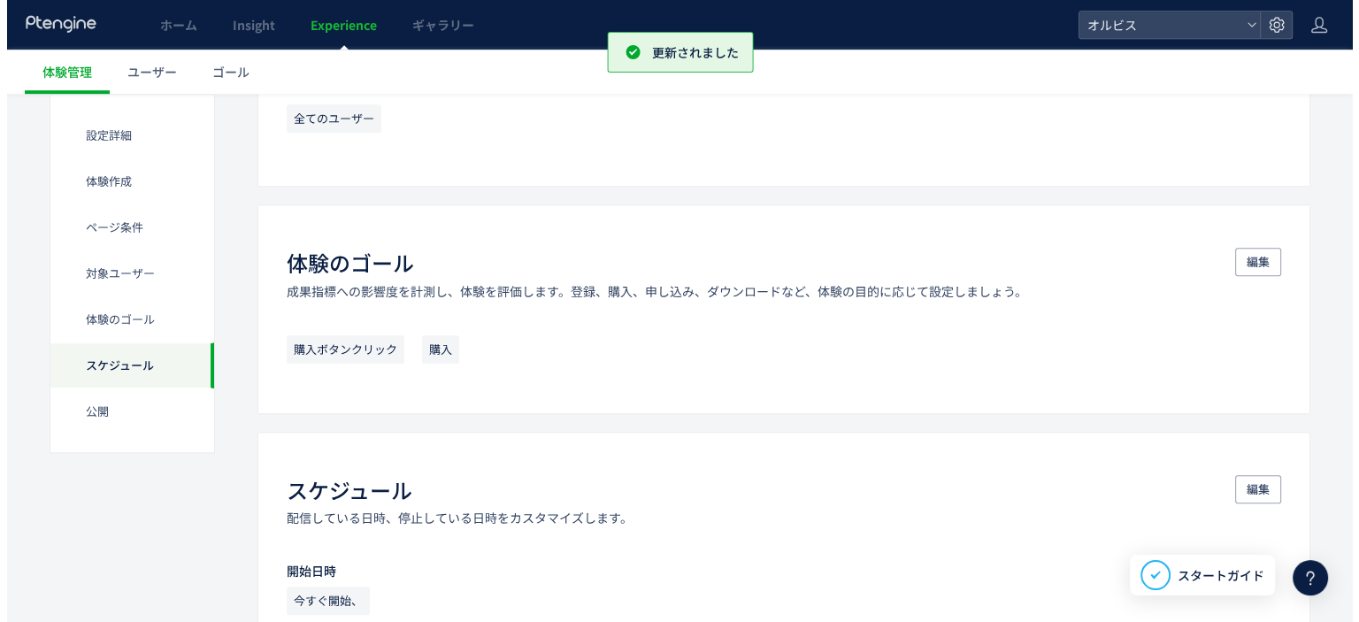
scroll to position [1763, 0]
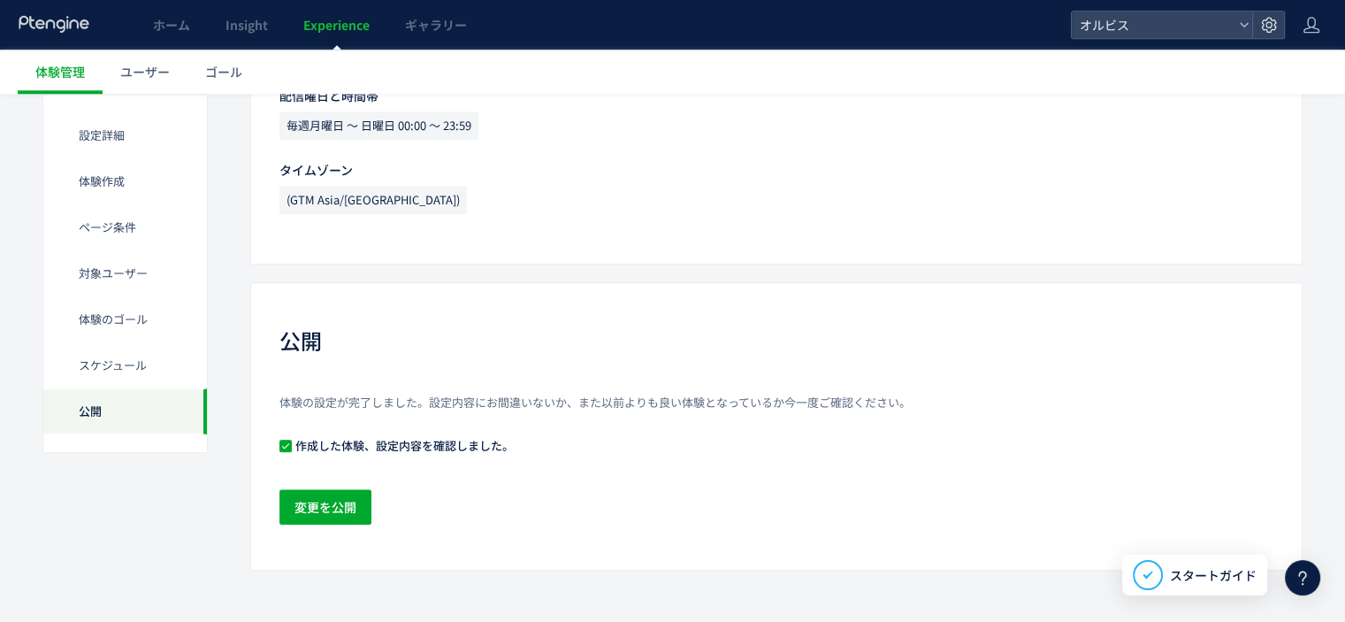
click at [328, 523] on div "体験の設定が完了しました。設定内容にお間違いないか、また以前よりも良い体験となっているか今一度ご確認ください。 作成した体験、設定内容を確認しました。 変更を…" at bounding box center [777, 460] width 994 height 133
click at [333, 516] on span "変更を公開" at bounding box center [326, 506] width 62 height 35
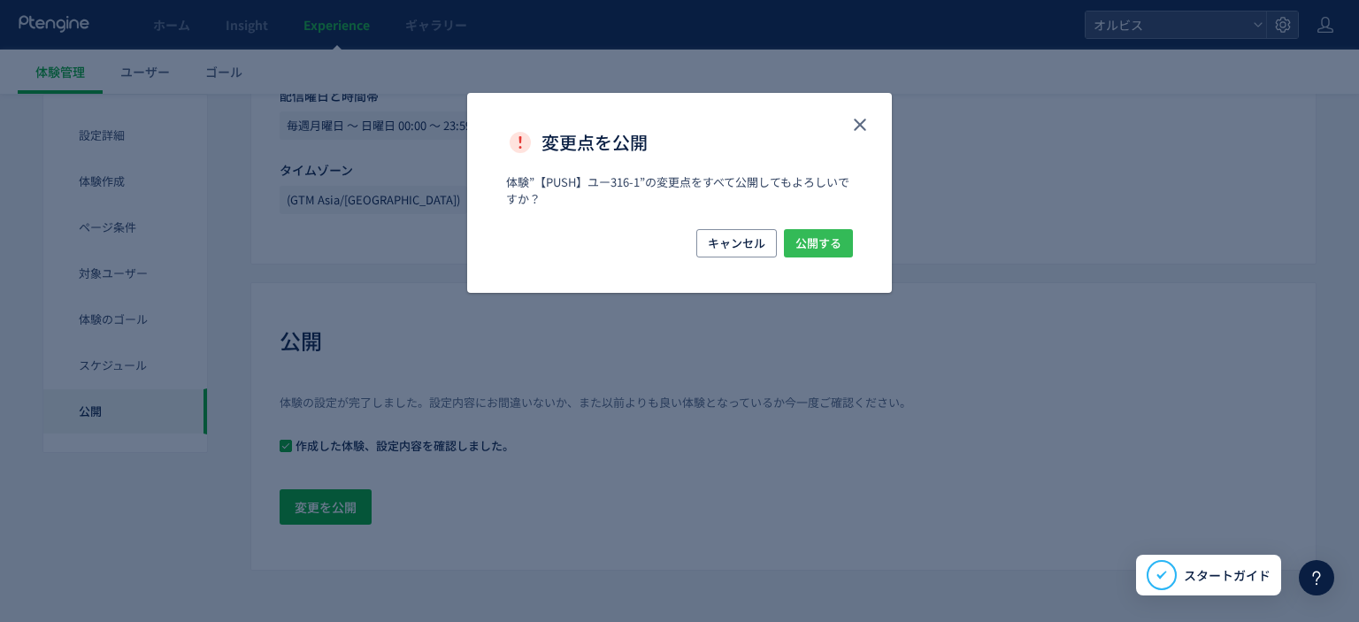
click at [815, 249] on span "公開する" at bounding box center [818, 243] width 46 height 28
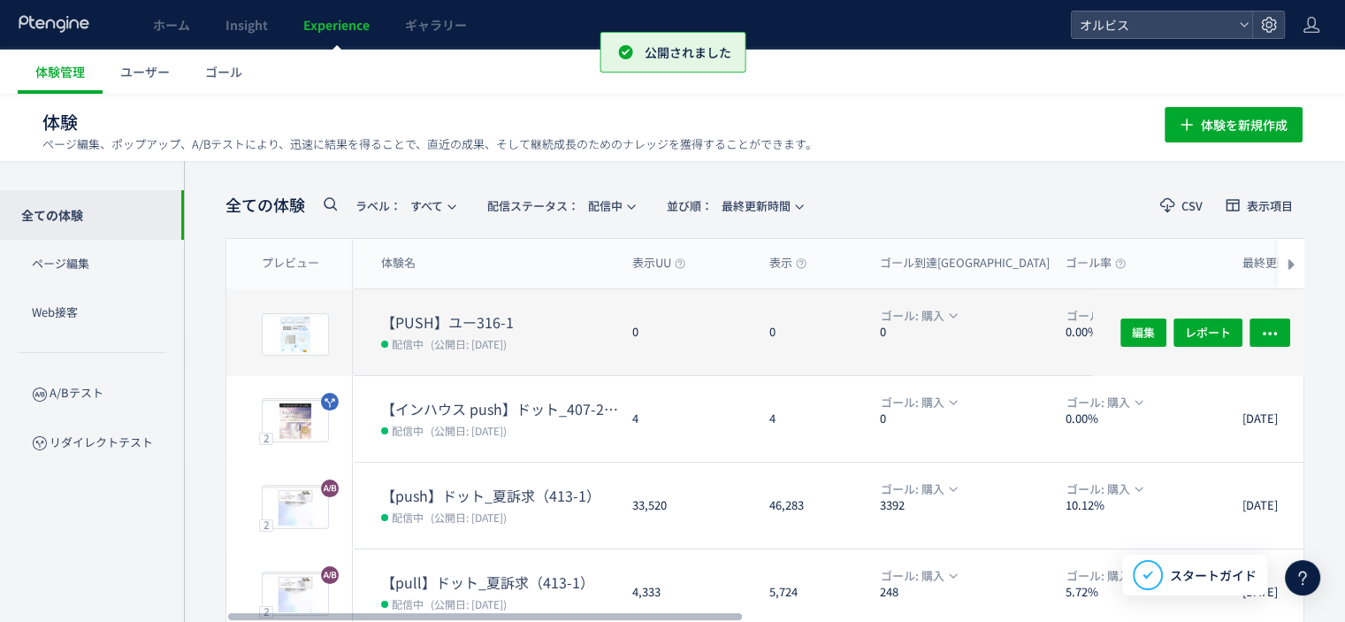
click at [546, 345] on dd "配信中 (公開日: 2025/08/20)" at bounding box center [499, 343] width 237 height 23
